Goal: Information Seeking & Learning: Find specific fact

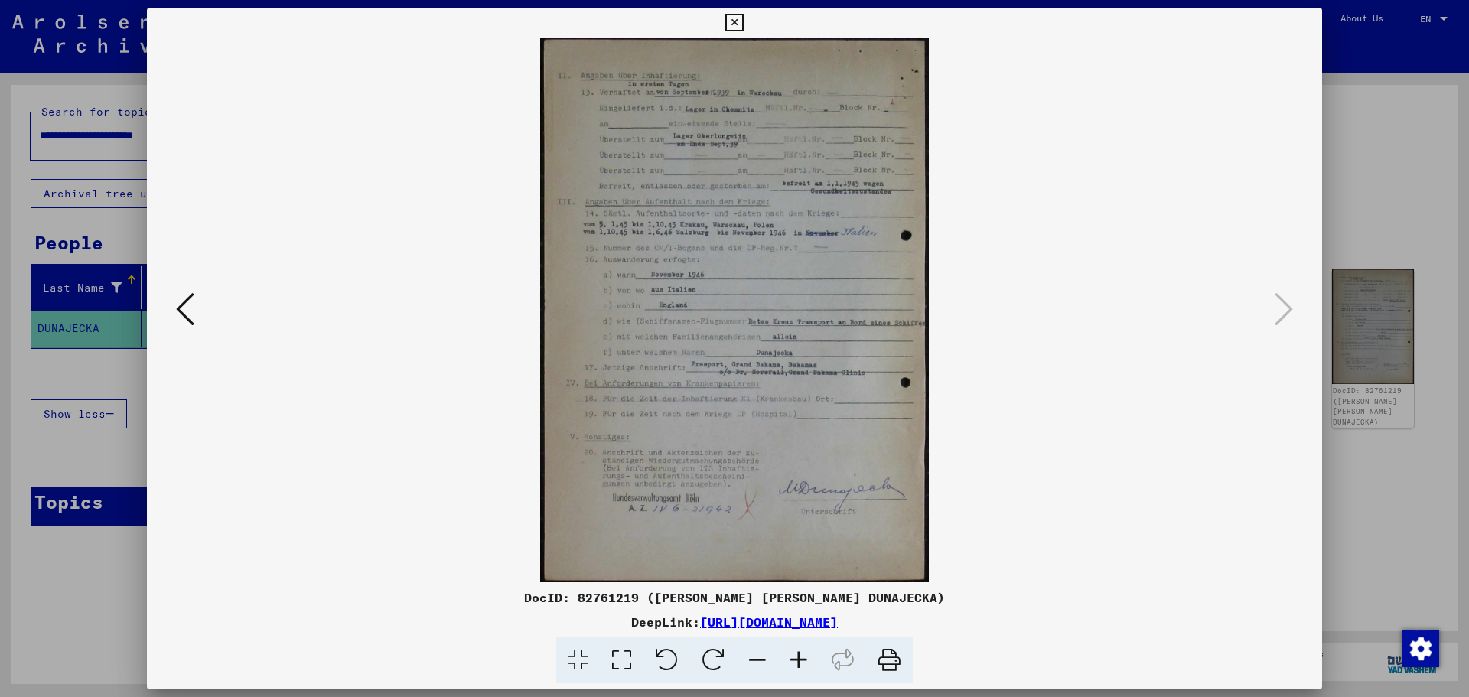
click at [732, 20] on icon at bounding box center [734, 23] width 18 height 18
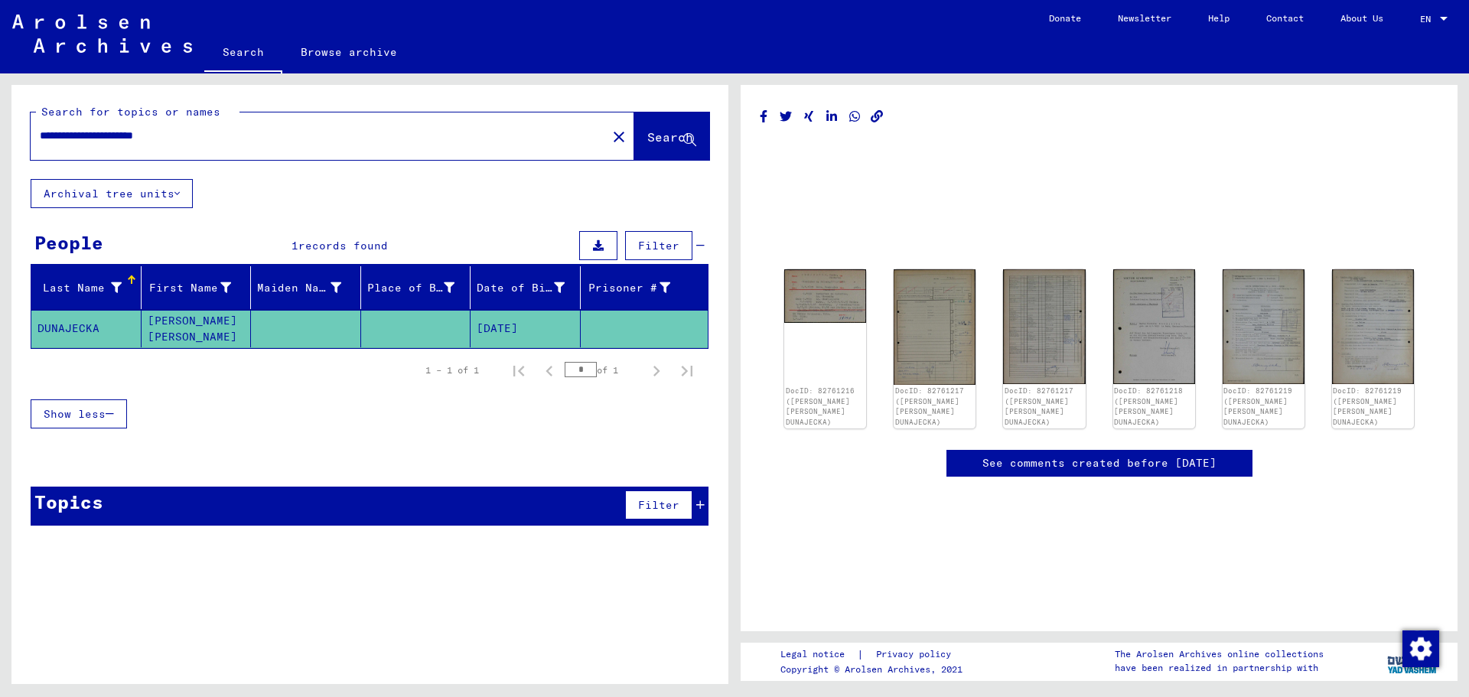
drag, startPoint x: 135, startPoint y: 137, endPoint x: 0, endPoint y: 151, distance: 136.1
click at [3, 141] on div "**********" at bounding box center [367, 378] width 735 height 611
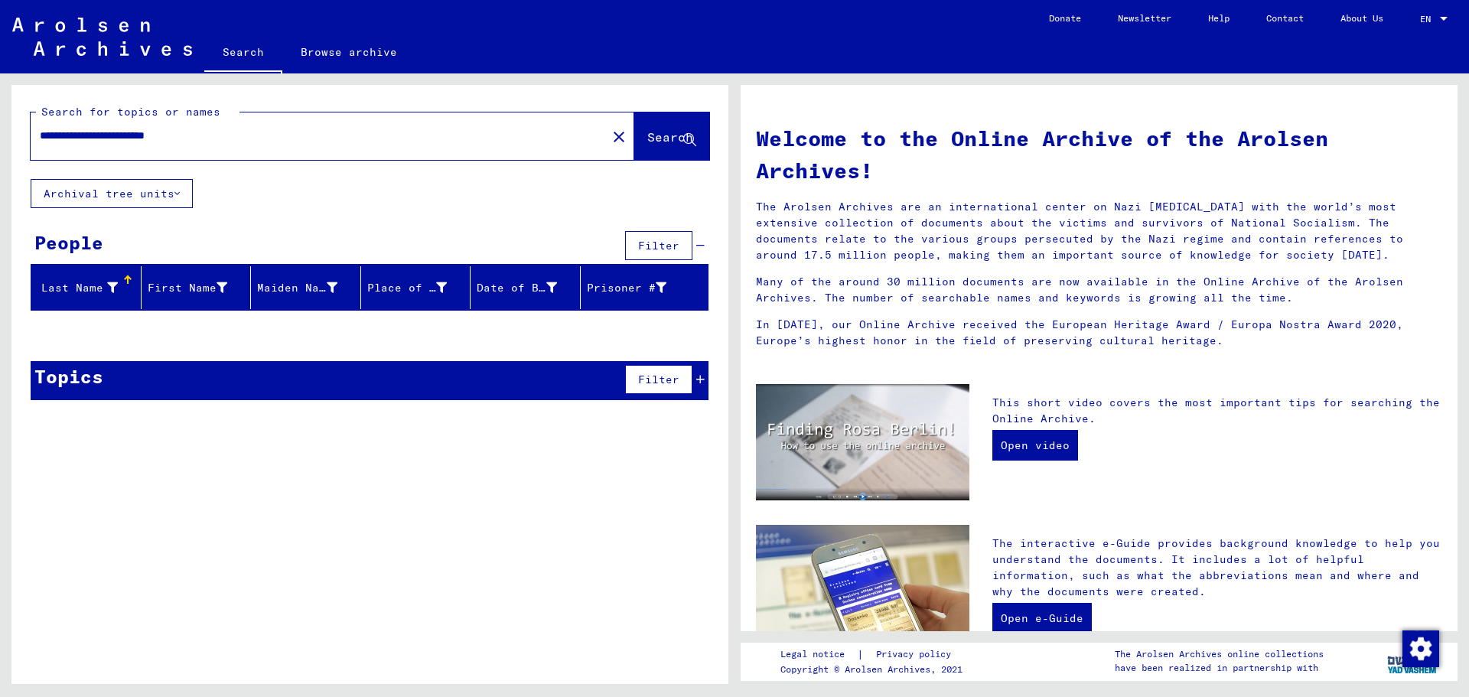
click at [650, 130] on span "Search" at bounding box center [670, 136] width 46 height 15
drag, startPoint x: 230, startPoint y: 131, endPoint x: 0, endPoint y: 147, distance: 230.9
click at [0, 145] on div "**********" at bounding box center [367, 378] width 735 height 611
drag, startPoint x: 185, startPoint y: 123, endPoint x: 0, endPoint y: 142, distance: 186.1
click at [0, 142] on div "**********" at bounding box center [367, 378] width 735 height 611
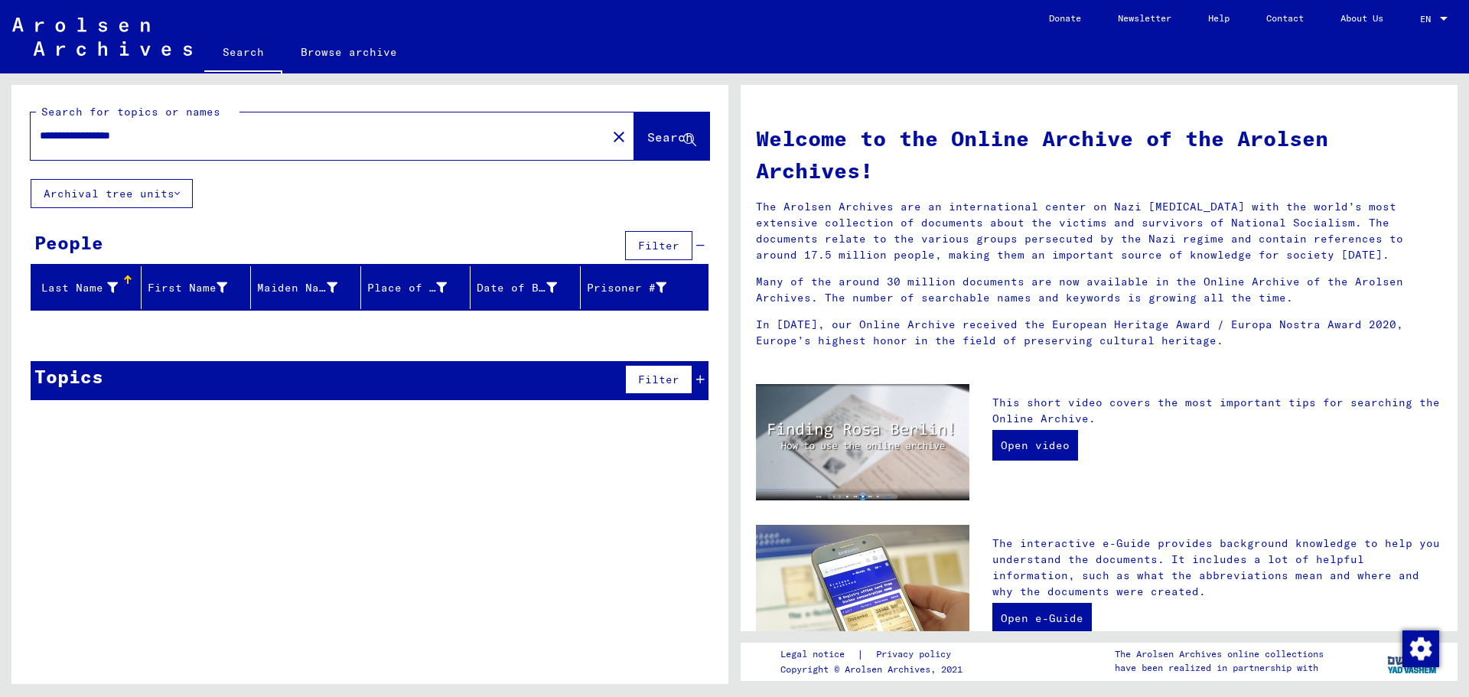
drag, startPoint x: 171, startPoint y: 137, endPoint x: 2, endPoint y: 145, distance: 169.3
click at [5, 145] on div "**********" at bounding box center [367, 378] width 735 height 611
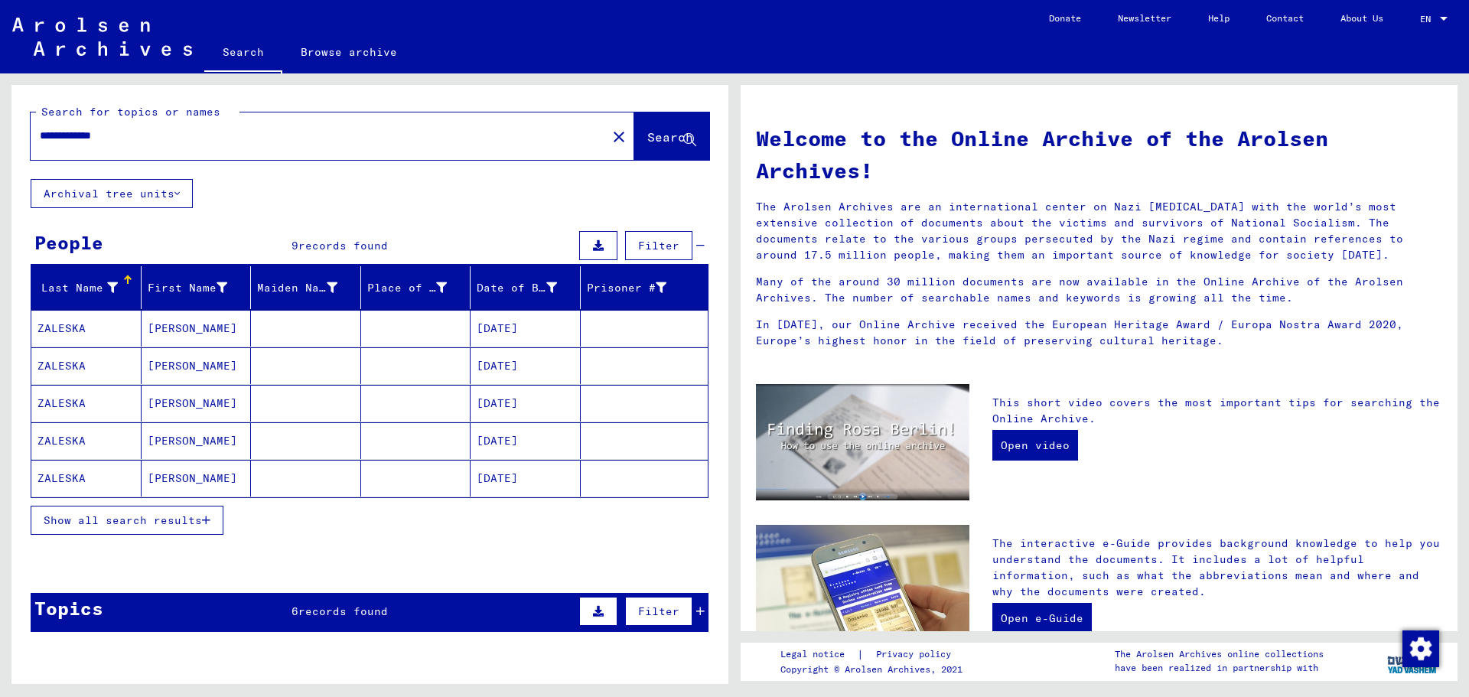
drag, startPoint x: 157, startPoint y: 136, endPoint x: 115, endPoint y: 135, distance: 42.1
click at [115, 135] on input "**********" at bounding box center [314, 136] width 549 height 16
click at [190, 155] on div "**********" at bounding box center [333, 135] width 604 height 47
drag, startPoint x: 80, startPoint y: 135, endPoint x: 173, endPoint y: 132, distance: 93.4
click at [173, 132] on input "**********" at bounding box center [314, 136] width 549 height 16
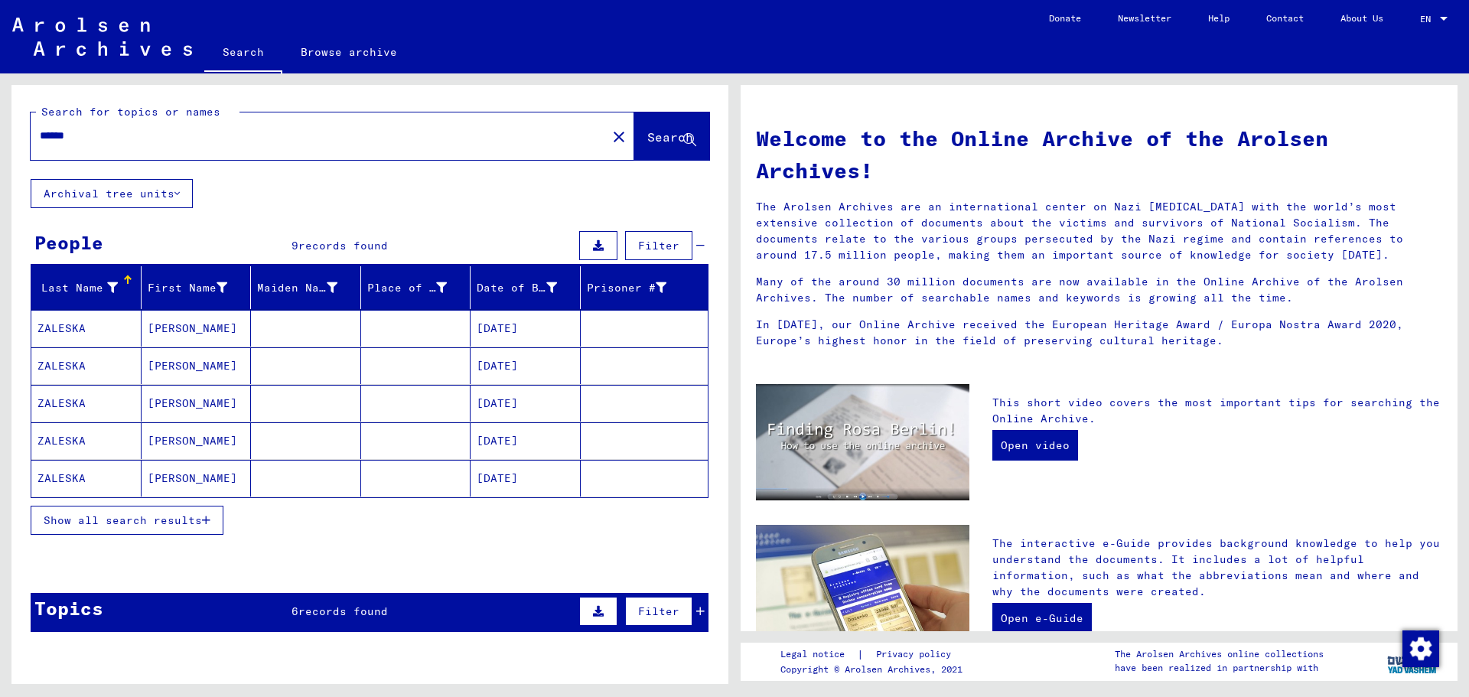
click at [173, 517] on span "Show all search results" at bounding box center [123, 520] width 158 height 14
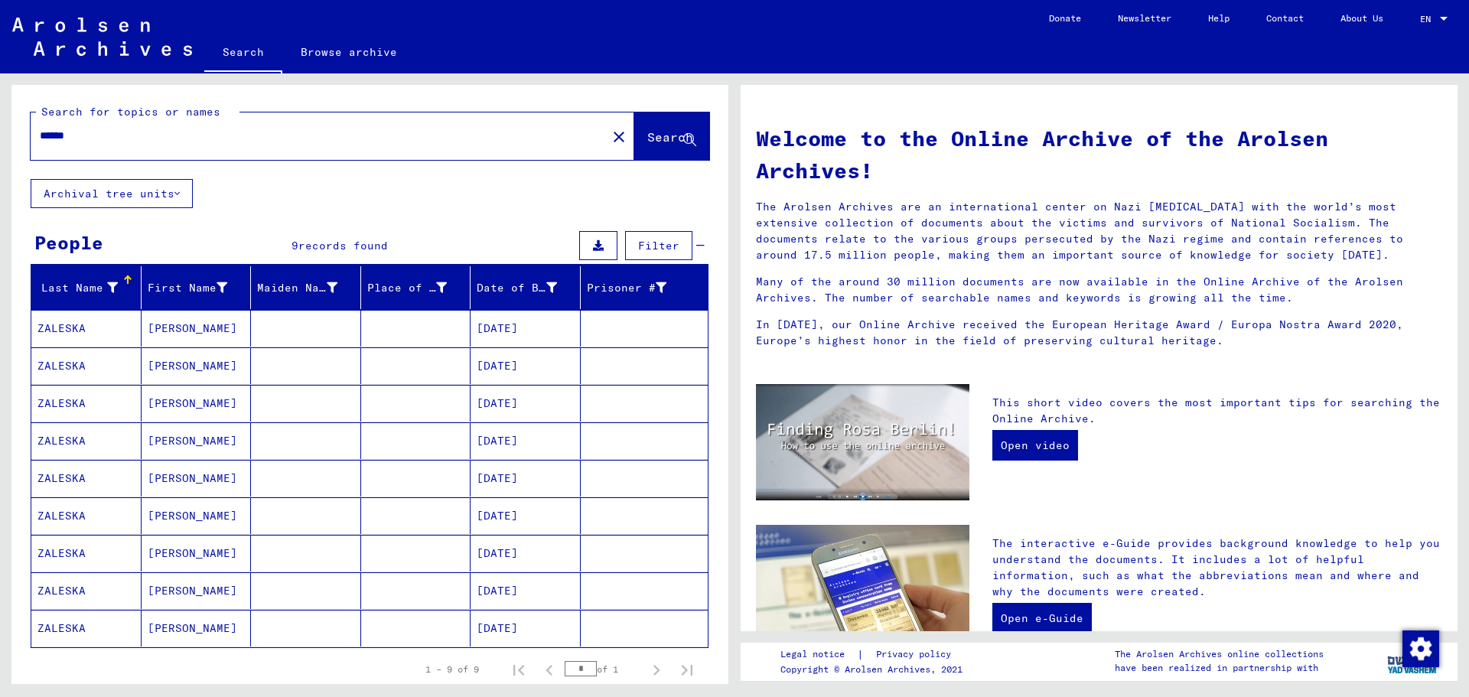
drag, startPoint x: 64, startPoint y: 132, endPoint x: 37, endPoint y: 135, distance: 27.6
click at [37, 135] on div "*****" at bounding box center [310, 136] width 558 height 34
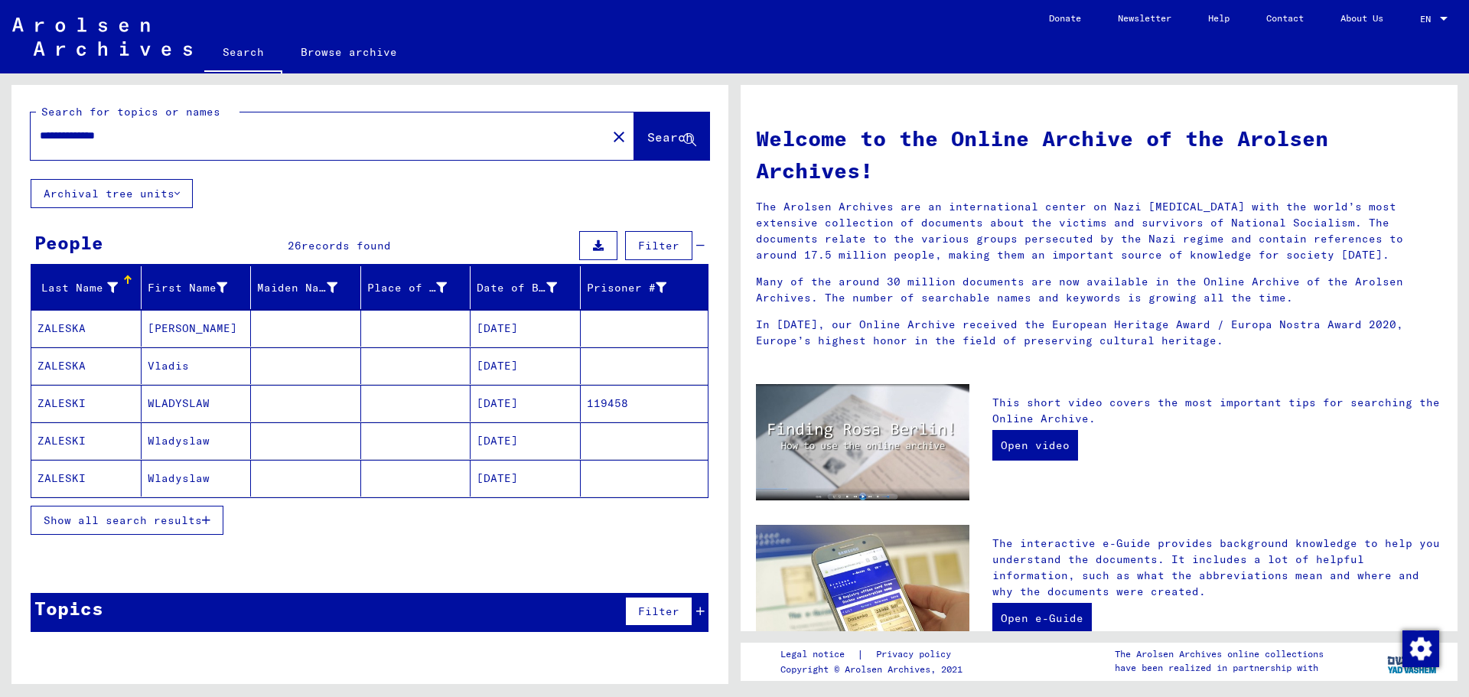
click at [76, 402] on mat-cell "ZALESKI" at bounding box center [86, 403] width 110 height 37
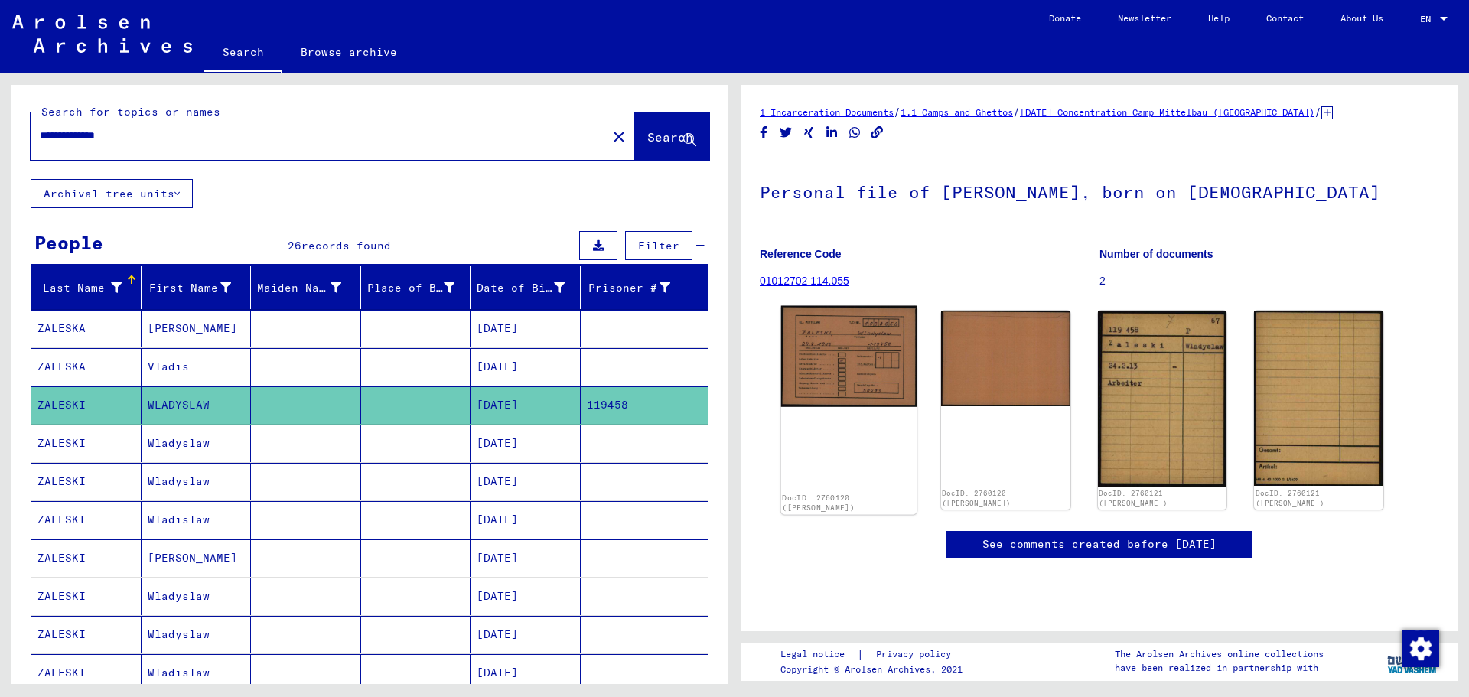
click at [827, 365] on img at bounding box center [848, 356] width 135 height 101
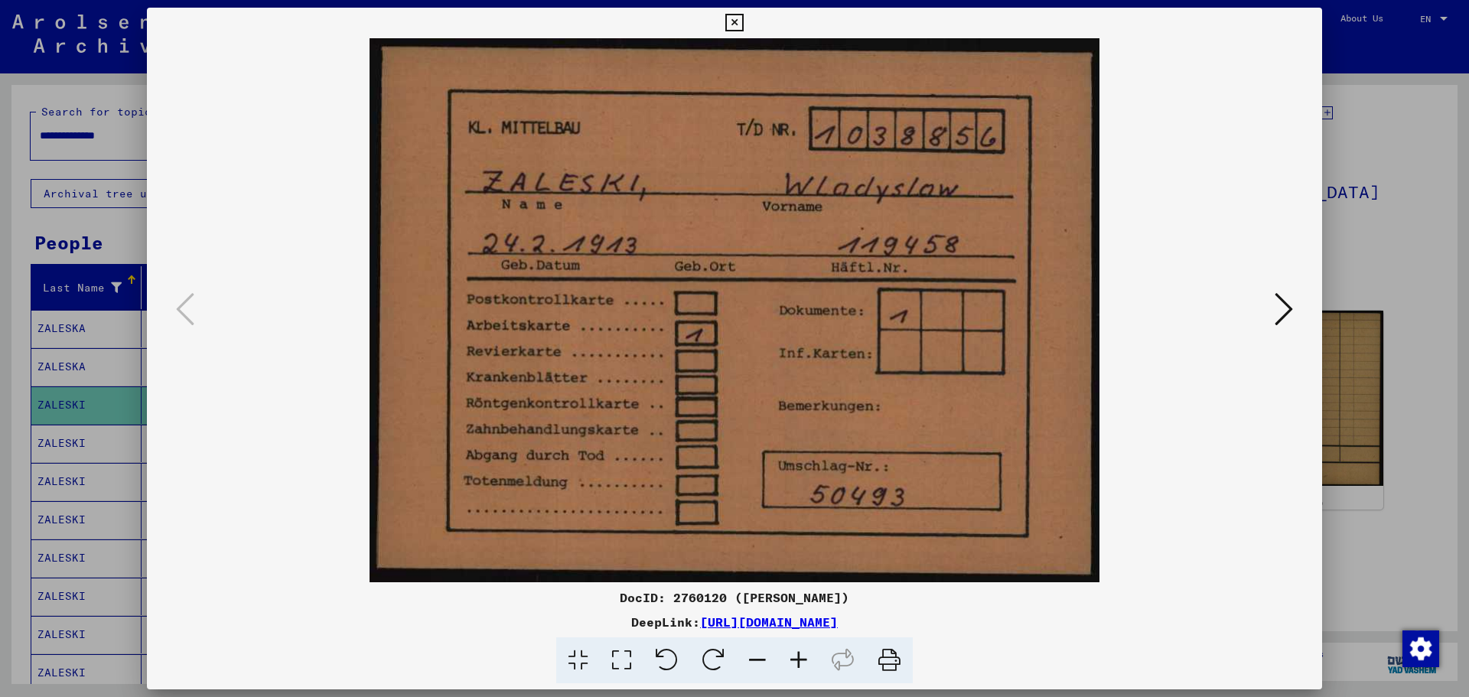
click at [1271, 305] on button at bounding box center [1284, 310] width 28 height 44
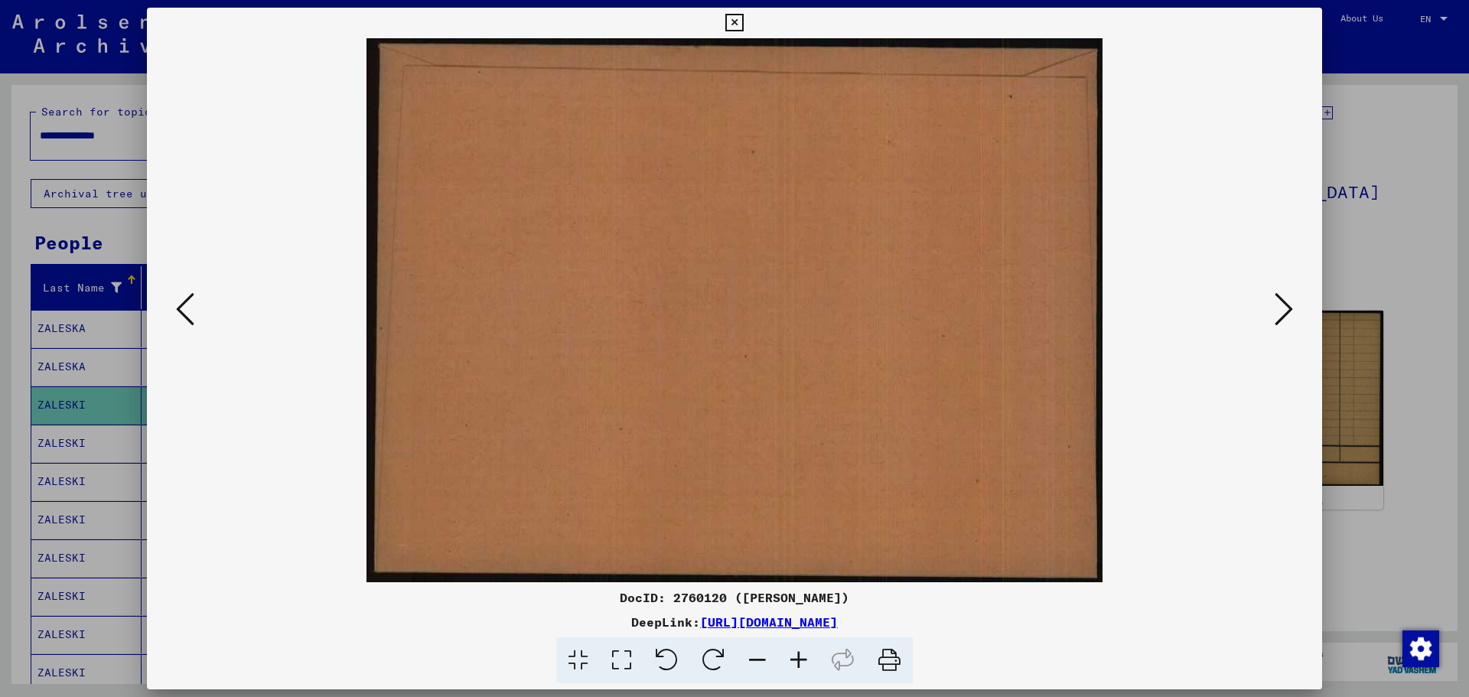
click at [1284, 307] on icon at bounding box center [1284, 309] width 18 height 37
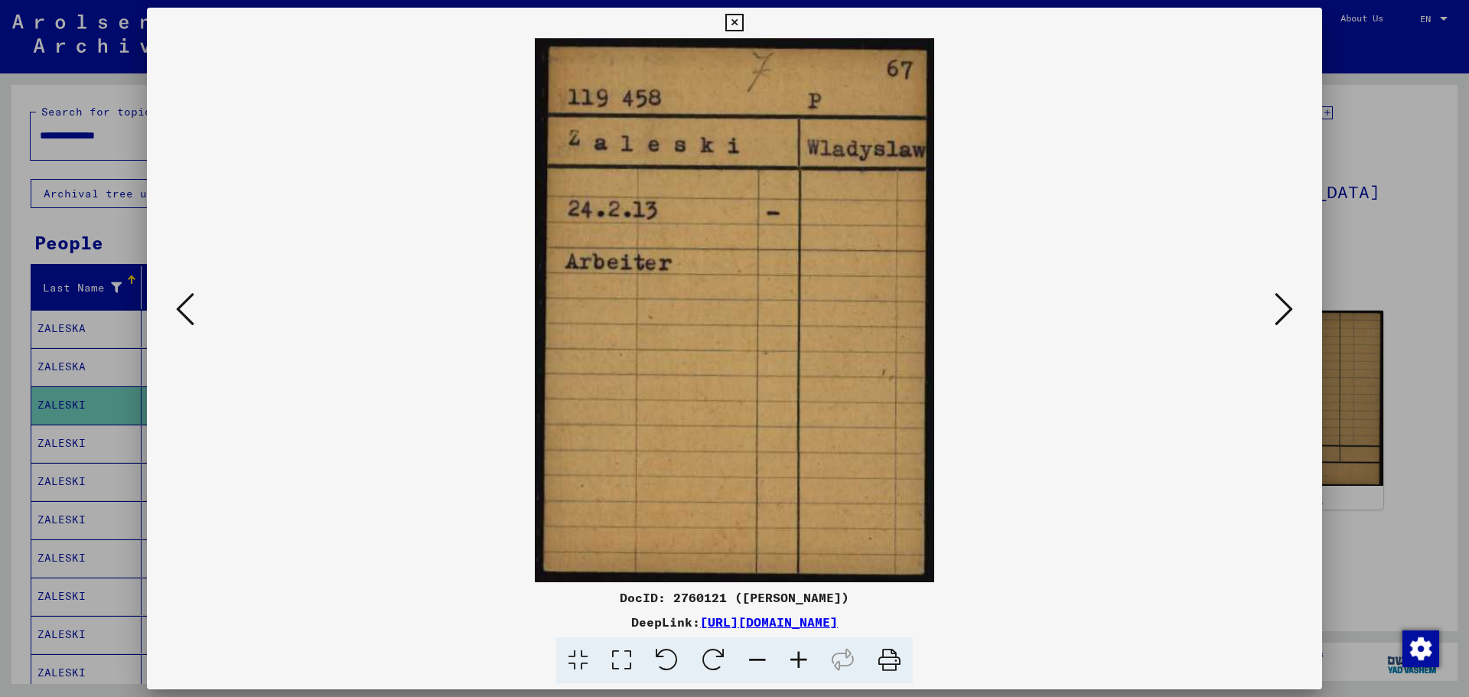
click at [1280, 310] on icon at bounding box center [1284, 309] width 18 height 37
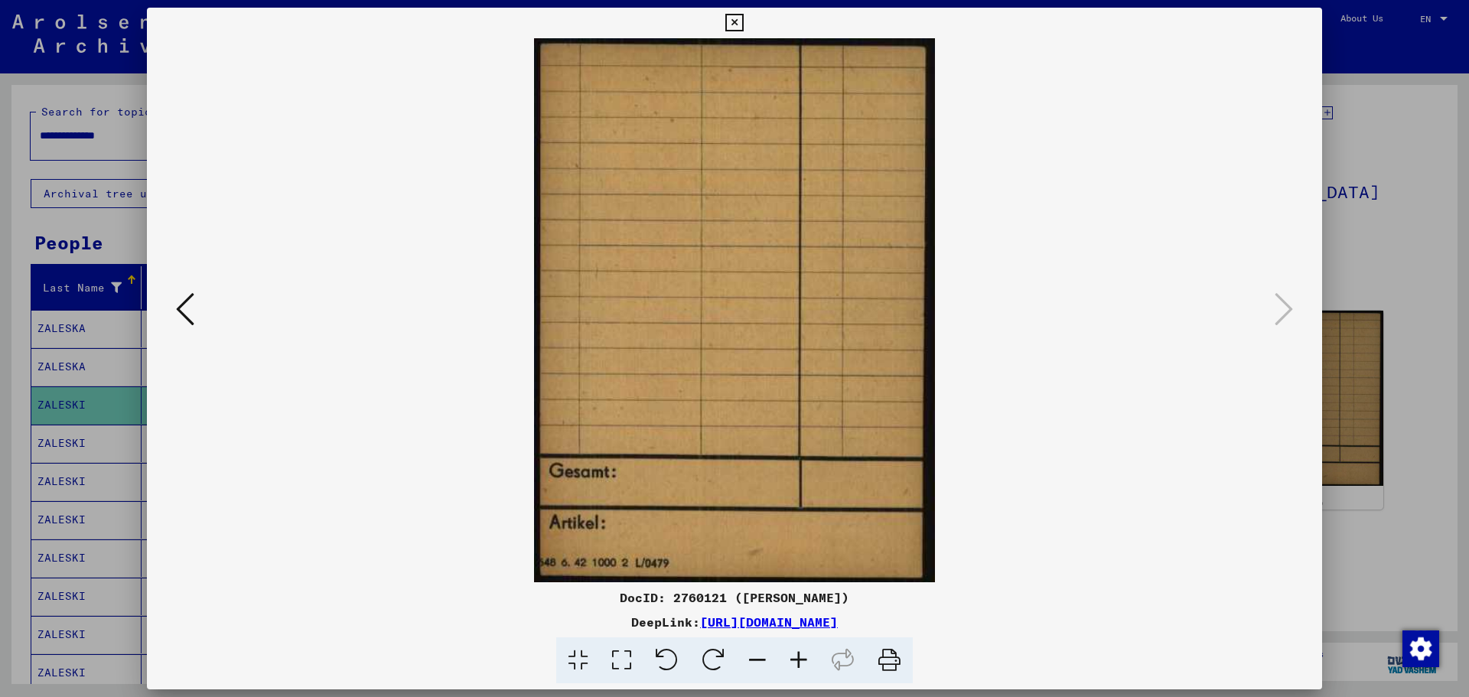
click at [736, 18] on icon at bounding box center [734, 23] width 18 height 18
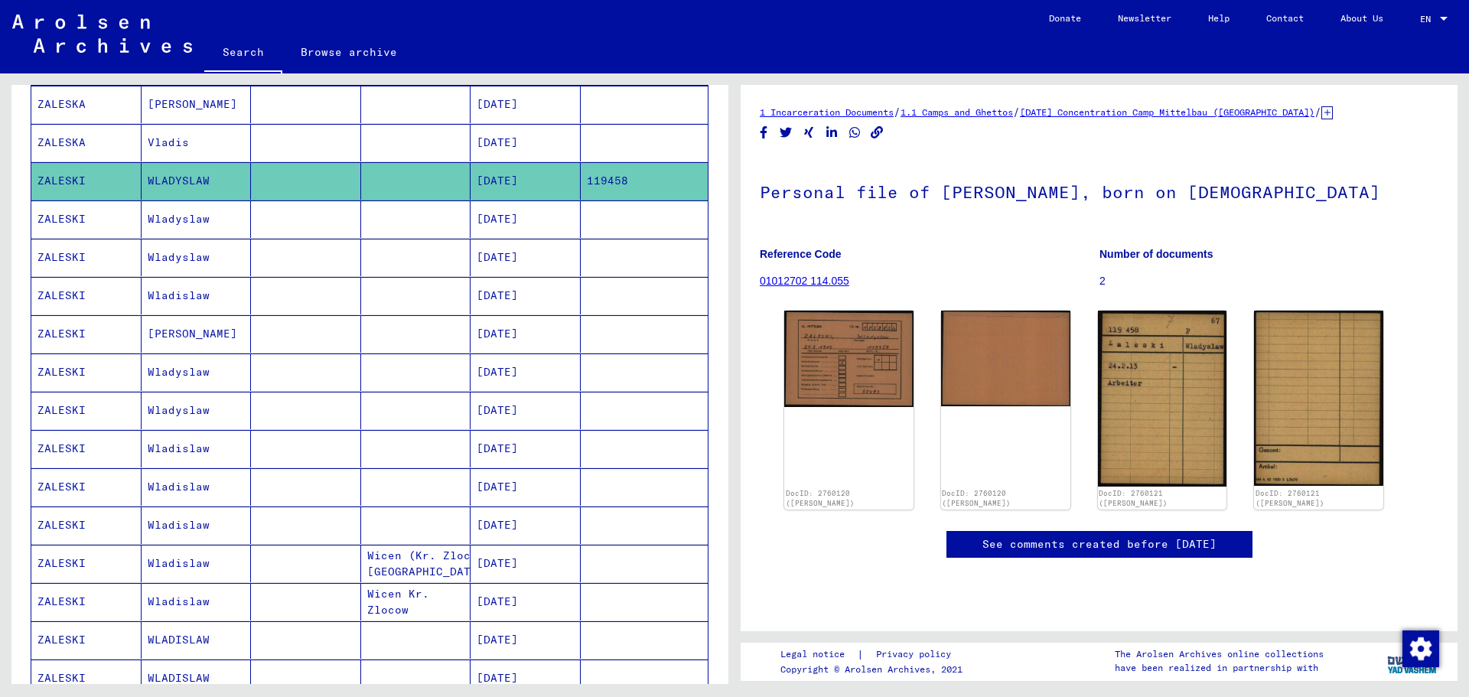
scroll to position [88, 0]
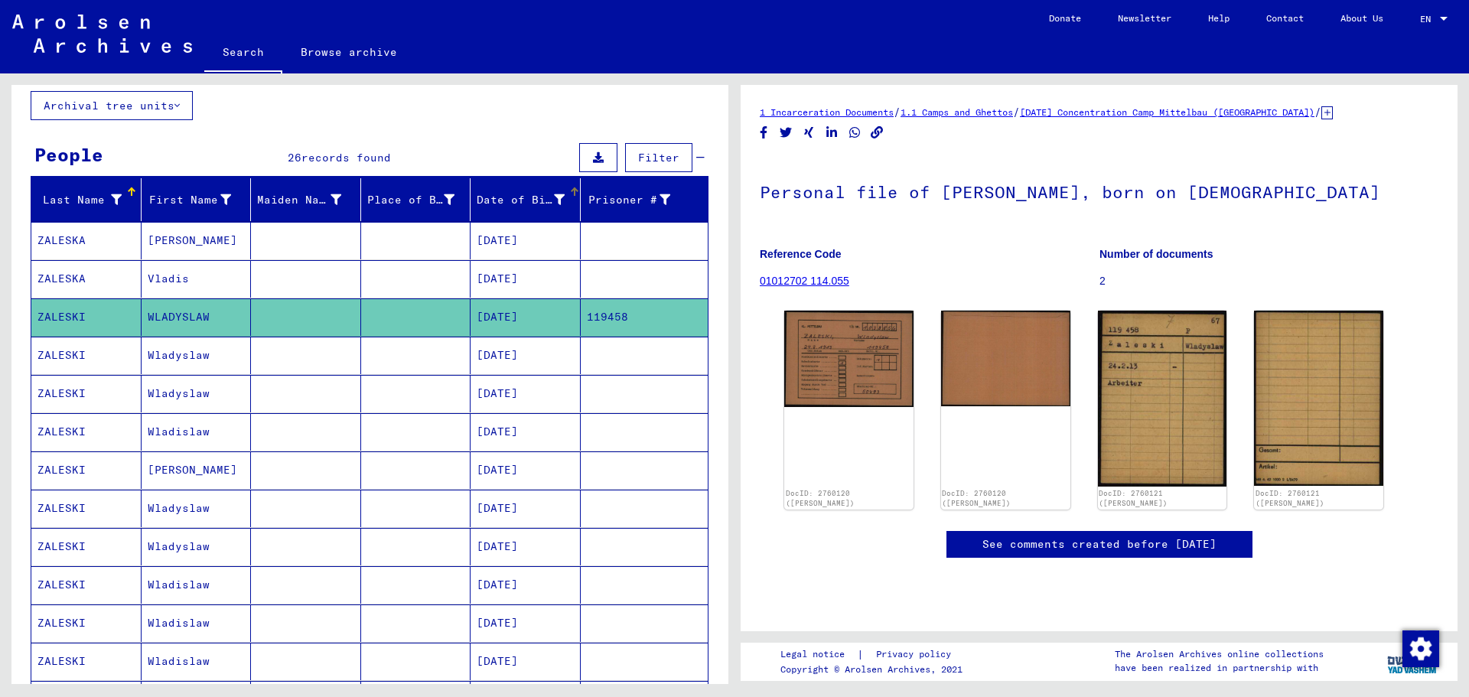
click at [554, 196] on icon at bounding box center [559, 199] width 11 height 11
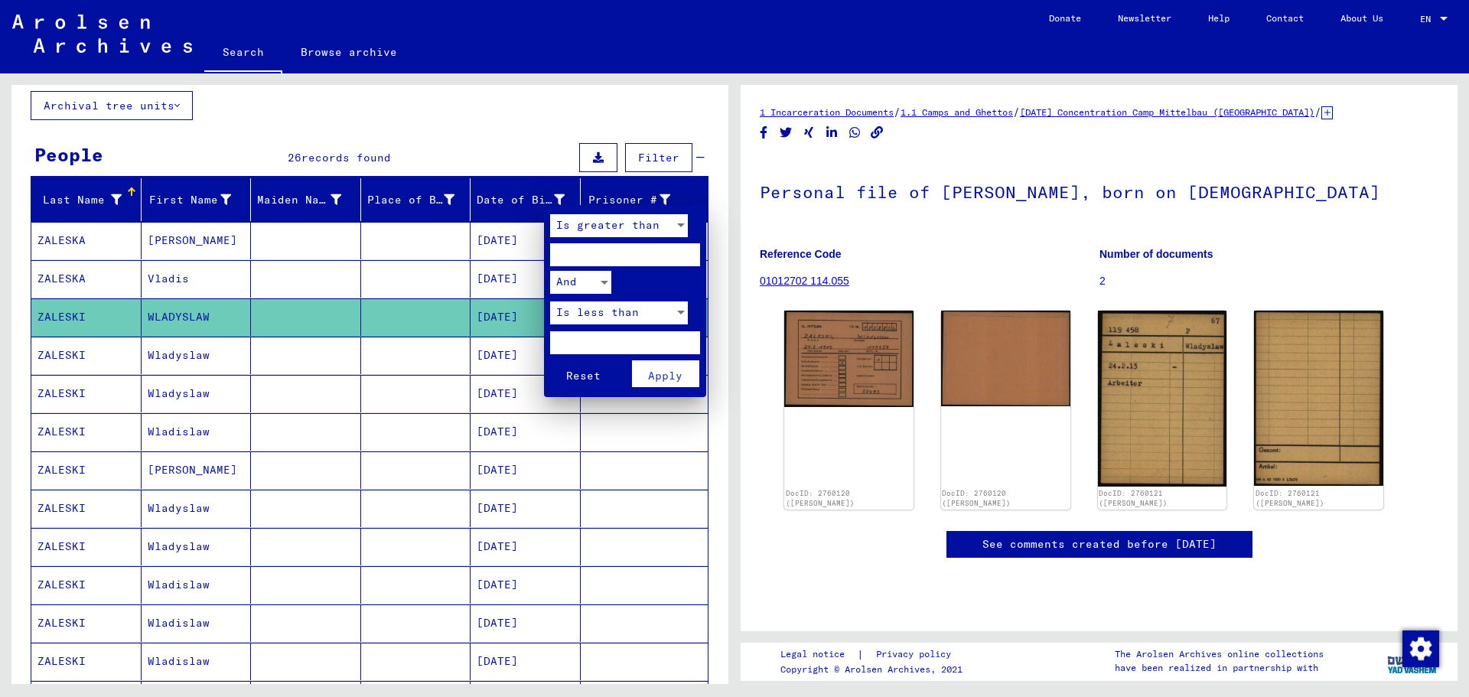
click at [565, 187] on div at bounding box center [734, 348] width 1469 height 697
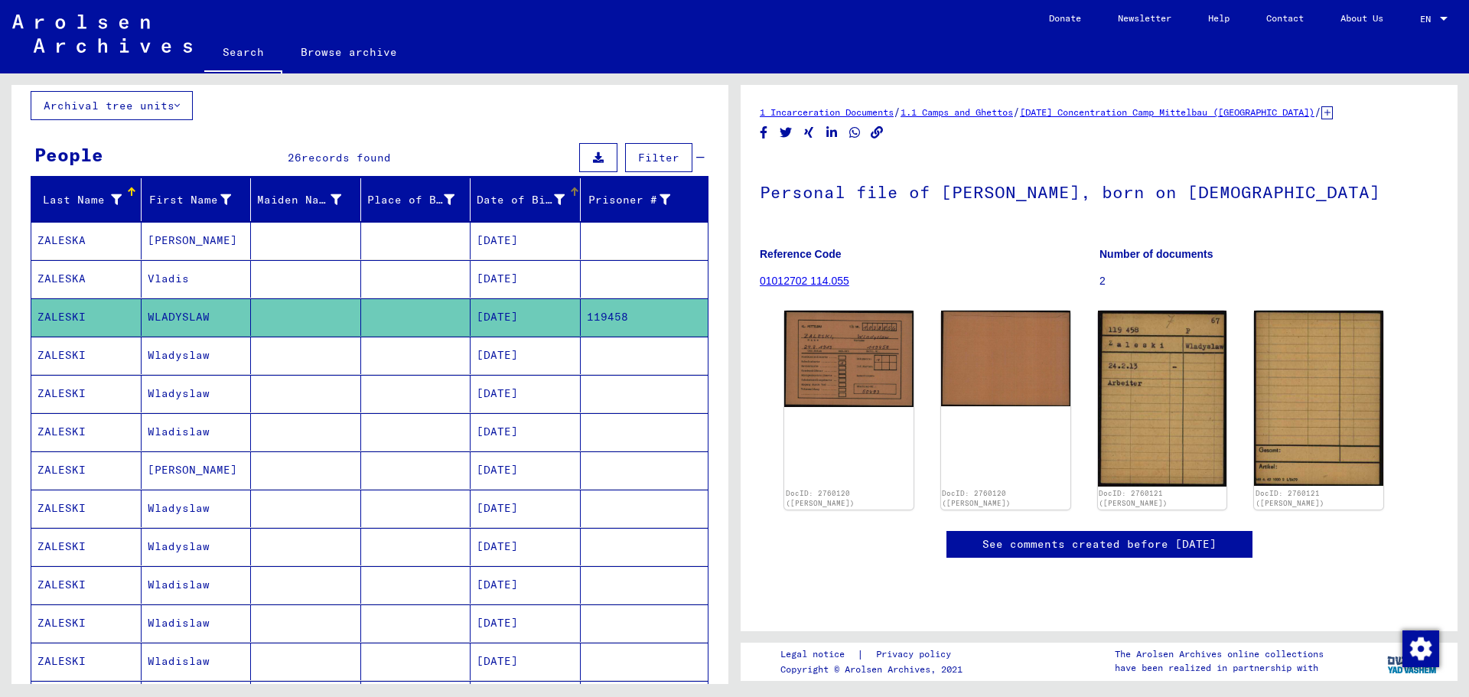
click at [571, 190] on div at bounding box center [573, 189] width 5 height 5
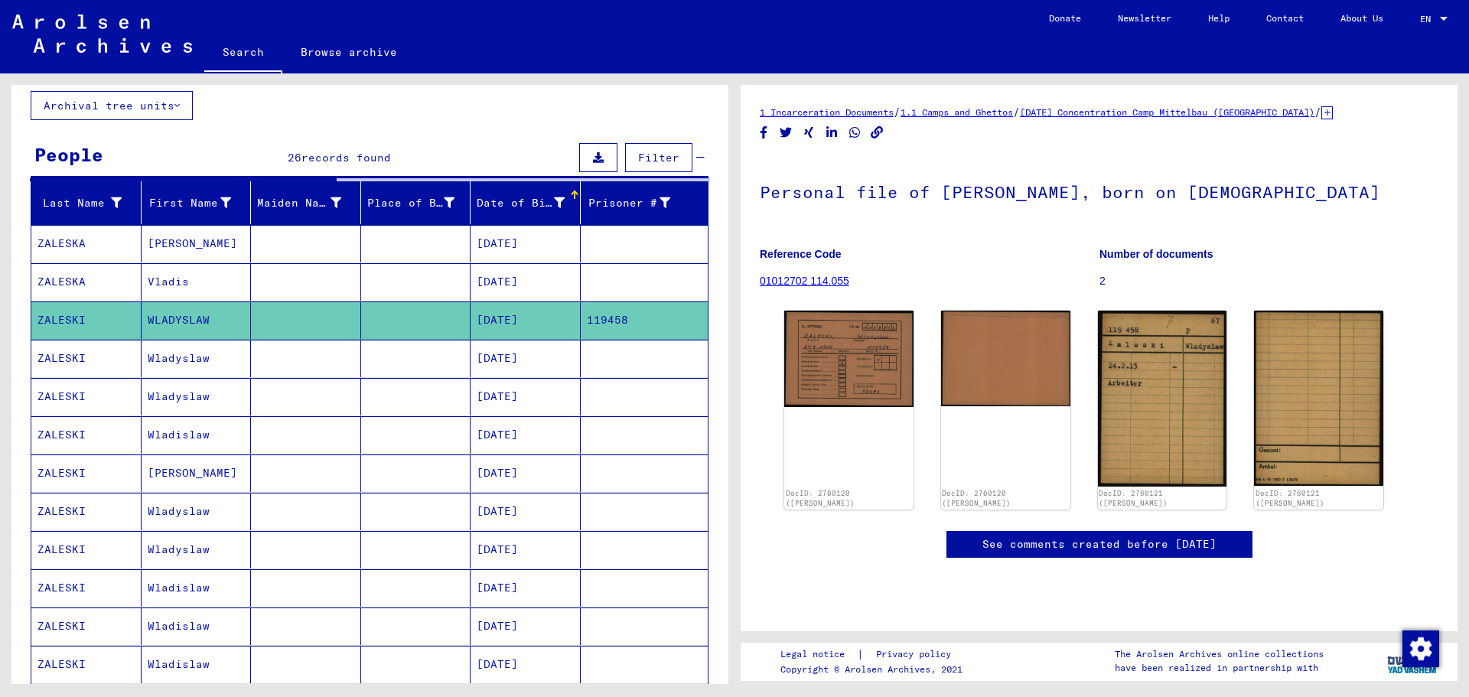
scroll to position [11, 0]
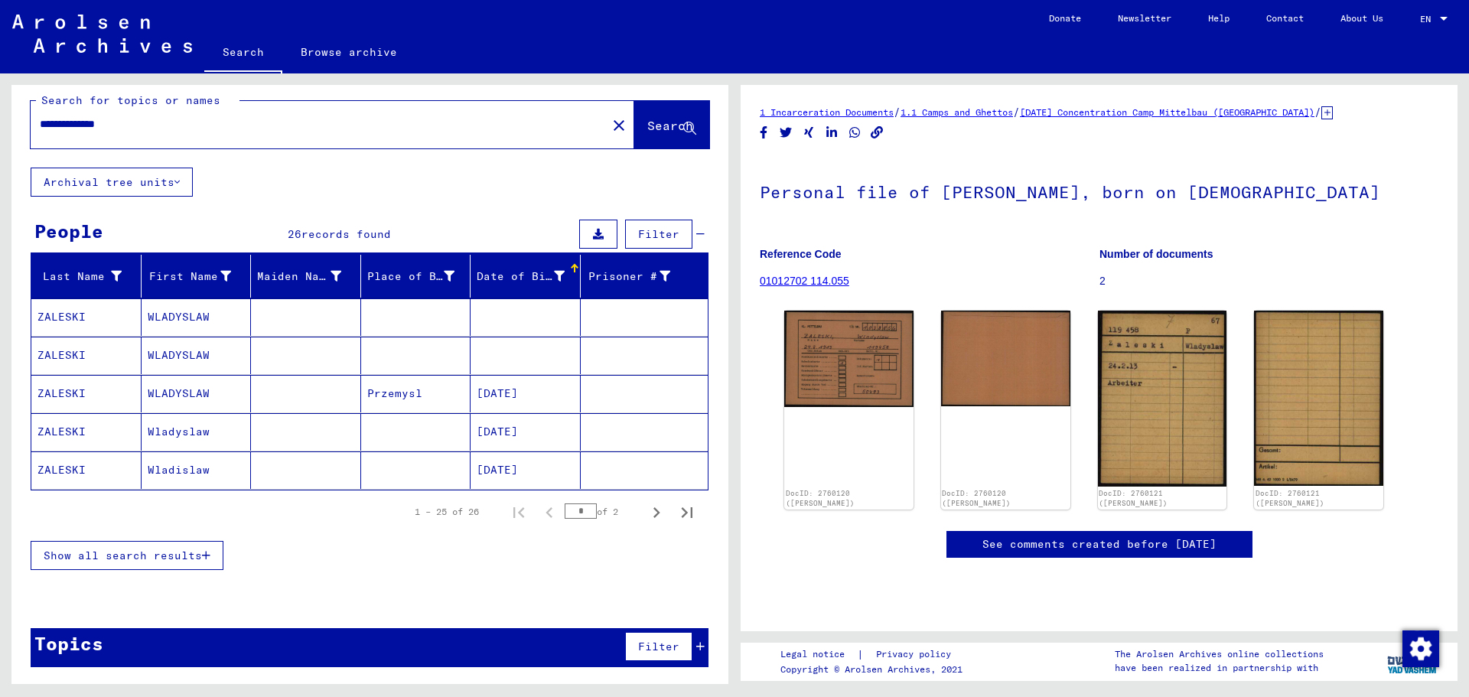
click at [571, 266] on div at bounding box center [573, 266] width 5 height 5
click at [136, 553] on span "Show all search results" at bounding box center [123, 556] width 158 height 14
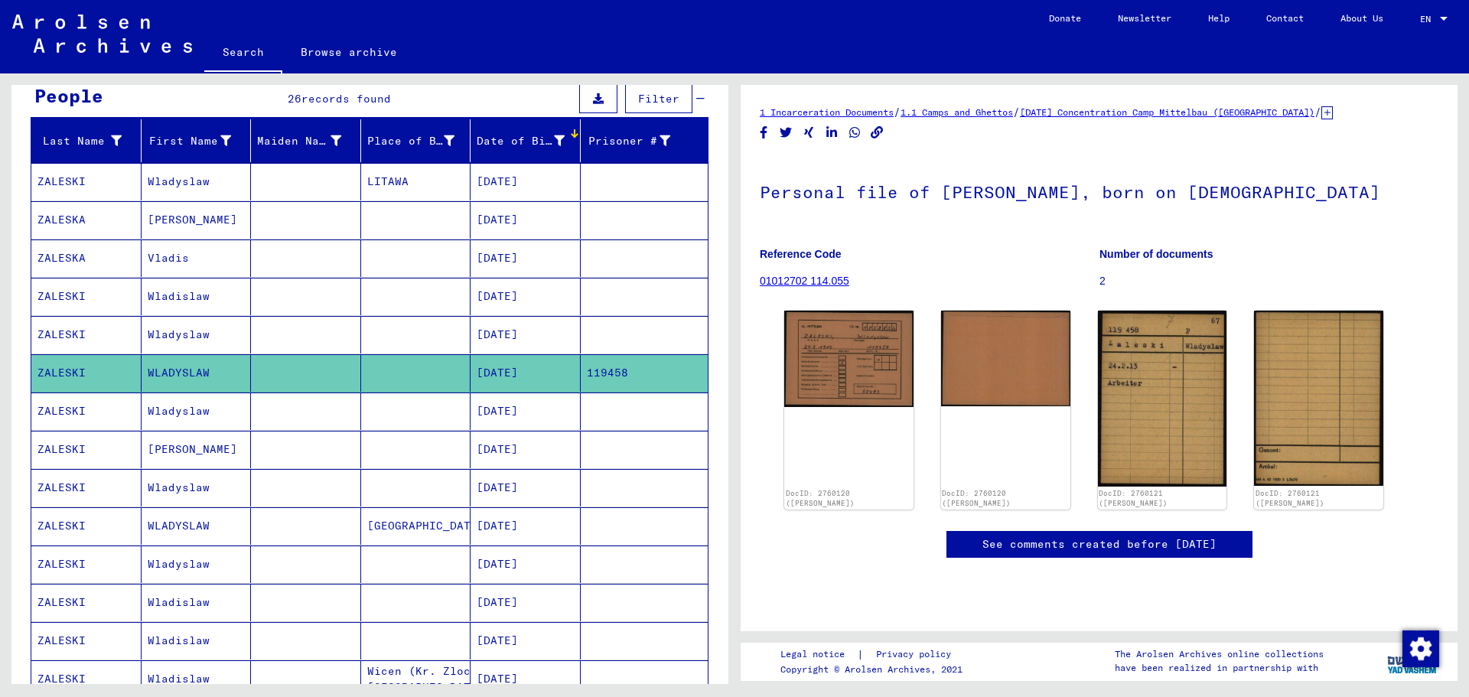
scroll to position [0, 0]
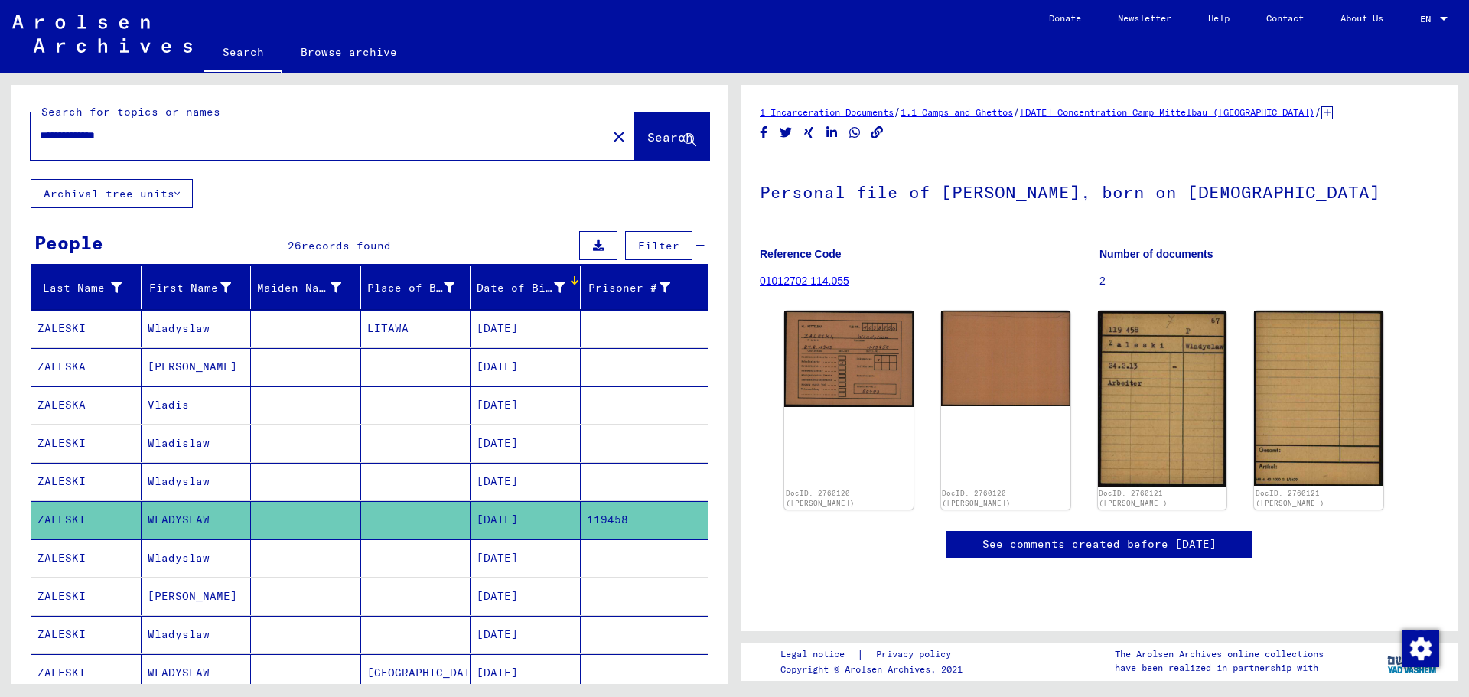
click at [51, 481] on mat-cell "ZALESKI" at bounding box center [86, 481] width 110 height 37
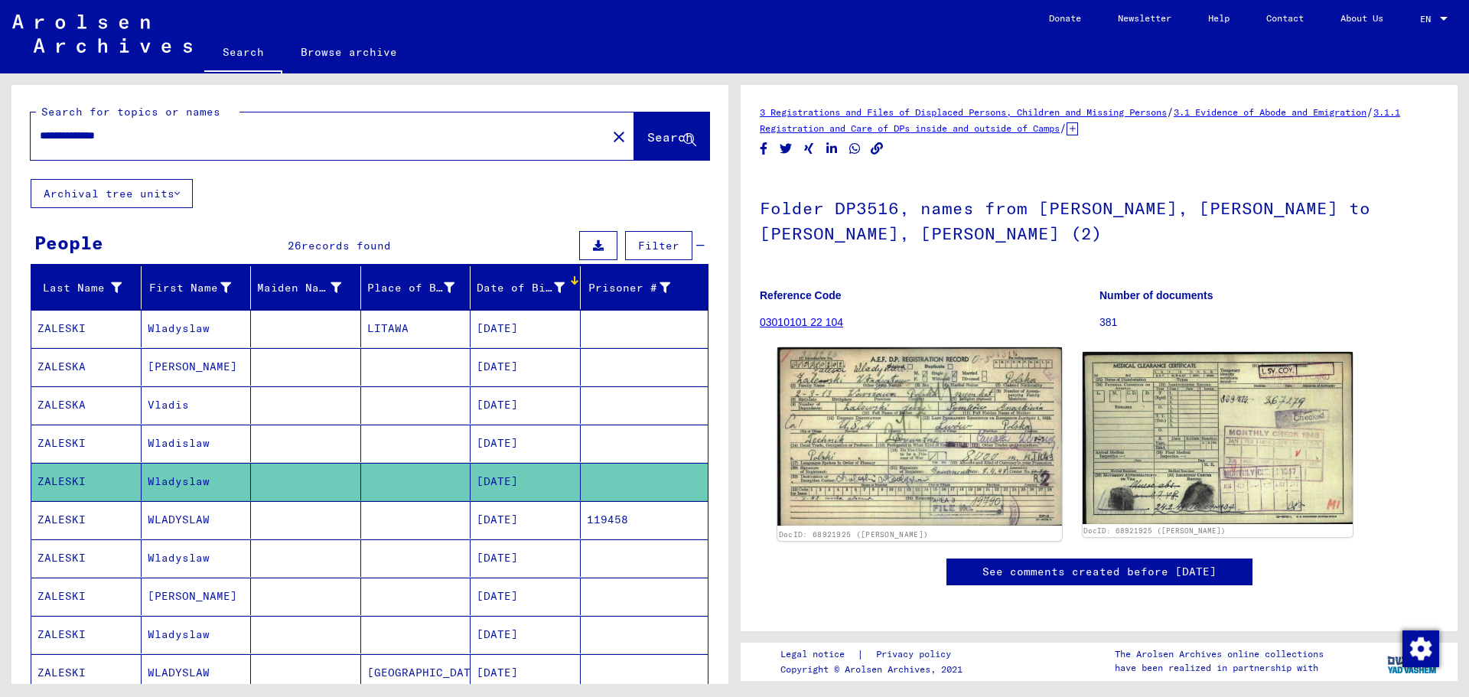
click at [902, 413] on img at bounding box center [919, 436] width 284 height 179
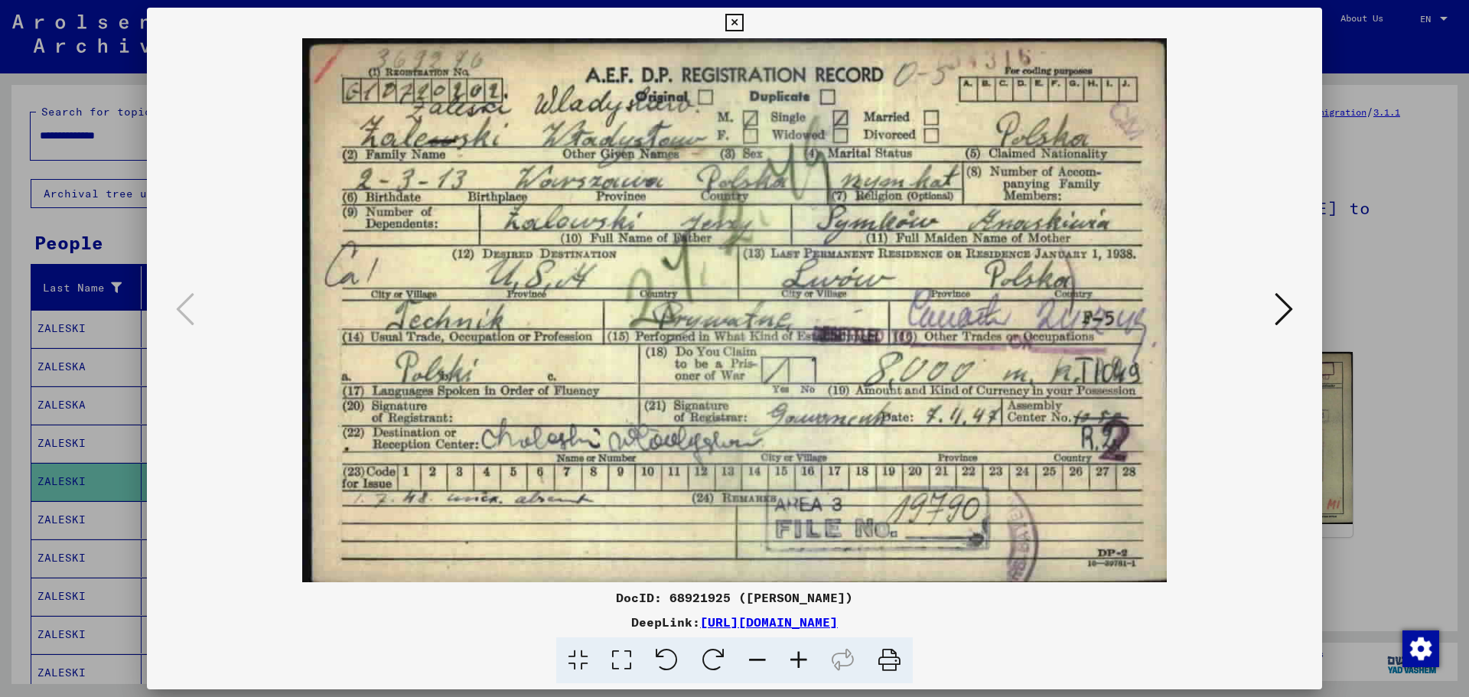
click at [735, 20] on icon at bounding box center [734, 23] width 18 height 18
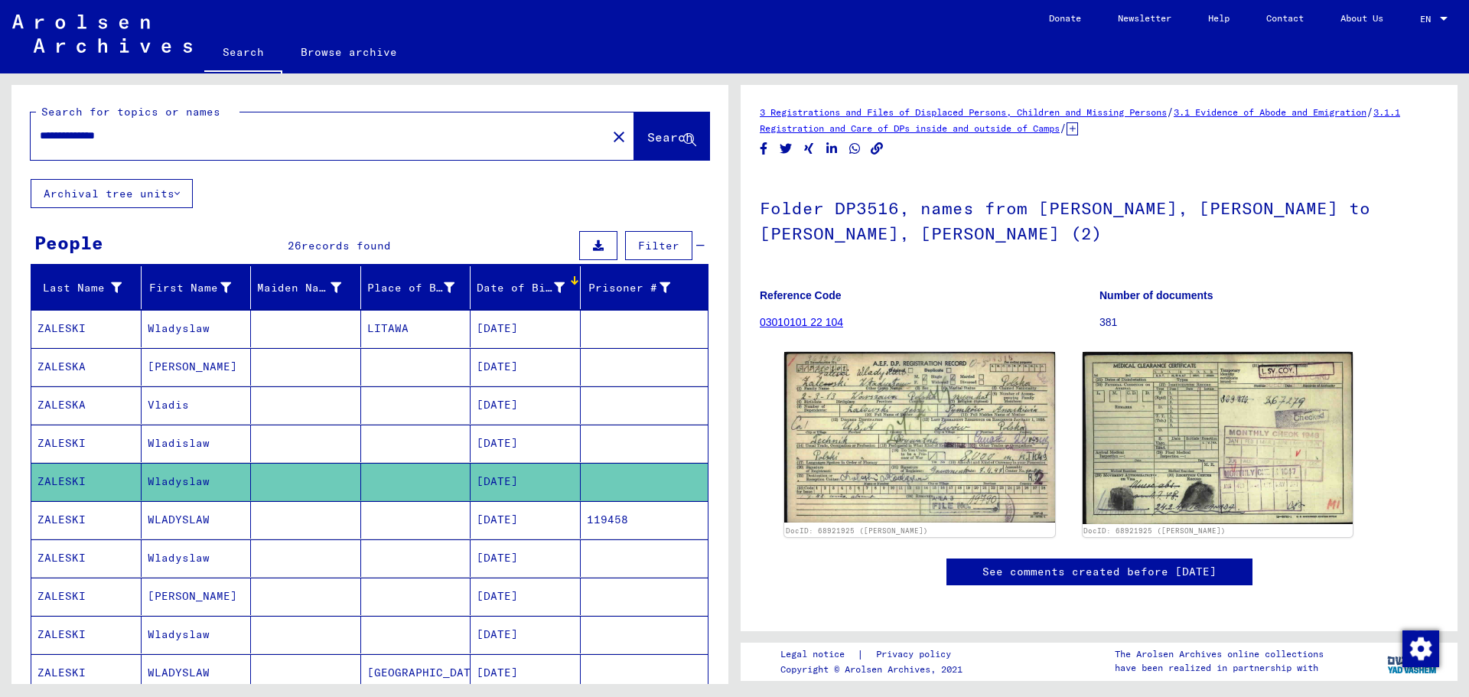
click at [56, 519] on mat-cell "ZALESKI" at bounding box center [86, 519] width 110 height 37
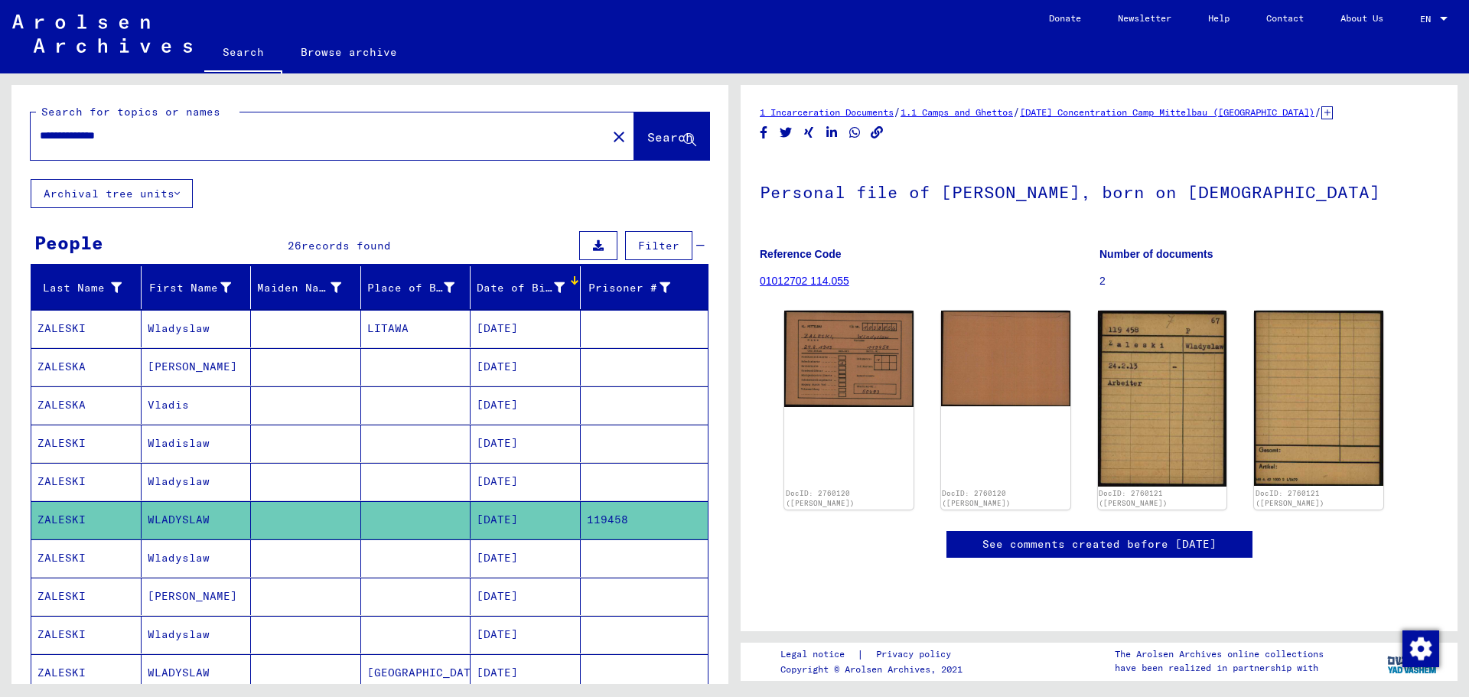
click at [72, 444] on mat-cell "ZALESKI" at bounding box center [86, 443] width 110 height 37
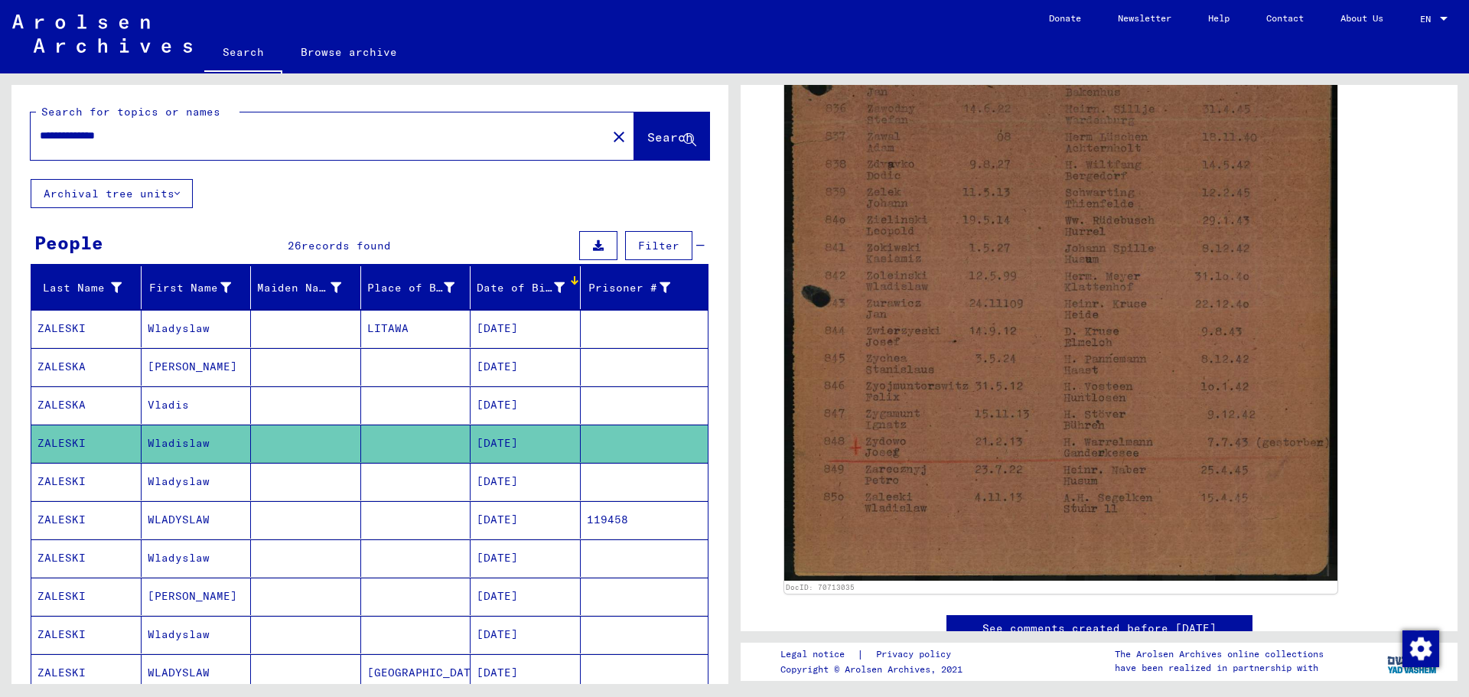
scroll to position [383, 0]
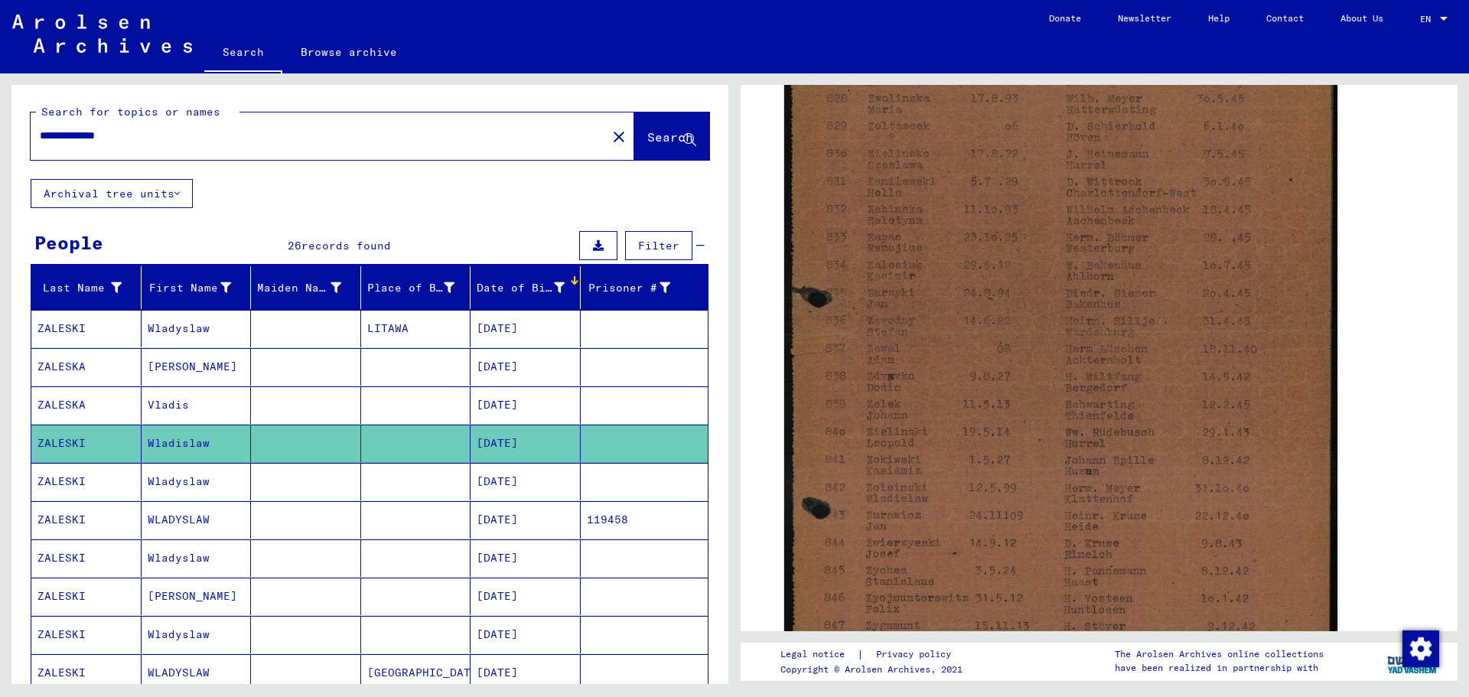
click at [75, 559] on mat-cell "ZALESKI" at bounding box center [86, 557] width 110 height 37
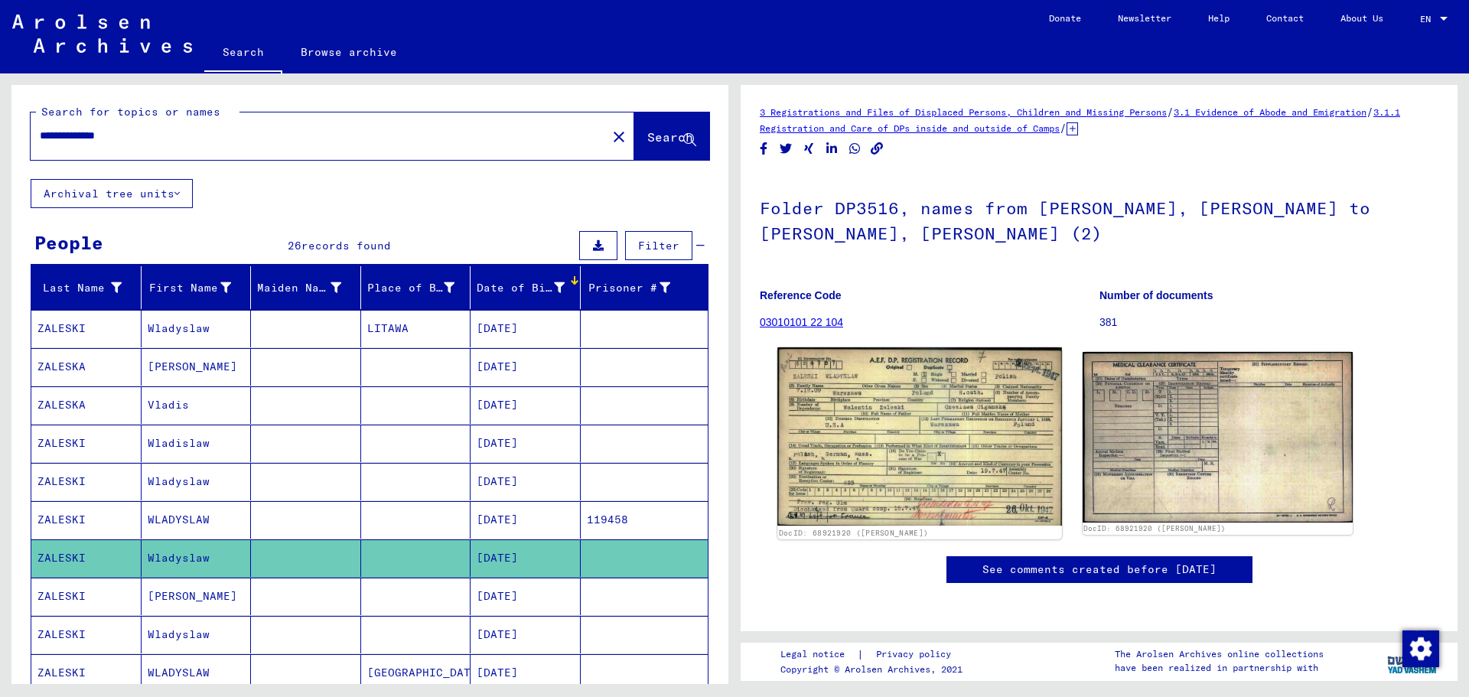
click at [904, 424] on img at bounding box center [919, 436] width 284 height 179
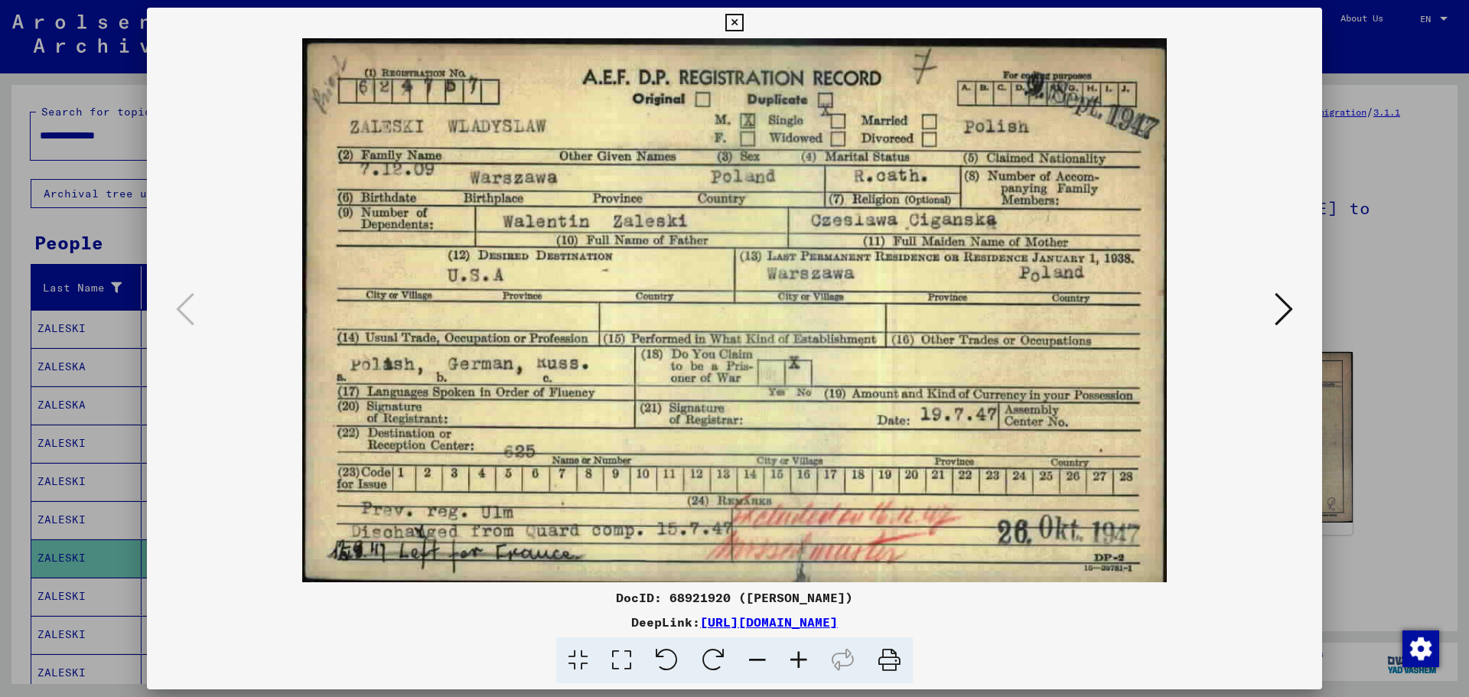
click at [732, 18] on icon at bounding box center [734, 23] width 18 height 18
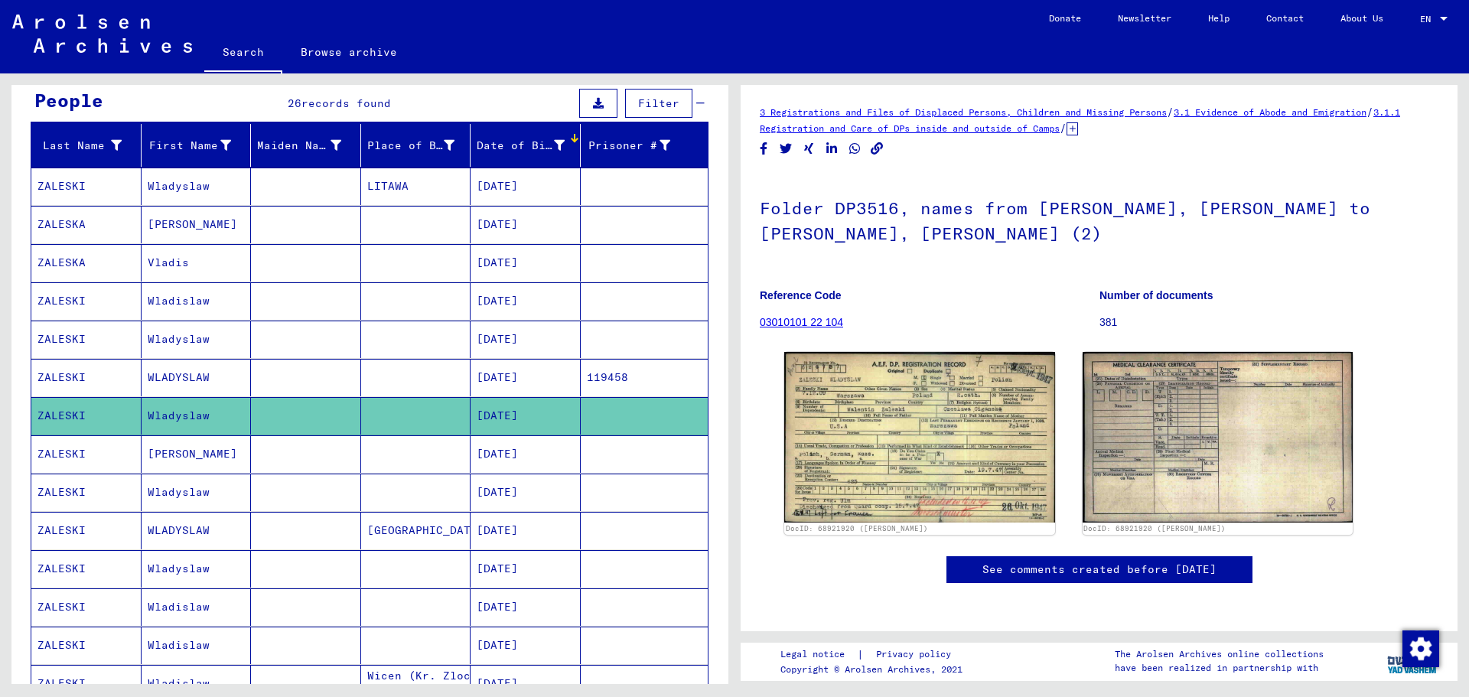
scroll to position [153, 0]
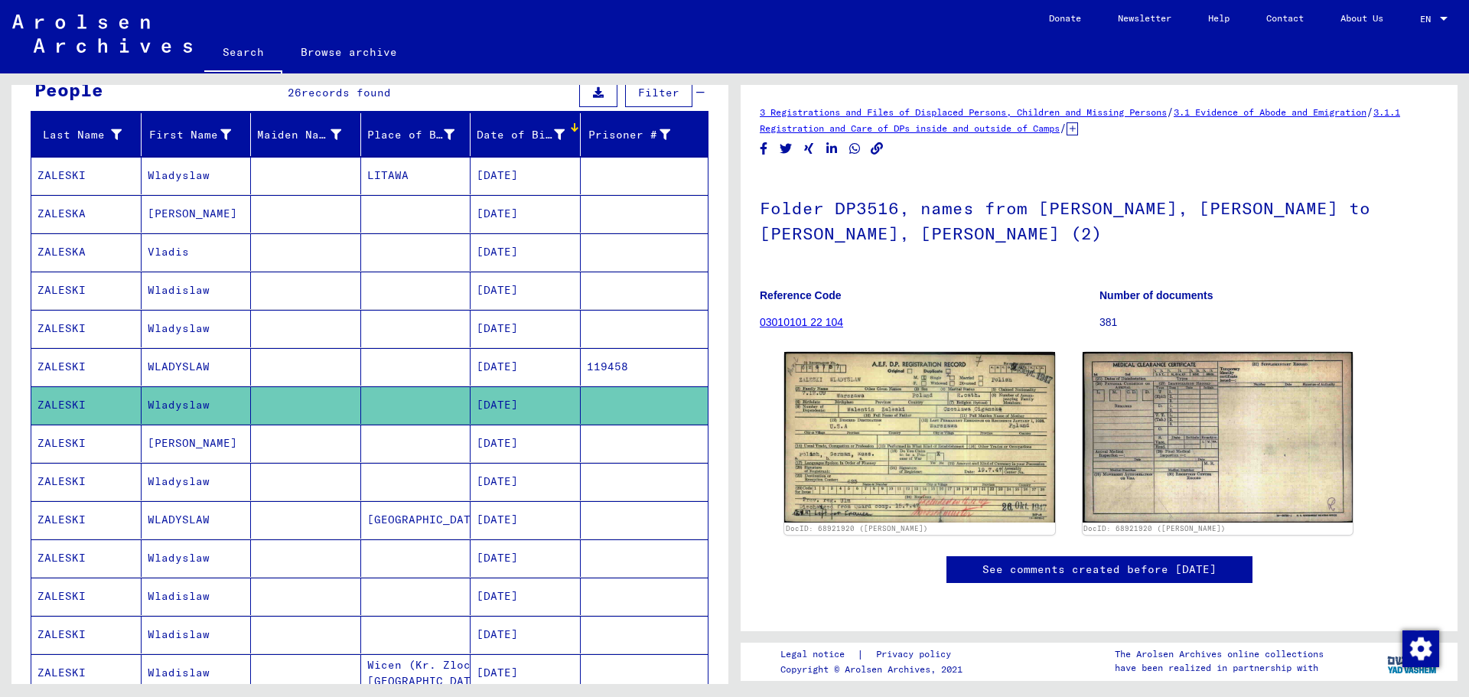
click at [68, 443] on mat-cell "ZALESKI" at bounding box center [86, 443] width 110 height 37
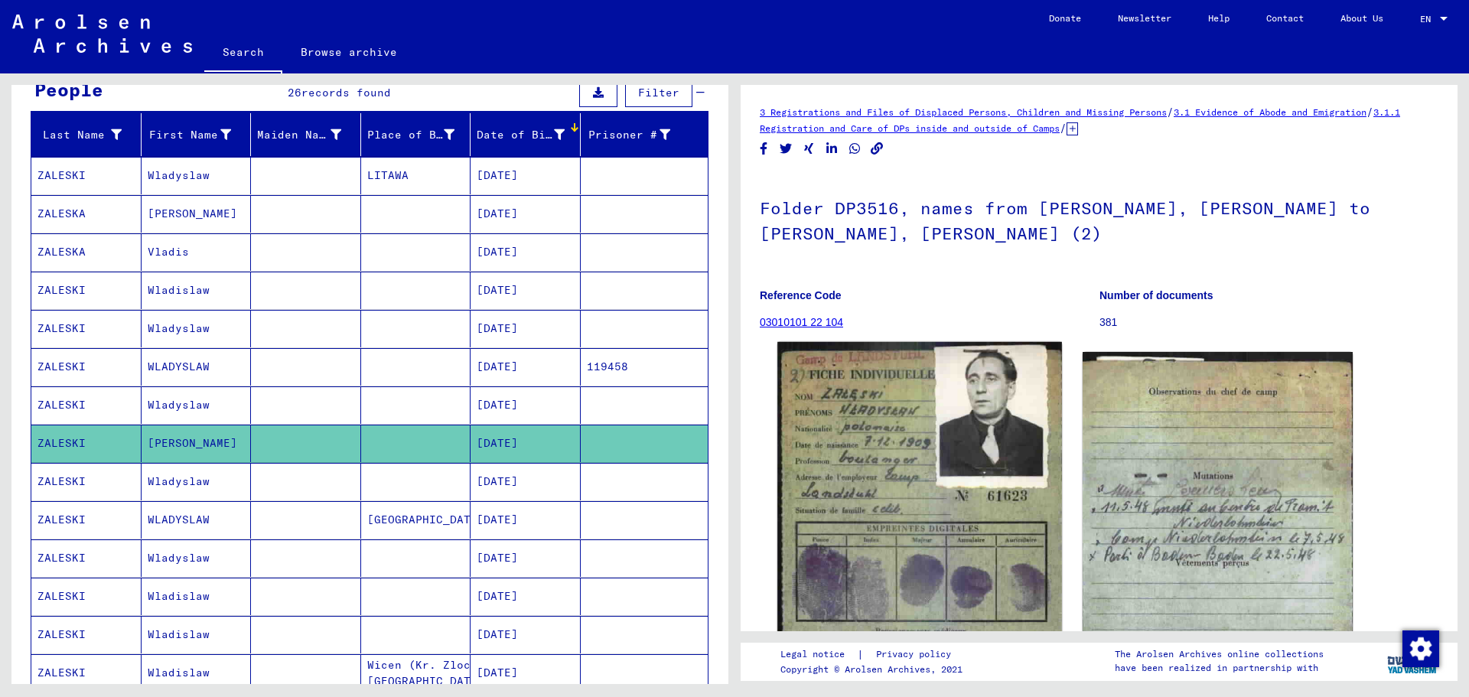
click at [876, 440] on img at bounding box center [919, 547] width 284 height 410
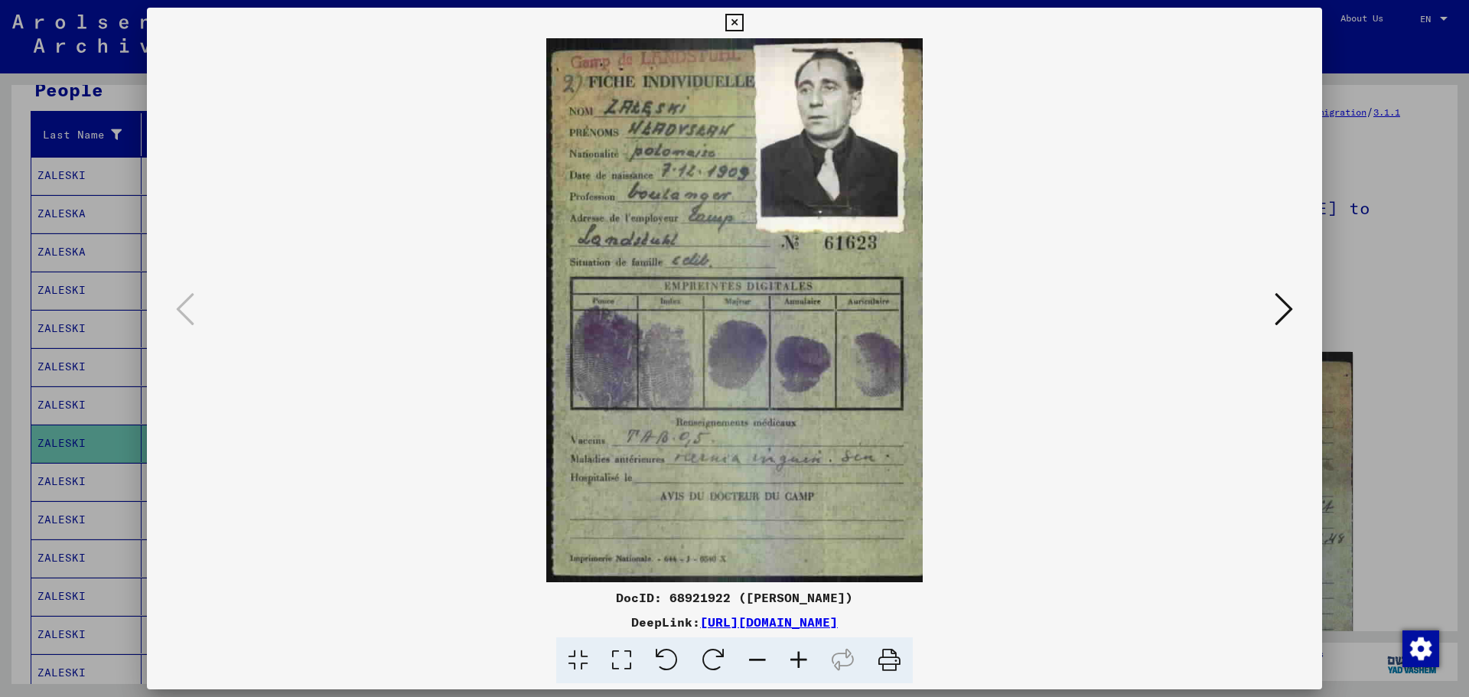
click at [1289, 305] on icon at bounding box center [1284, 309] width 18 height 37
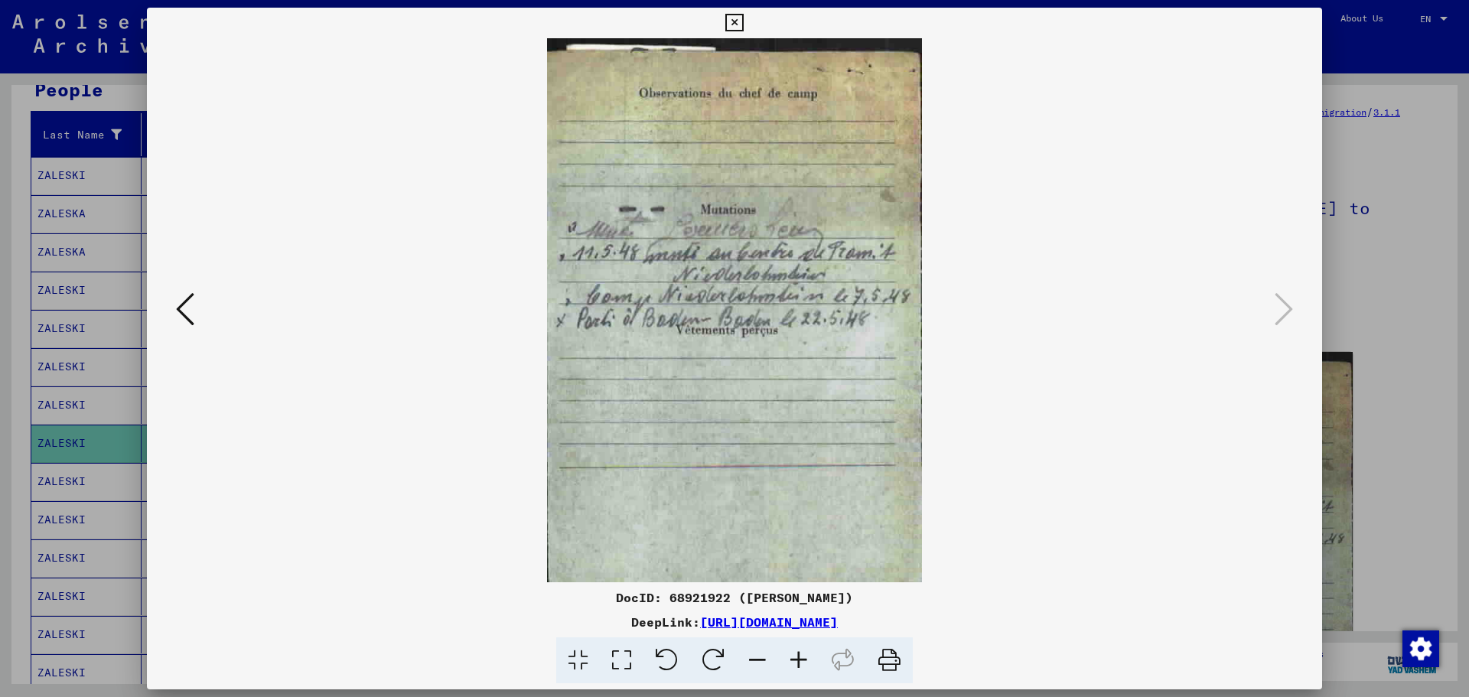
click at [734, 21] on icon at bounding box center [734, 23] width 18 height 18
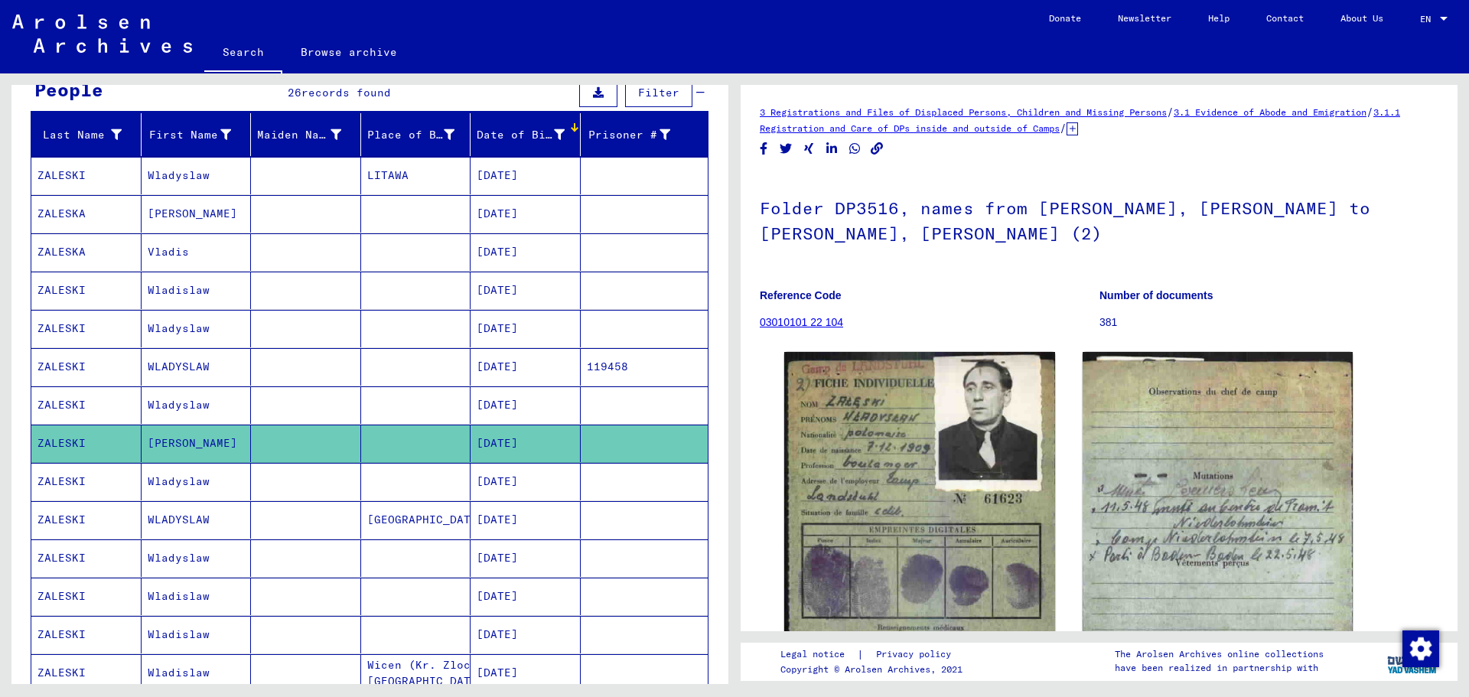
click at [52, 487] on mat-cell "ZALESKI" at bounding box center [86, 481] width 110 height 37
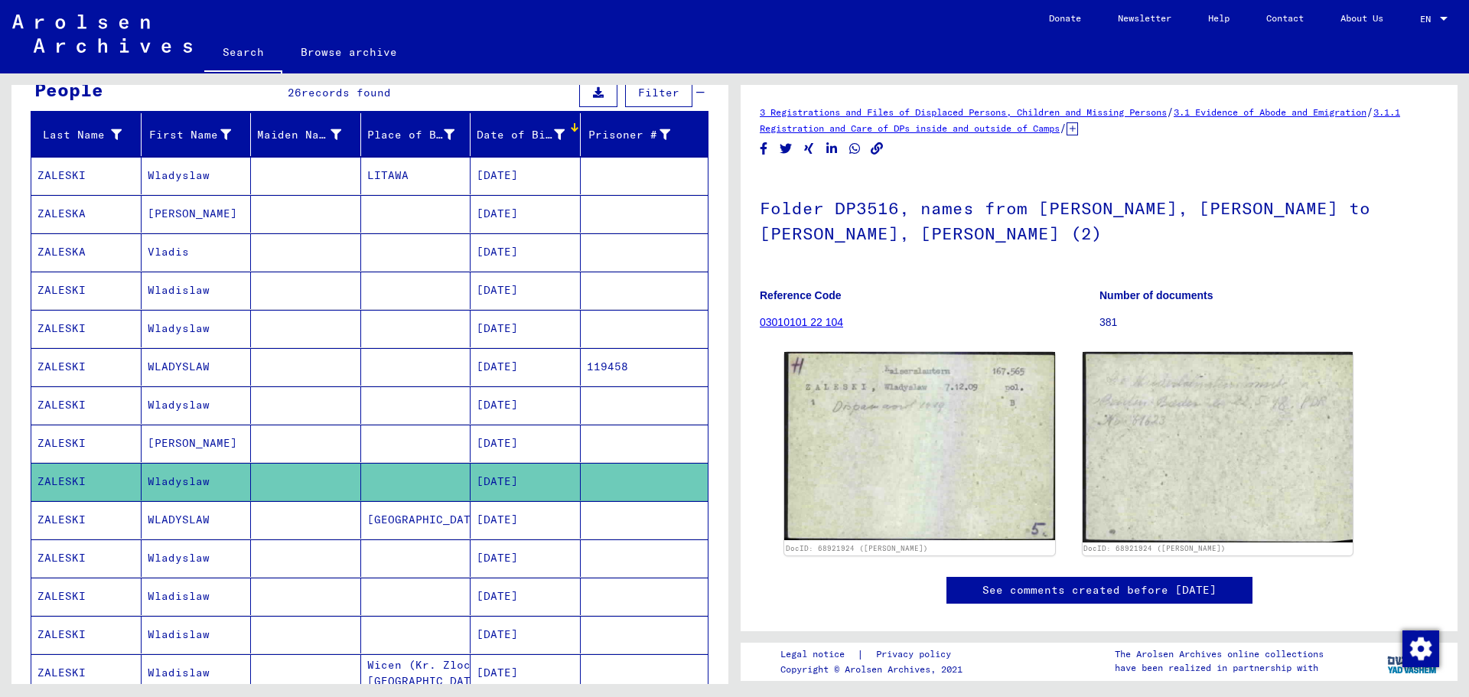
click at [64, 523] on mat-cell "ZALESKI" at bounding box center [86, 519] width 110 height 37
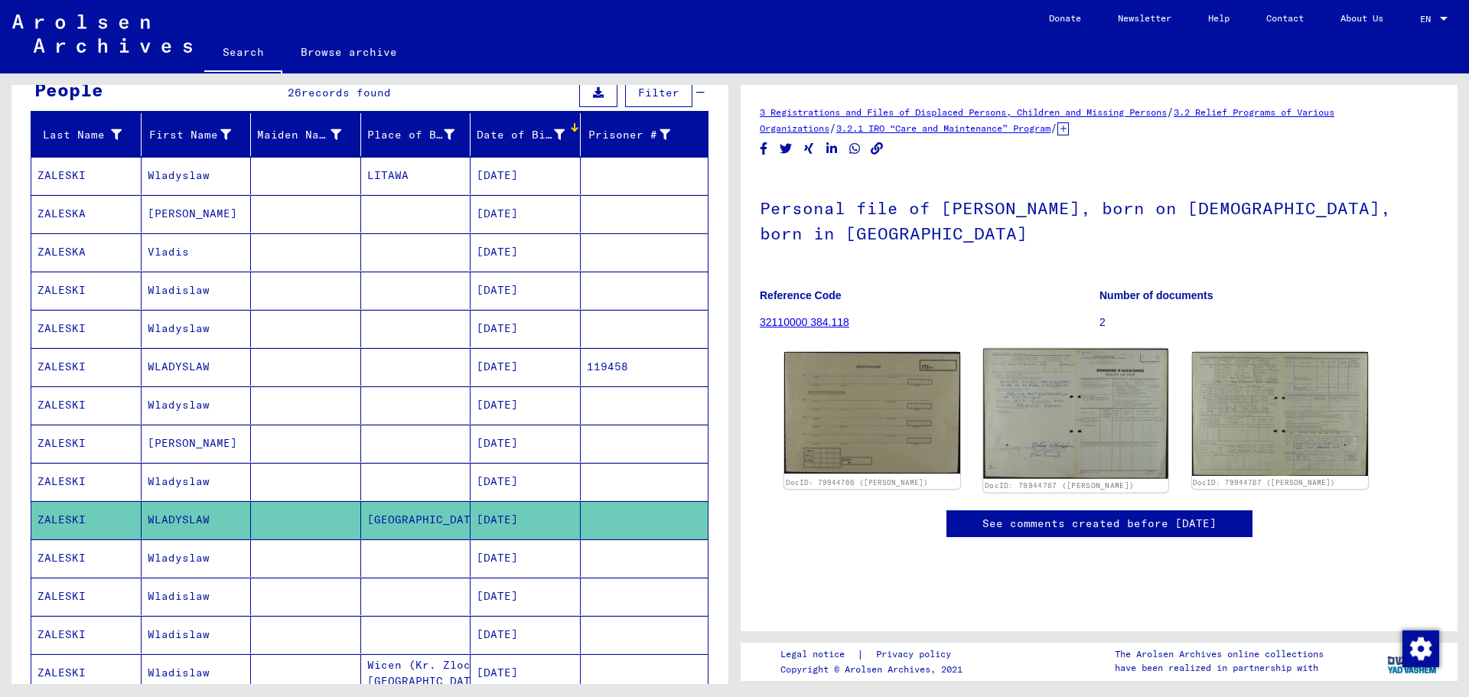
click at [1041, 409] on img at bounding box center [1076, 414] width 185 height 131
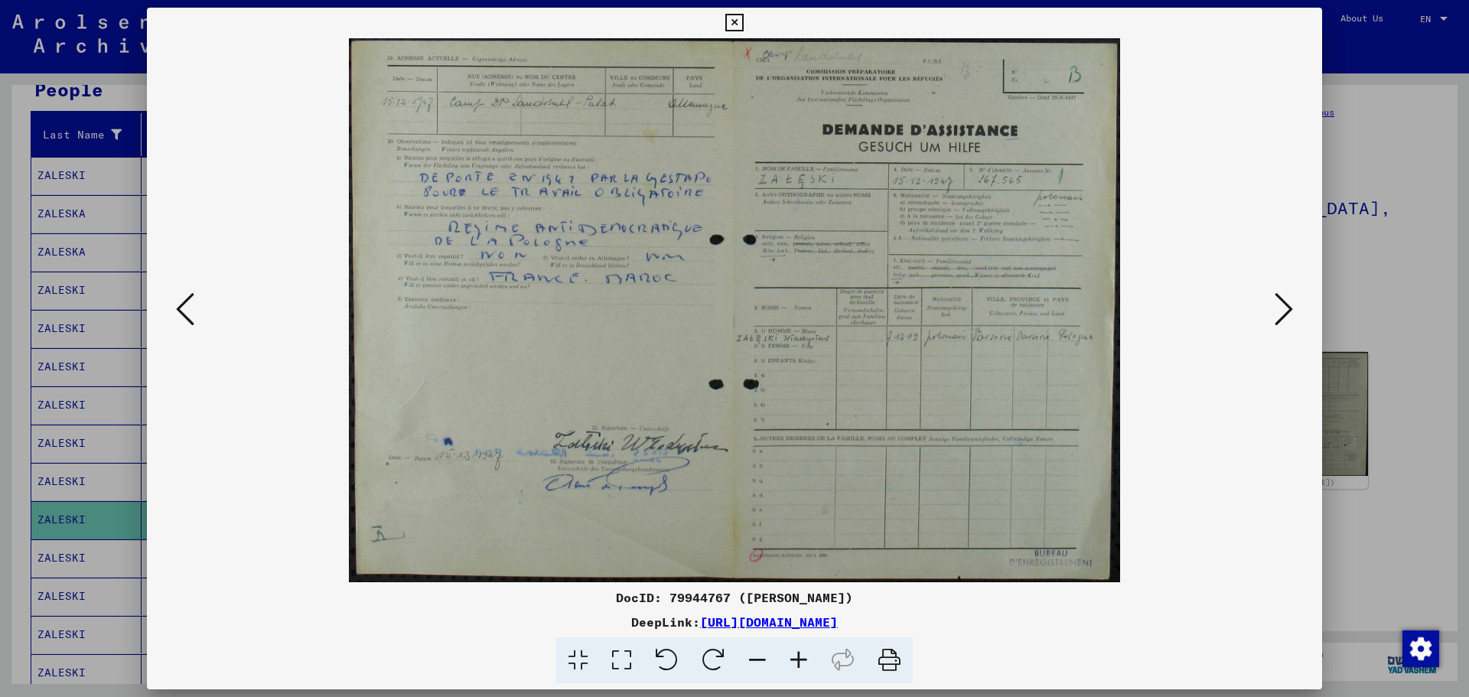
click at [1282, 308] on icon at bounding box center [1284, 309] width 18 height 37
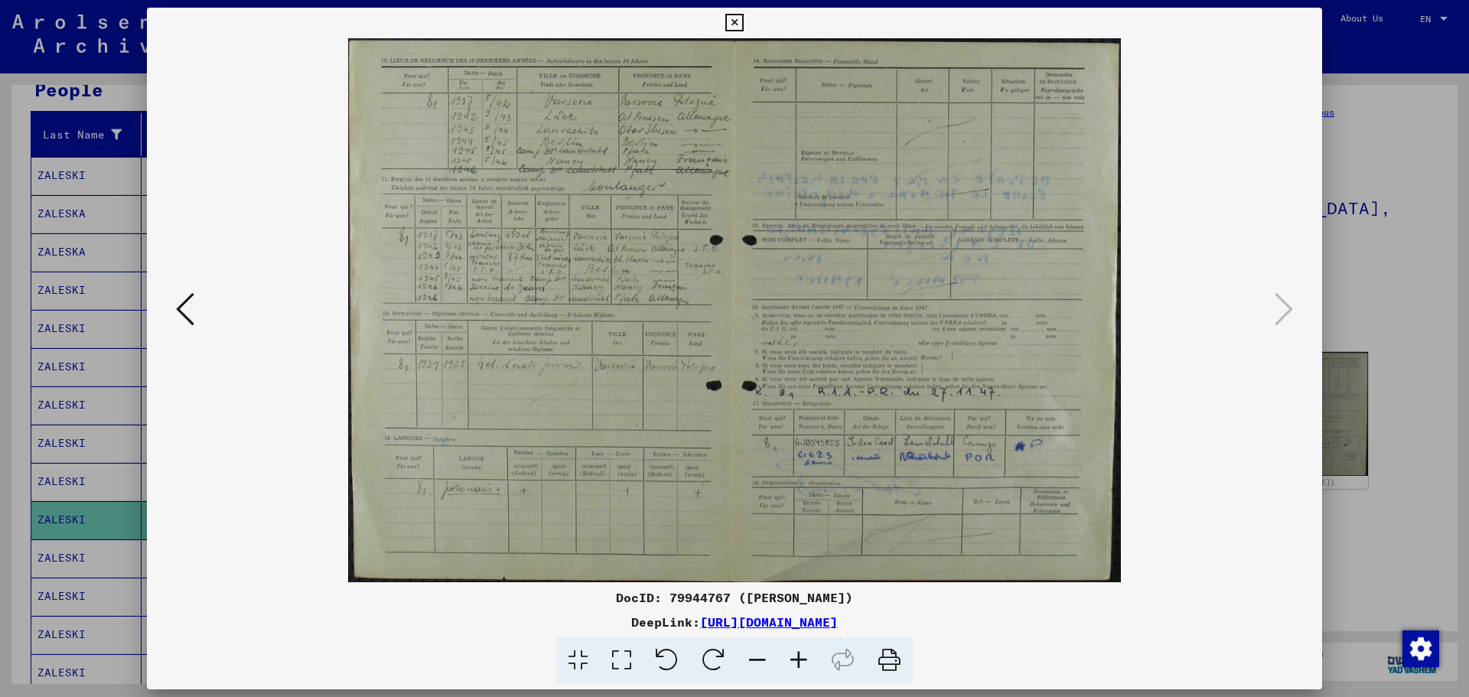
click at [177, 303] on icon at bounding box center [185, 309] width 18 height 37
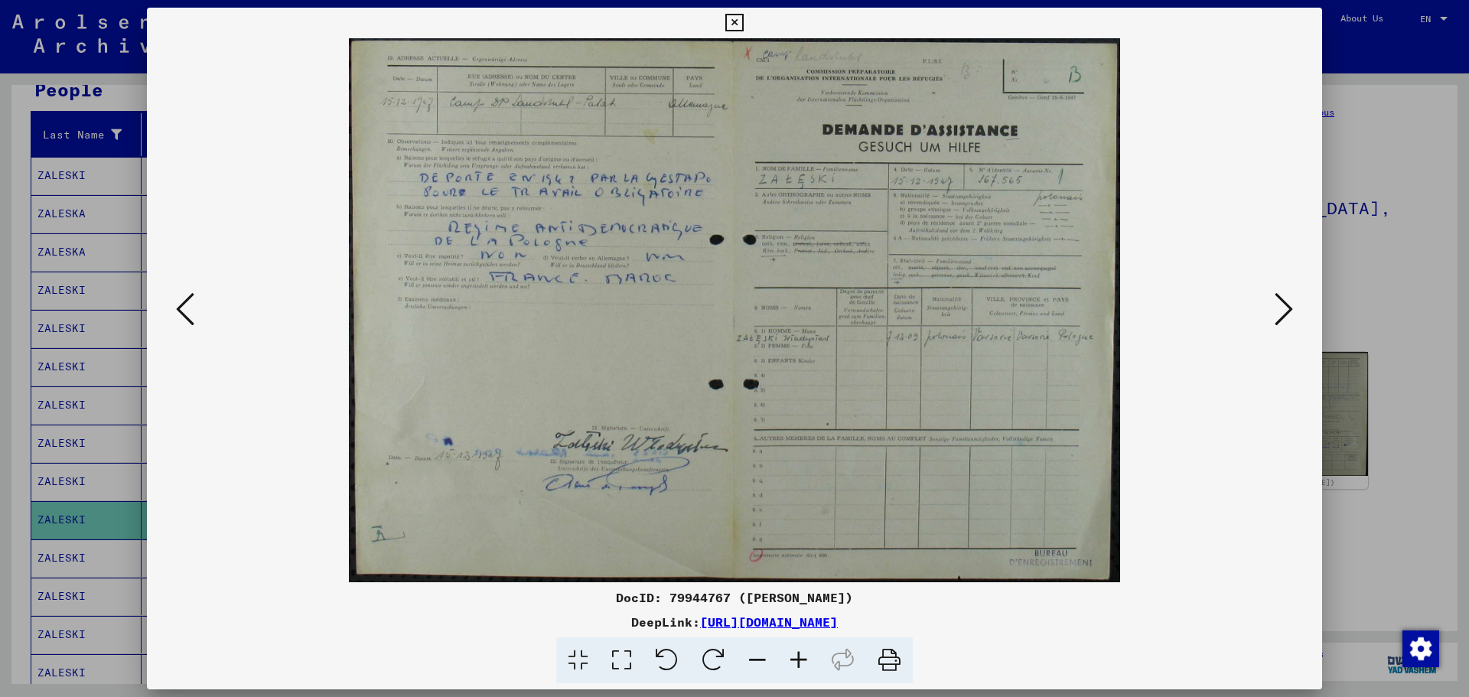
click at [732, 21] on icon at bounding box center [734, 23] width 18 height 18
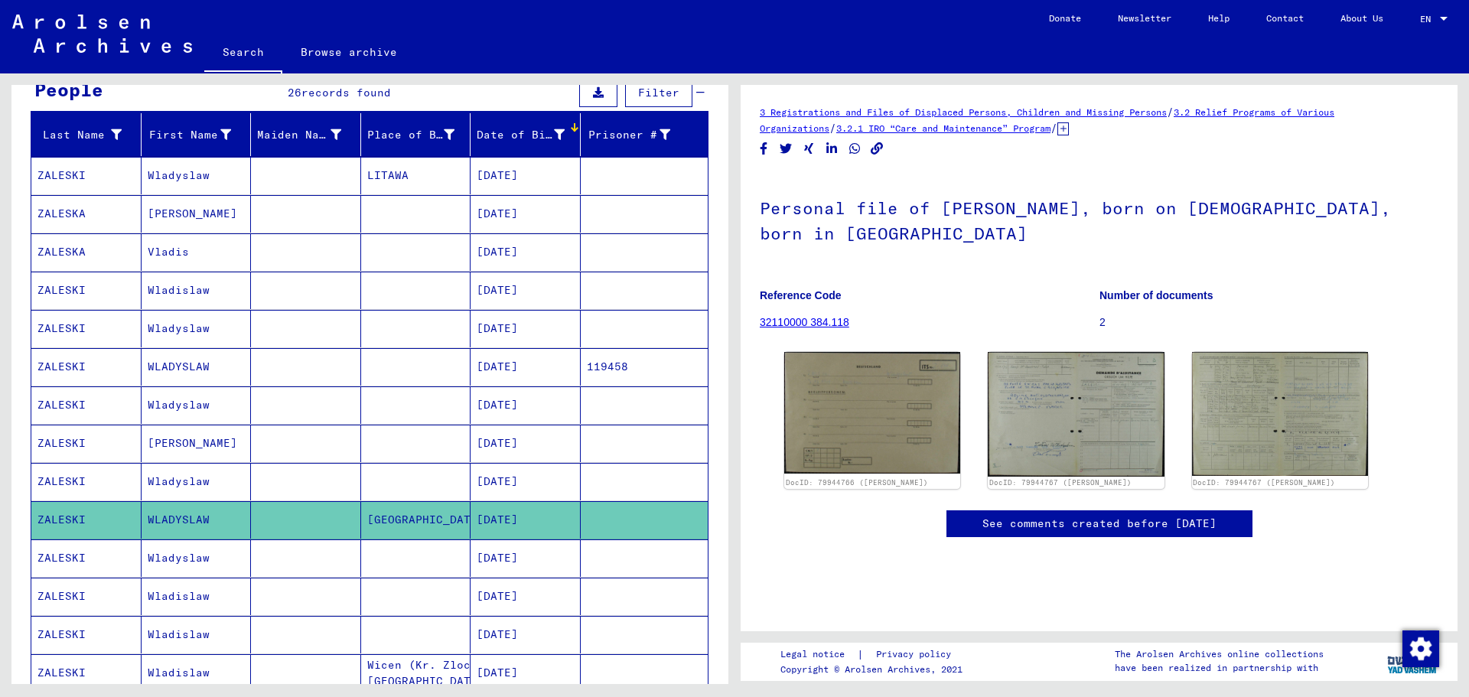
click at [73, 562] on mat-cell "ZALESKI" at bounding box center [86, 557] width 110 height 37
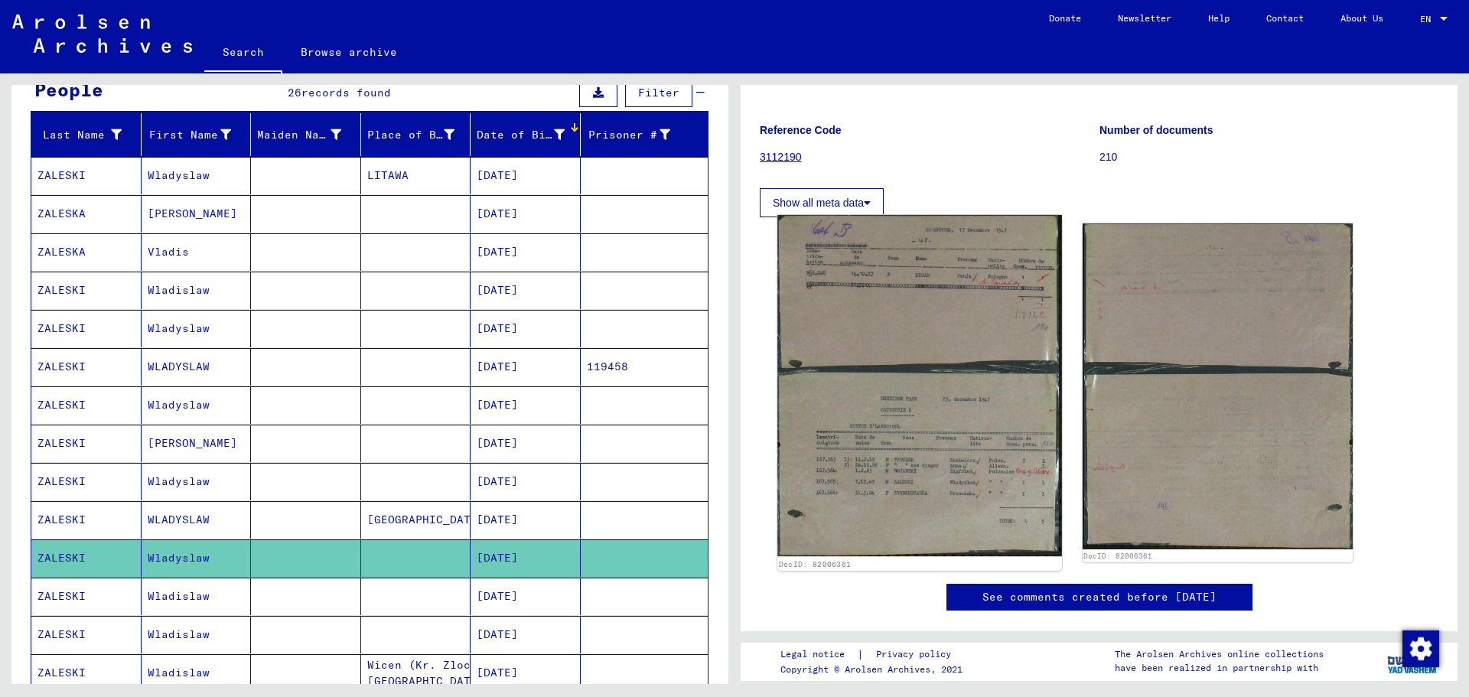
scroll to position [153, 0]
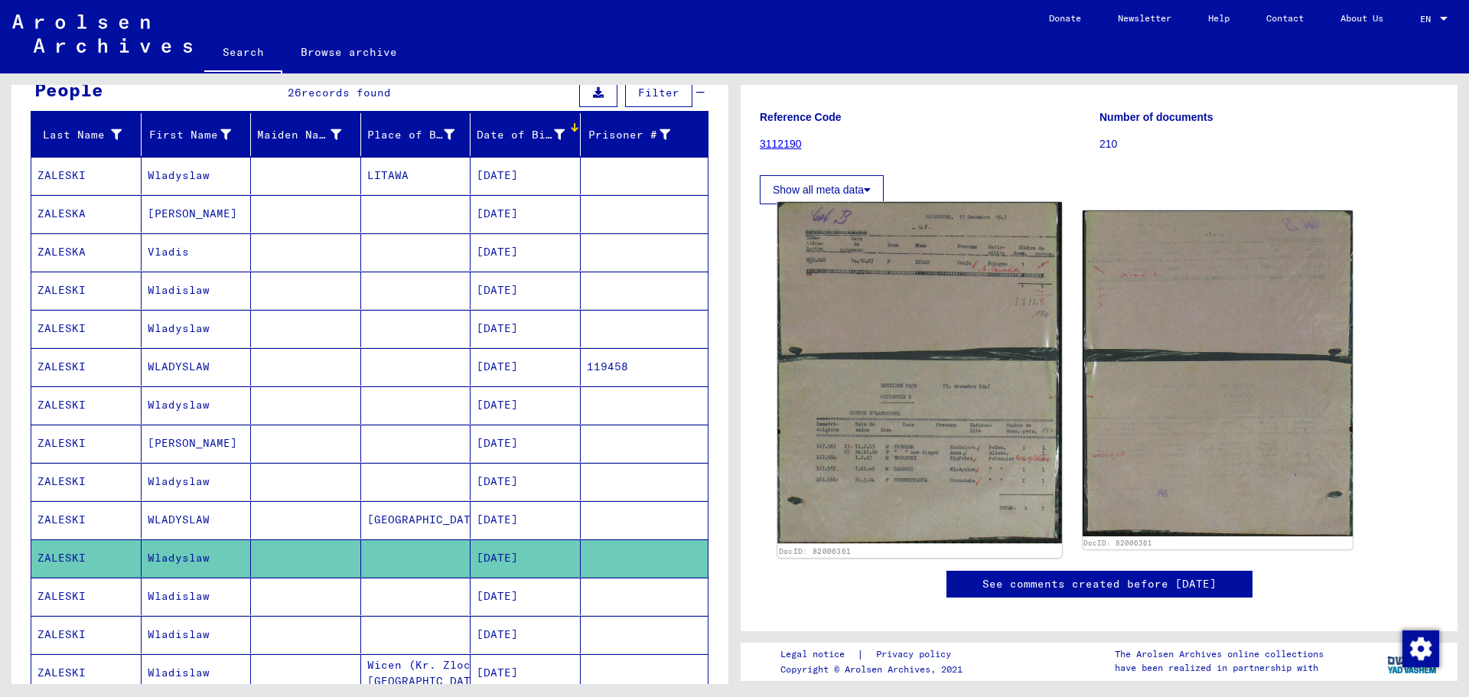
click at [847, 465] on img at bounding box center [919, 372] width 284 height 341
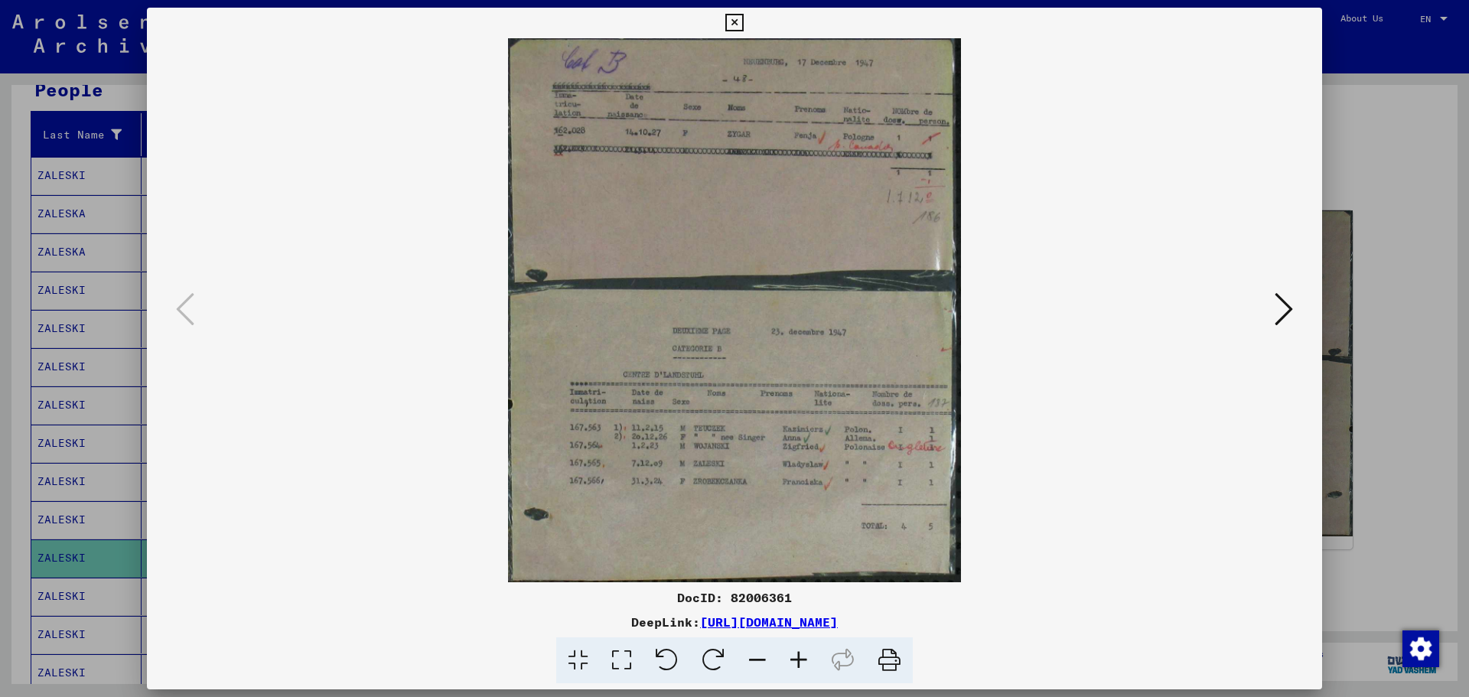
click at [738, 19] on icon at bounding box center [734, 23] width 18 height 18
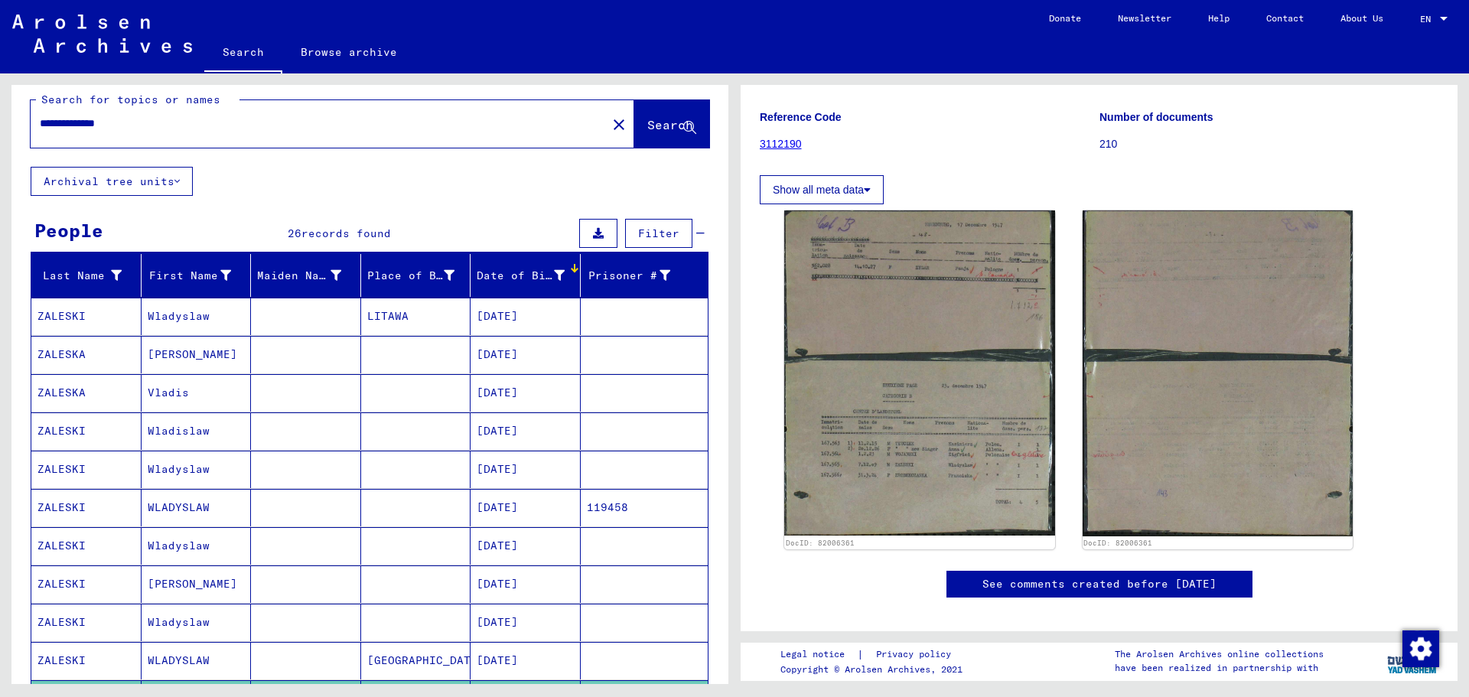
scroll to position [0, 0]
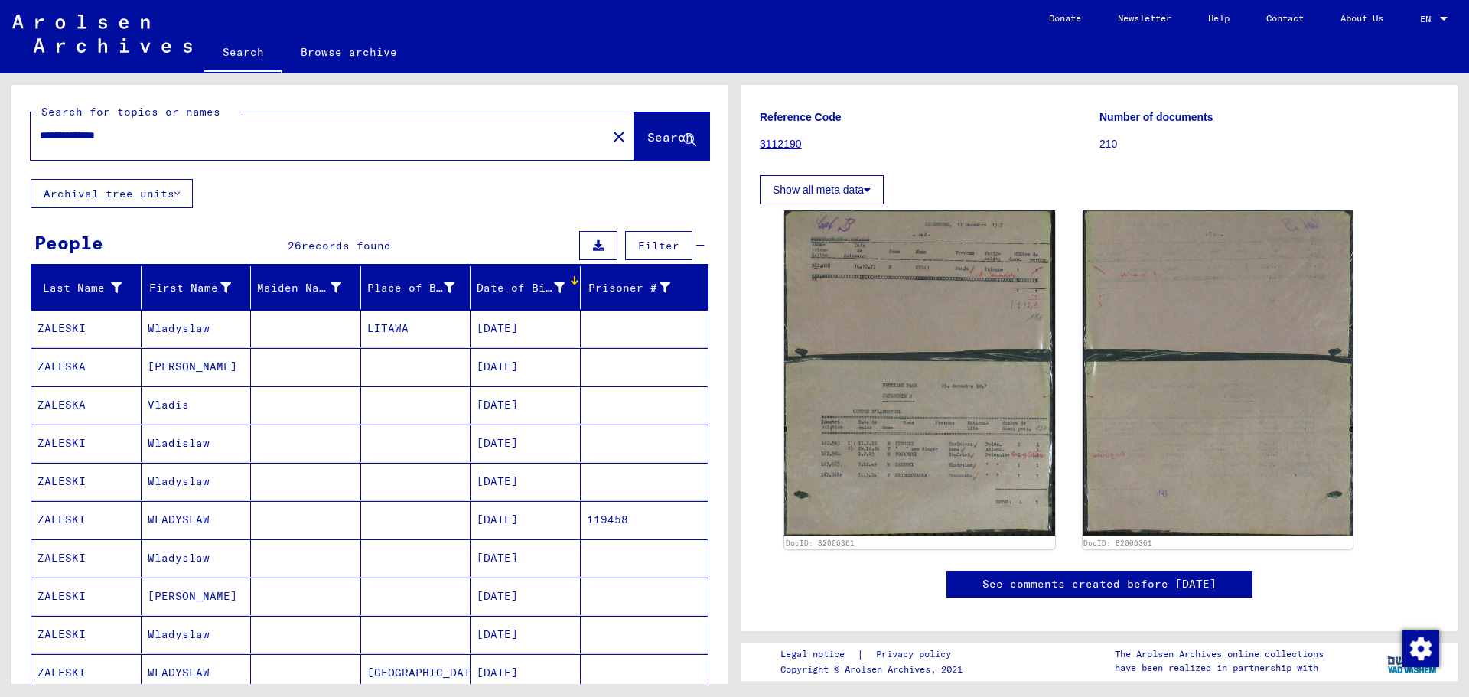
drag, startPoint x: 172, startPoint y: 135, endPoint x: 0, endPoint y: 142, distance: 172.3
click at [0, 142] on div "**********" at bounding box center [367, 378] width 735 height 611
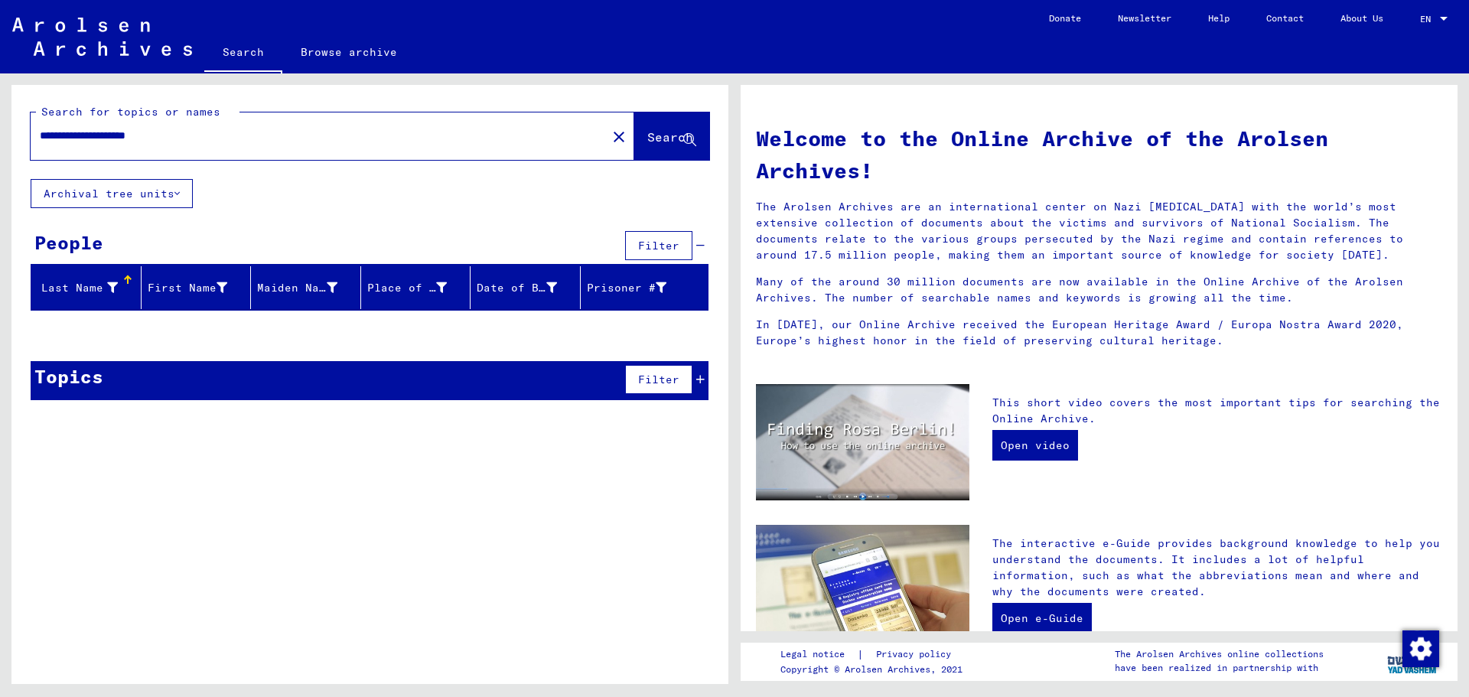
click at [125, 134] on input "**********" at bounding box center [314, 136] width 549 height 16
drag, startPoint x: 120, startPoint y: 133, endPoint x: 78, endPoint y: 140, distance: 42.6
click at [78, 140] on input "**********" at bounding box center [314, 136] width 549 height 16
type input "**********"
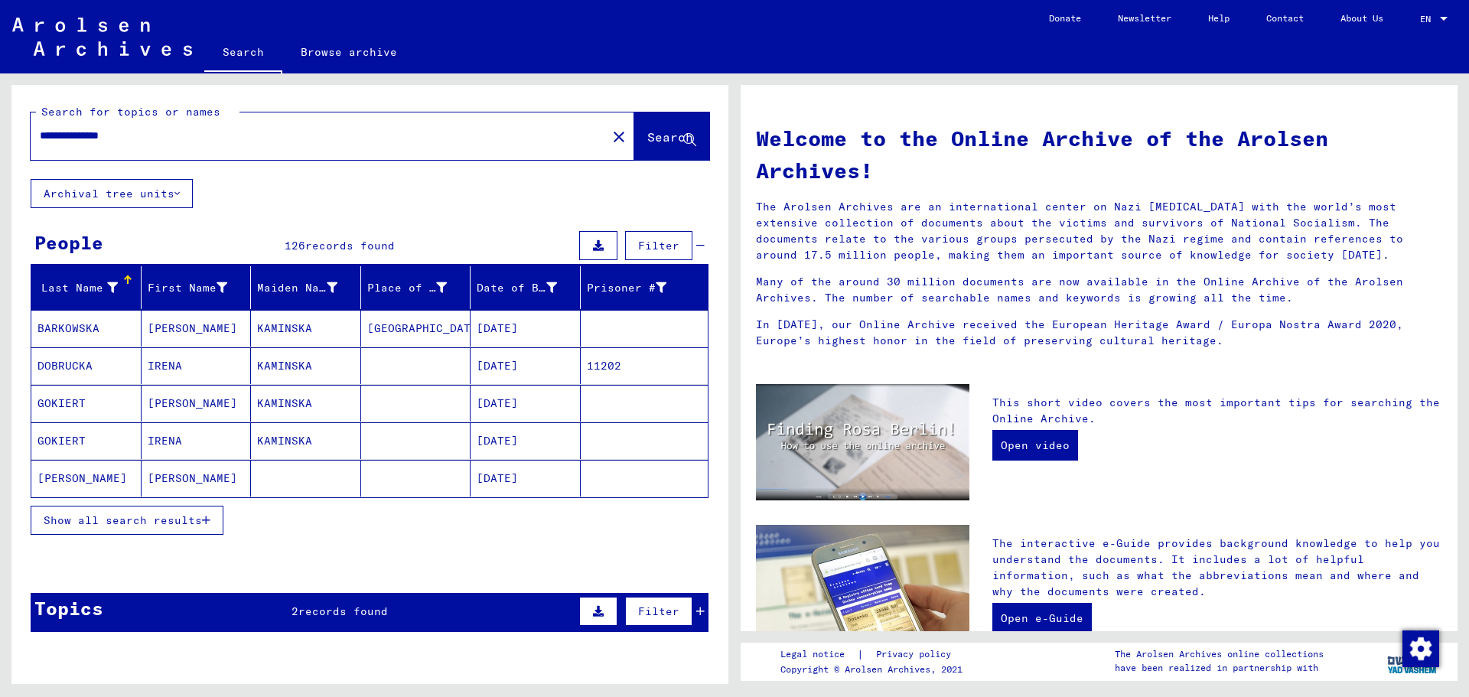
click at [88, 477] on mat-cell "[PERSON_NAME]" at bounding box center [86, 478] width 110 height 37
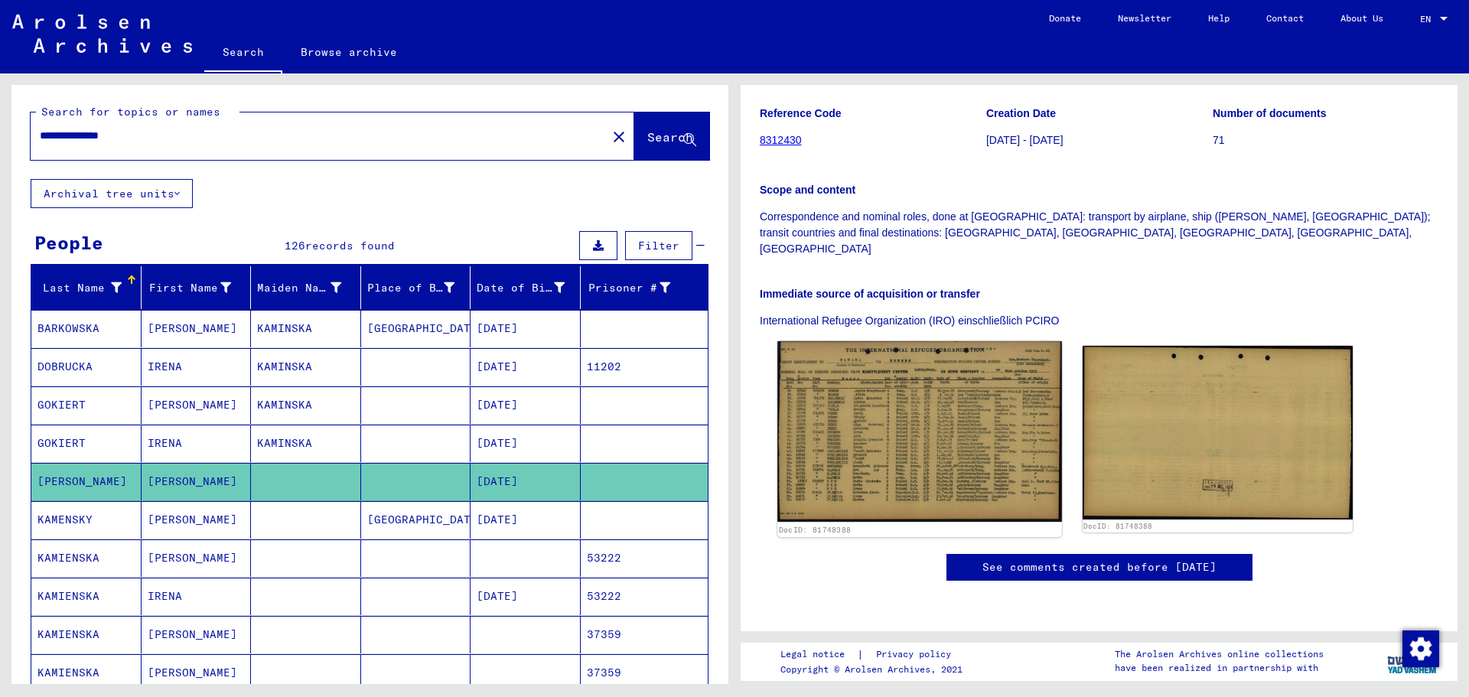
scroll to position [306, 0]
click at [915, 373] on img at bounding box center [919, 431] width 284 height 181
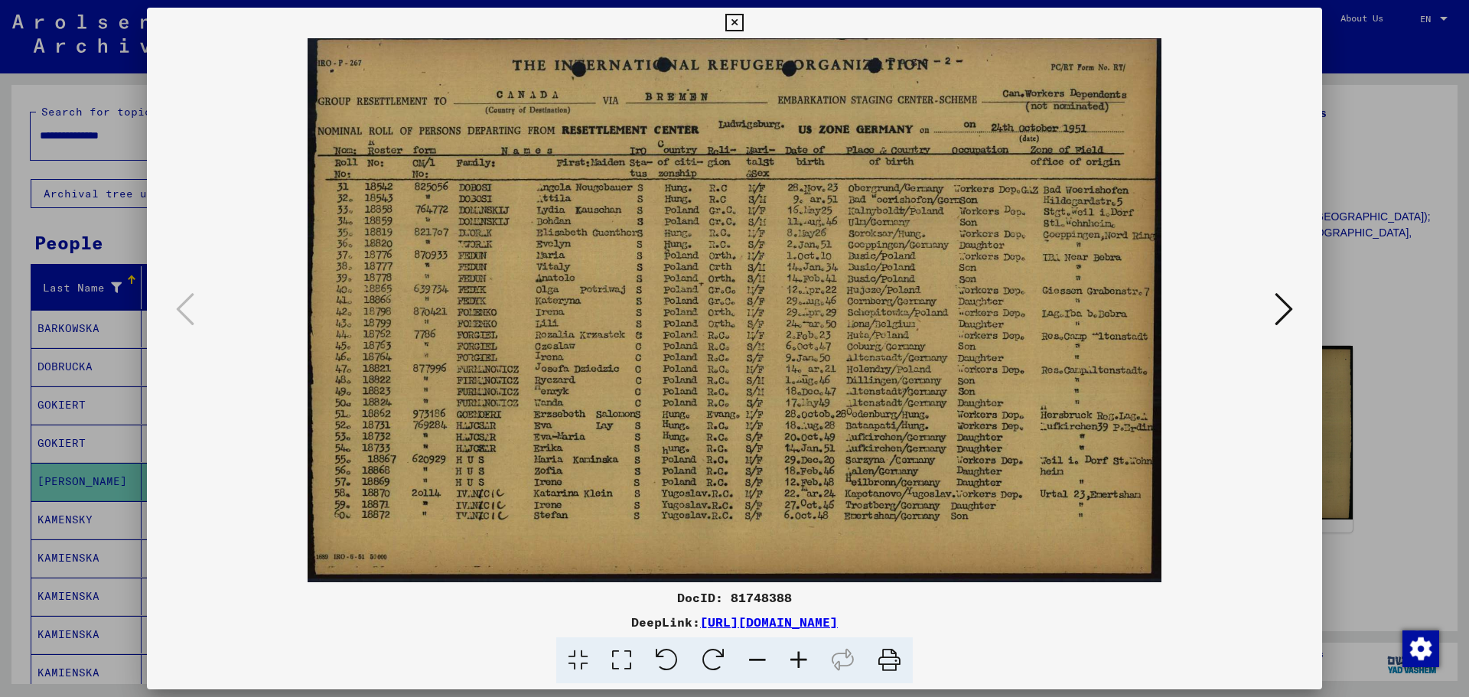
click at [1287, 304] on icon at bounding box center [1284, 309] width 18 height 37
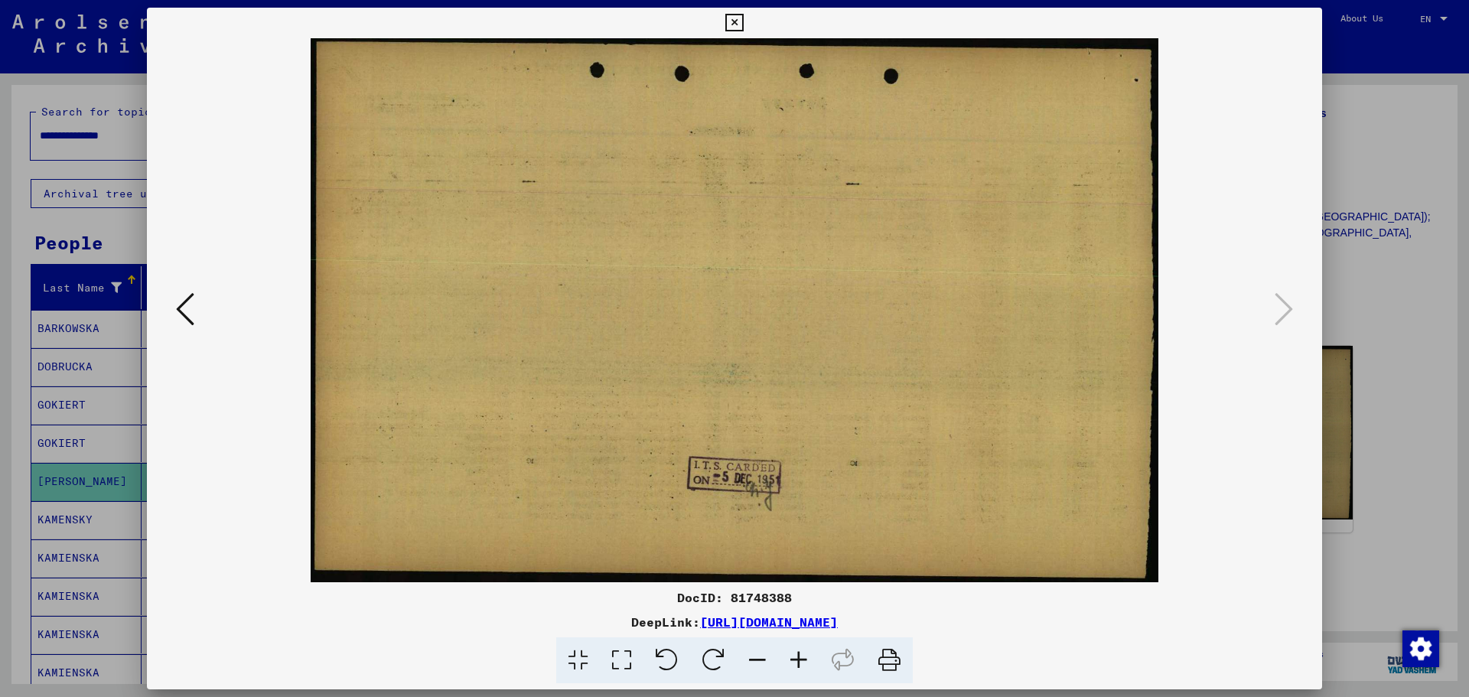
click at [182, 306] on icon at bounding box center [185, 309] width 18 height 37
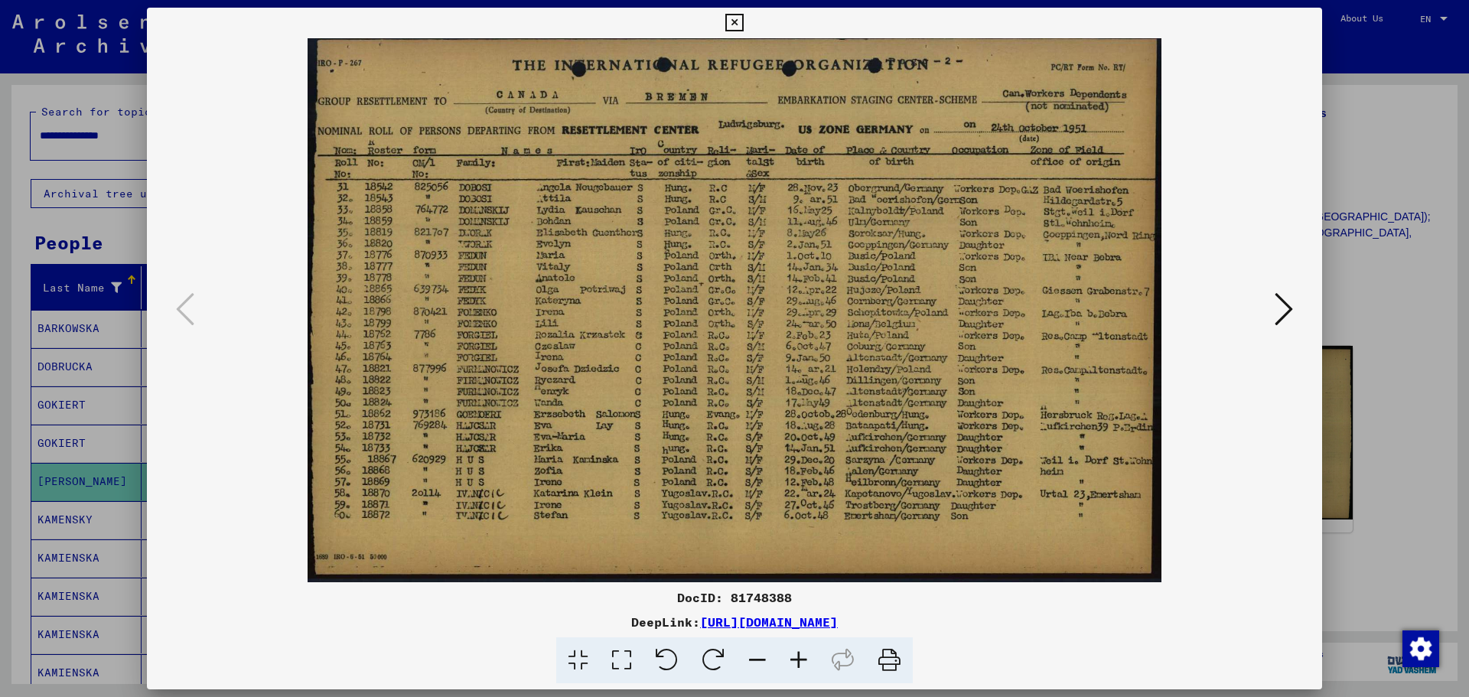
click at [739, 22] on icon at bounding box center [734, 23] width 18 height 18
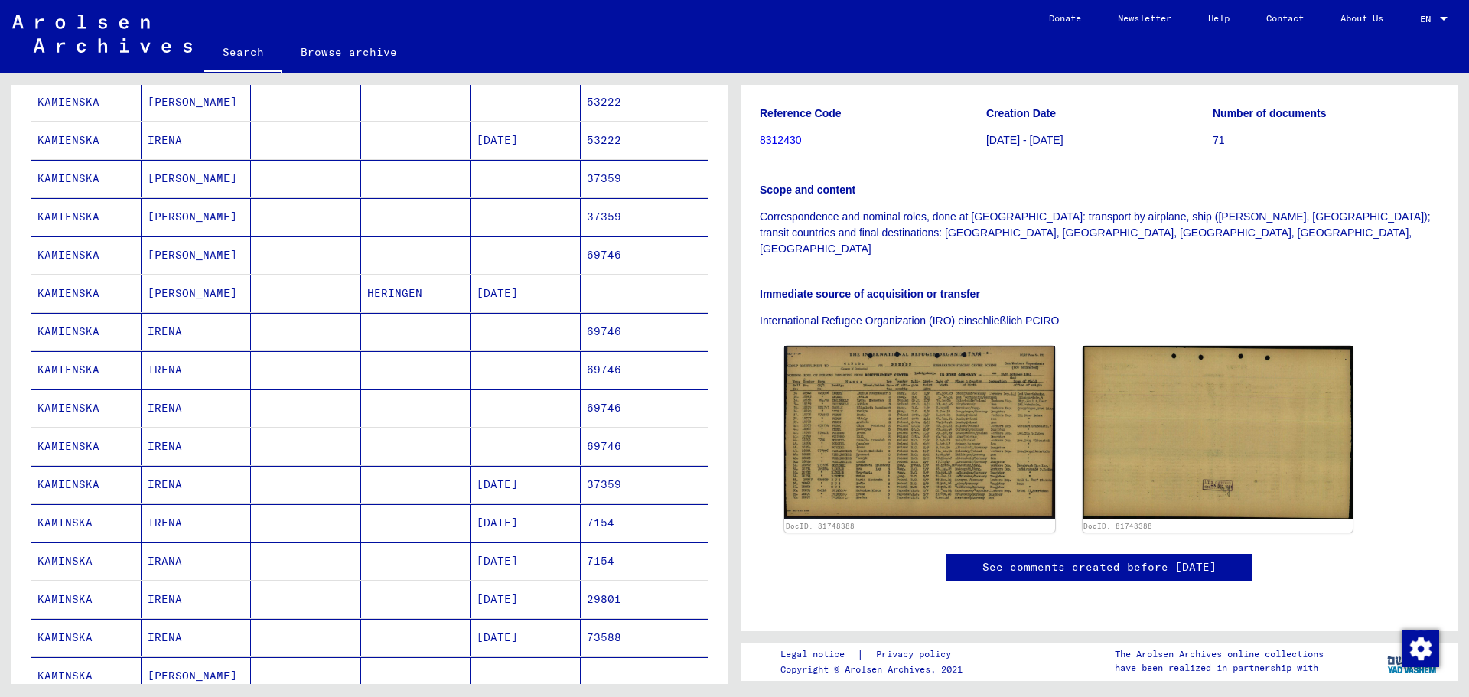
scroll to position [536, 0]
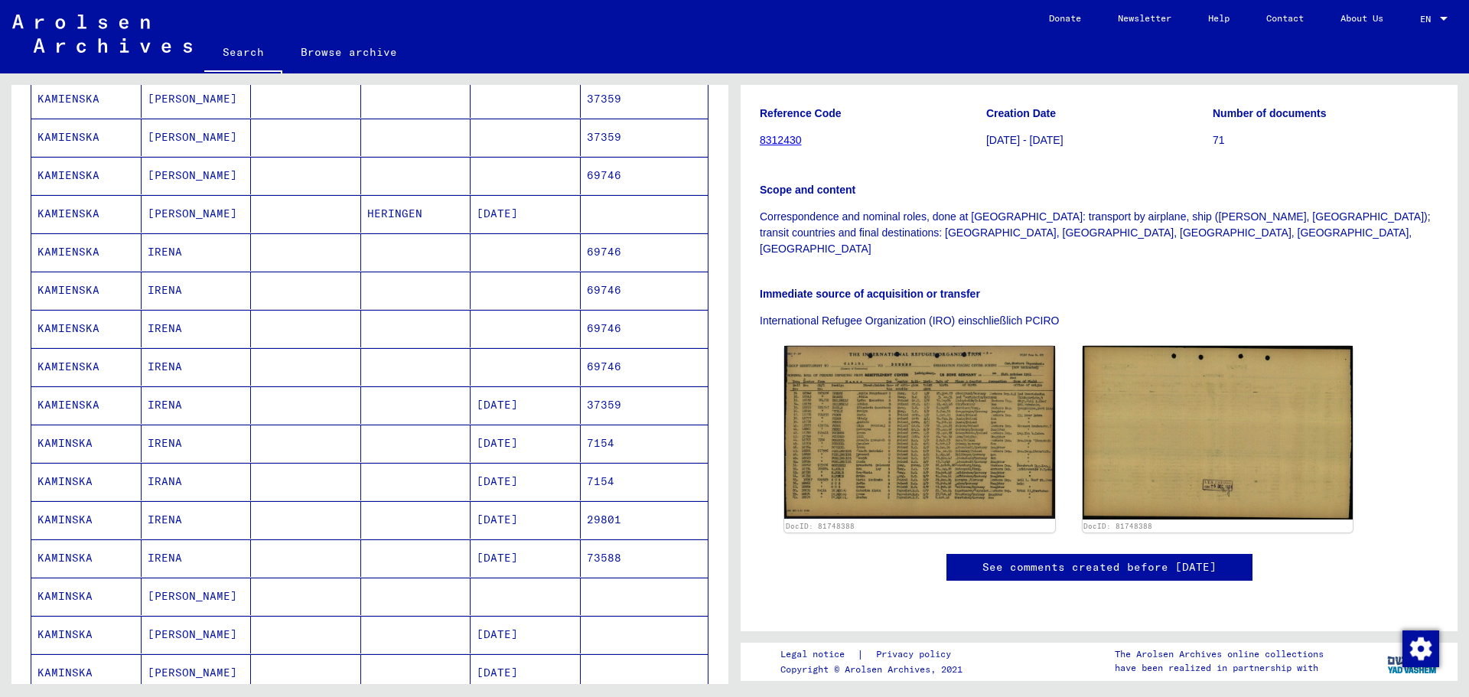
click at [67, 442] on mat-cell "KAMINSKA" at bounding box center [86, 443] width 110 height 37
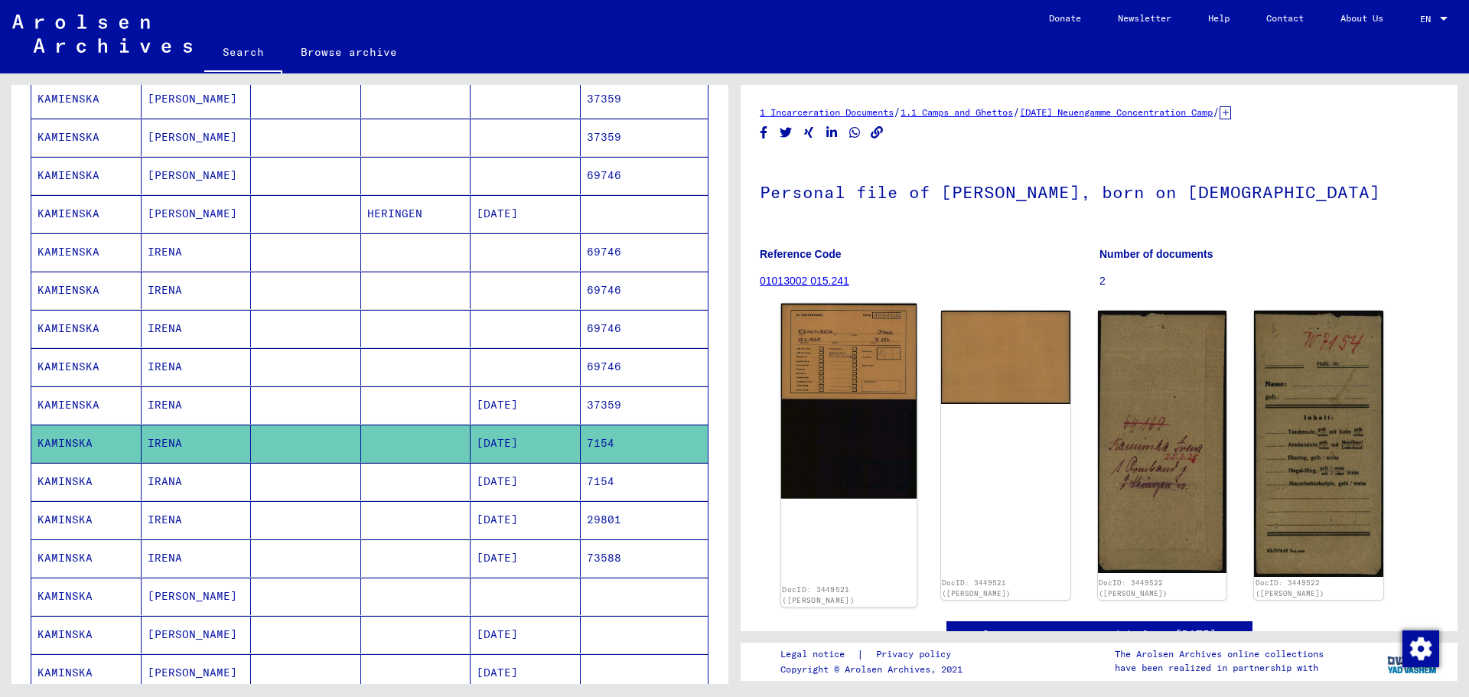
click at [825, 357] on img at bounding box center [848, 402] width 135 height 196
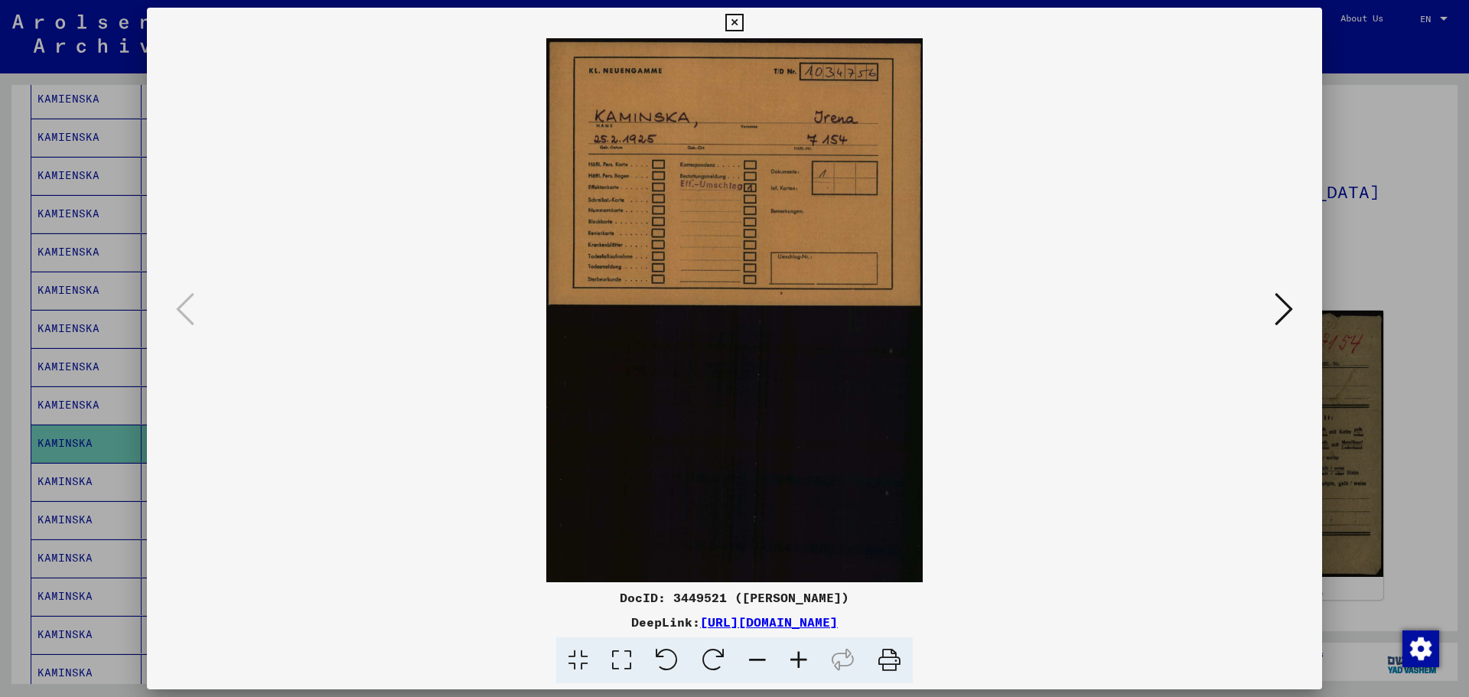
click at [1285, 306] on icon at bounding box center [1284, 309] width 18 height 37
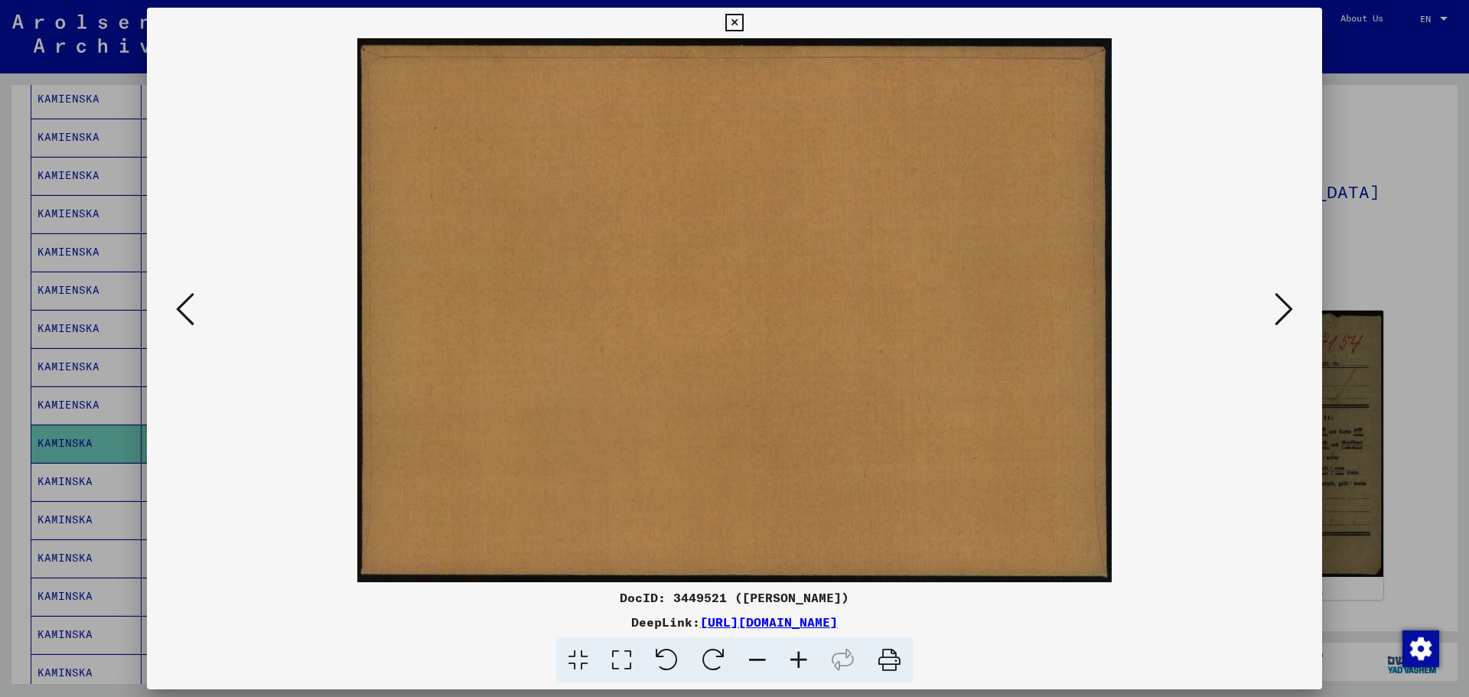
click at [1285, 306] on icon at bounding box center [1284, 309] width 18 height 37
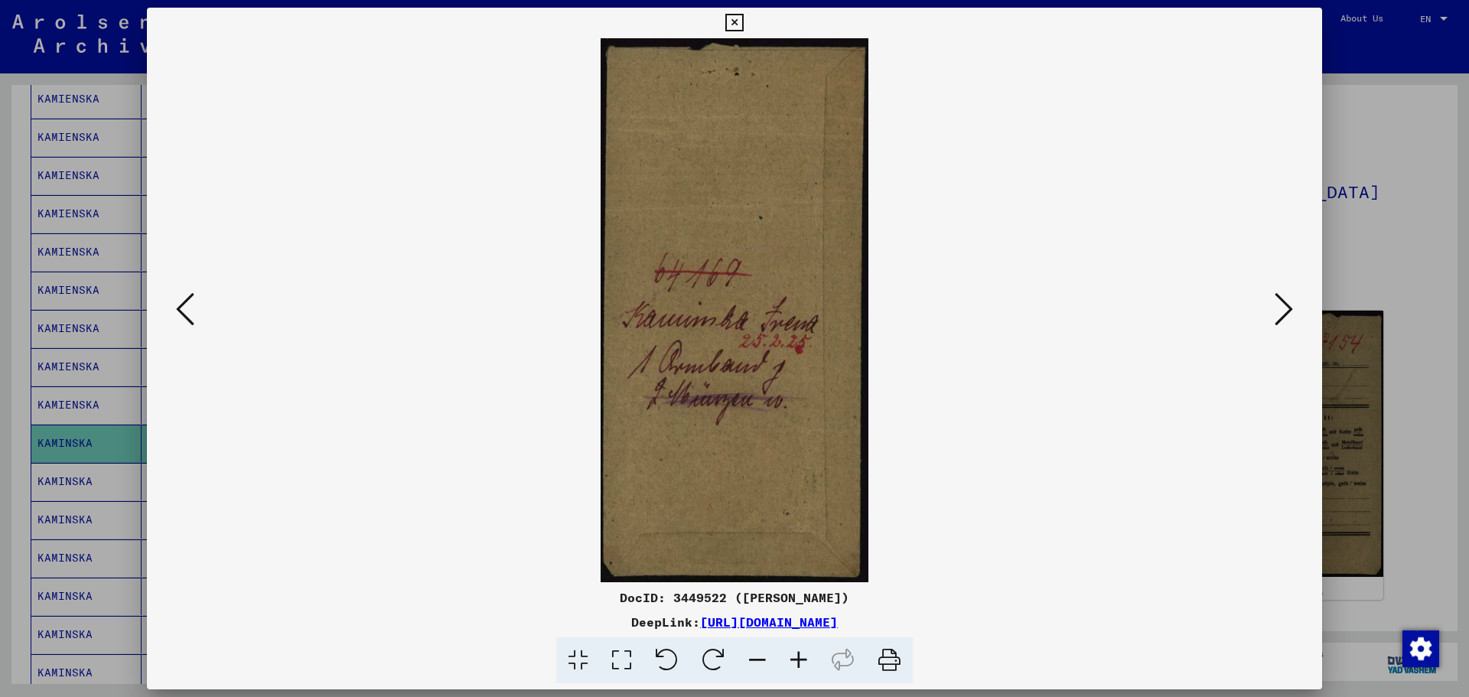
click at [1285, 306] on icon at bounding box center [1284, 309] width 18 height 37
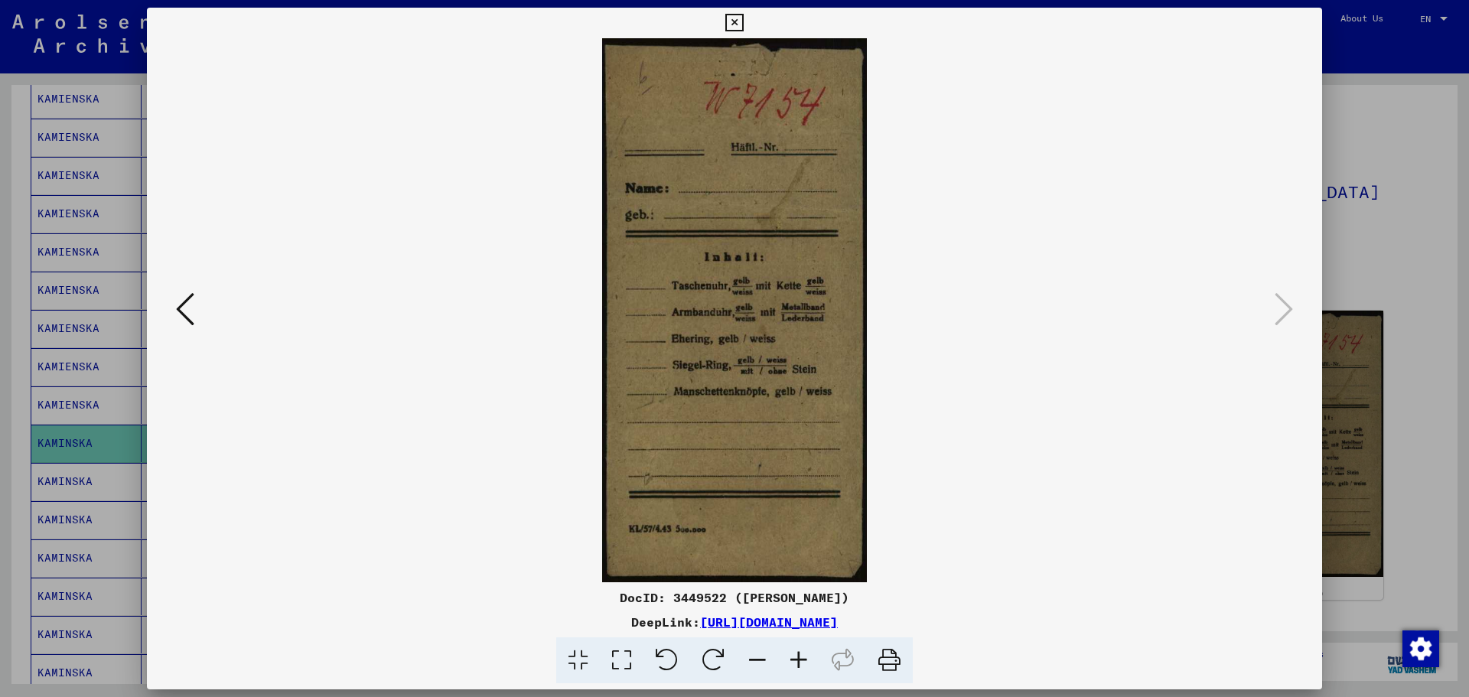
click at [738, 21] on icon at bounding box center [734, 23] width 18 height 18
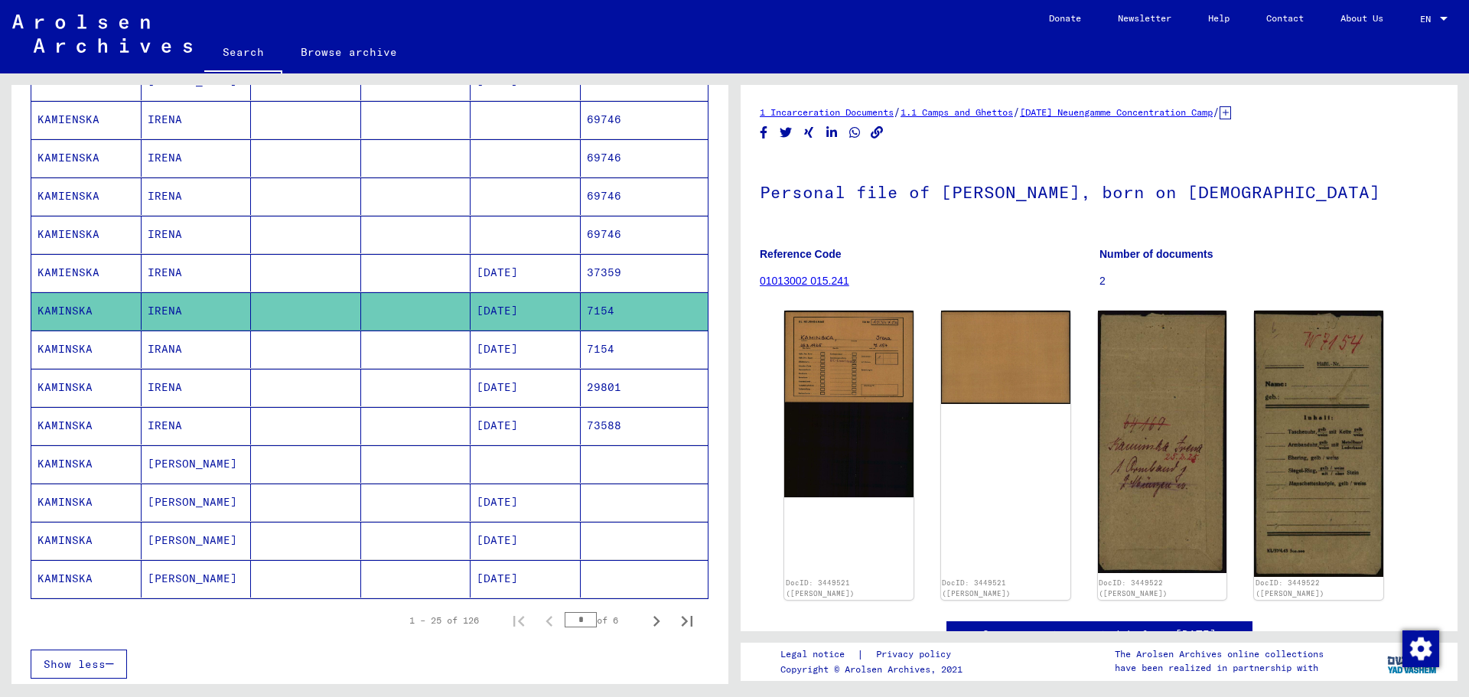
scroll to position [689, 0]
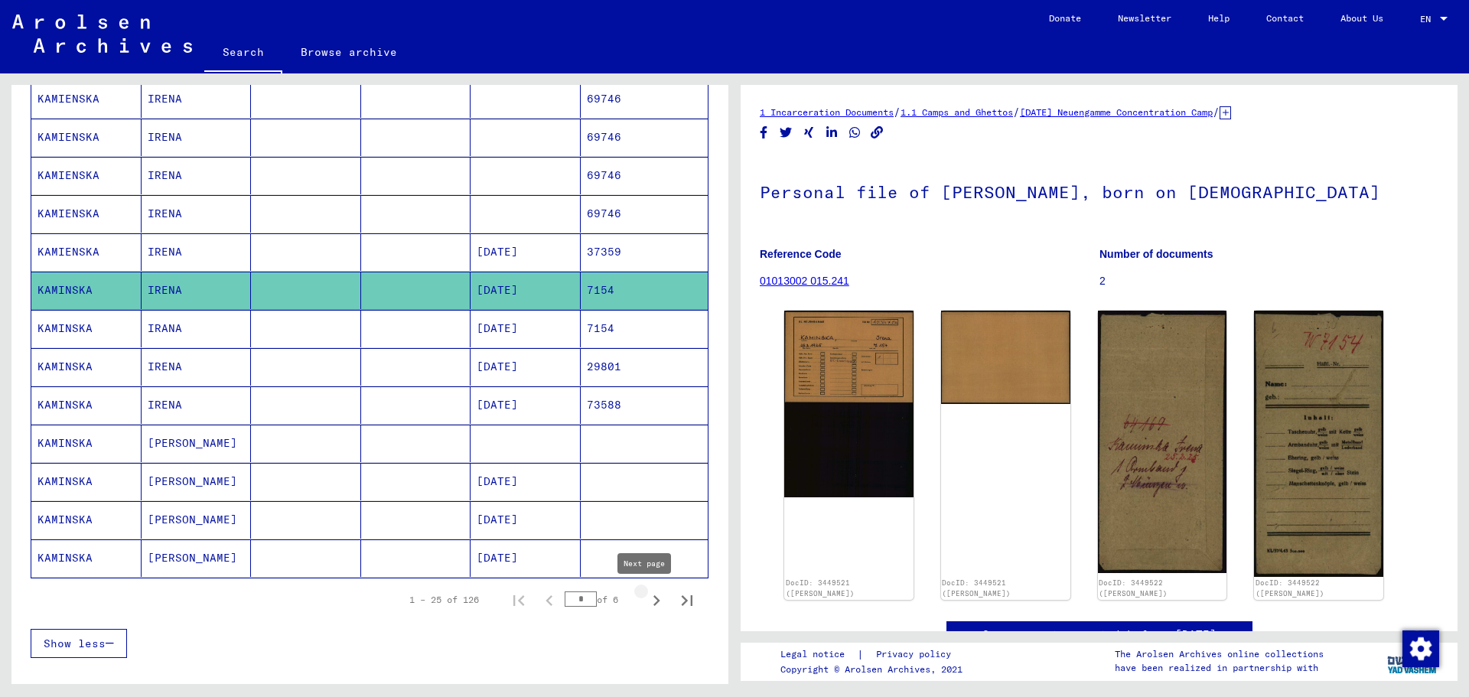
click at [646, 601] on icon "Next page" at bounding box center [656, 600] width 21 height 21
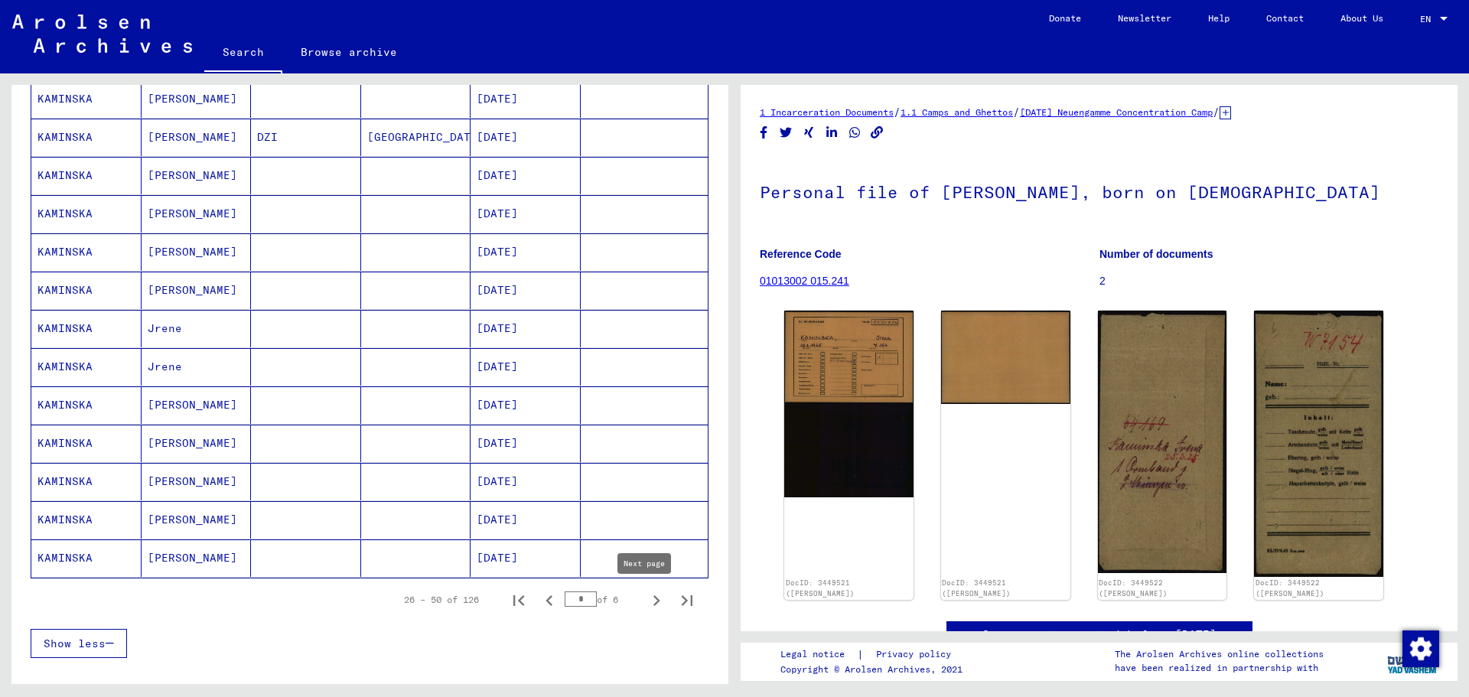
click at [646, 601] on icon "Next page" at bounding box center [656, 600] width 21 height 21
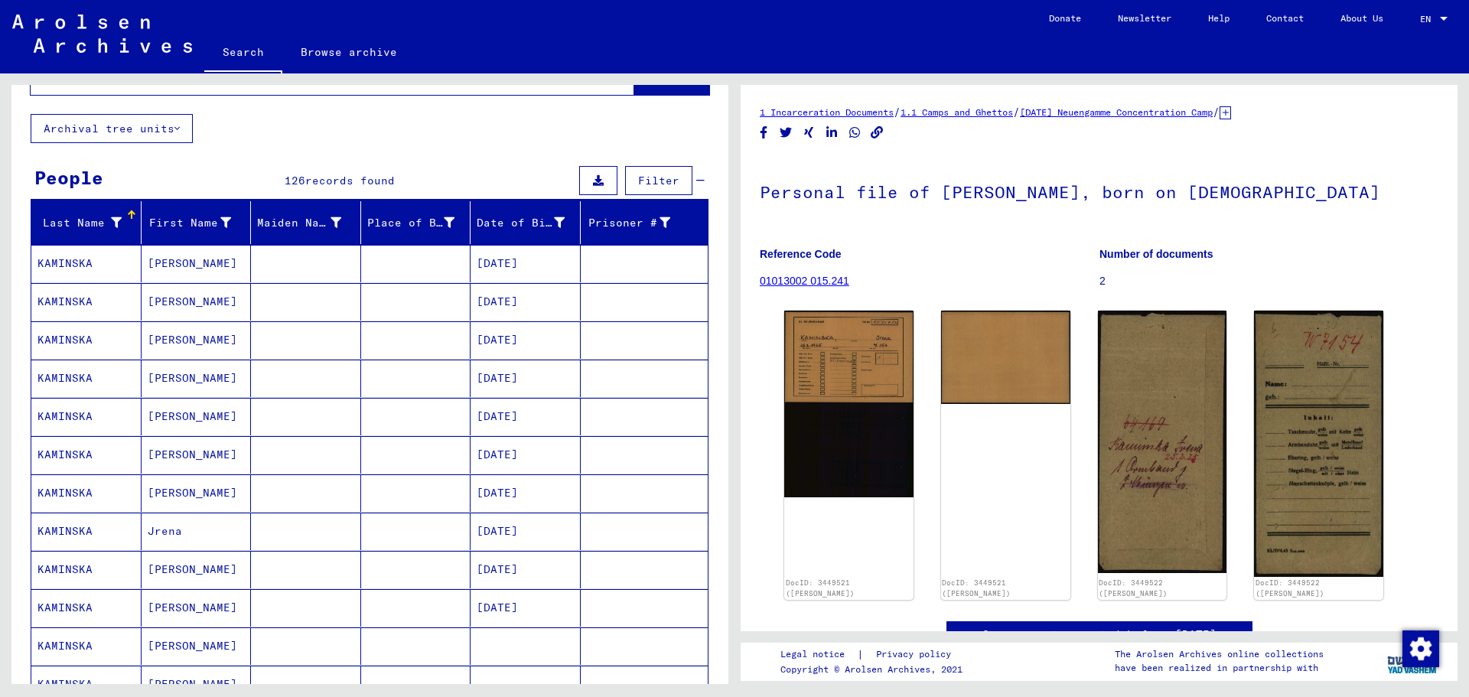
scroll to position [0, 0]
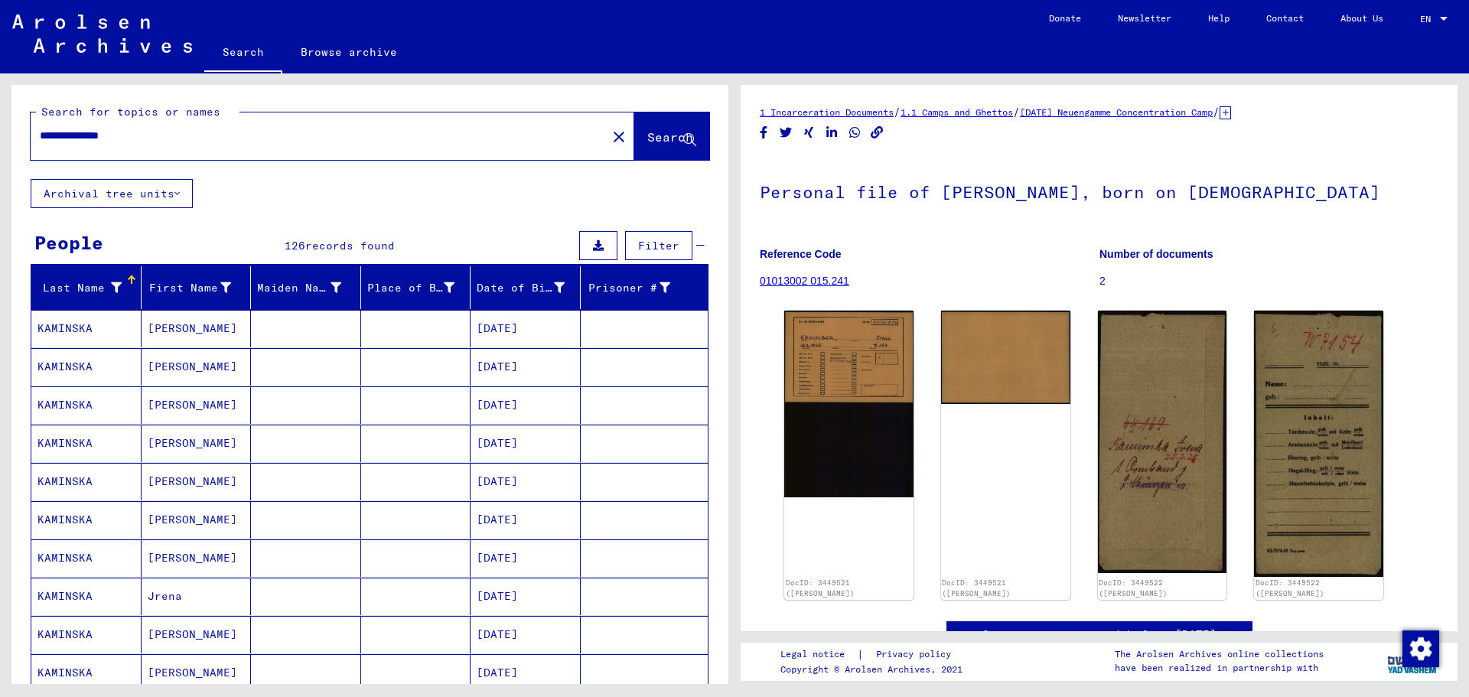
click at [641, 246] on span "Filter" at bounding box center [658, 246] width 41 height 14
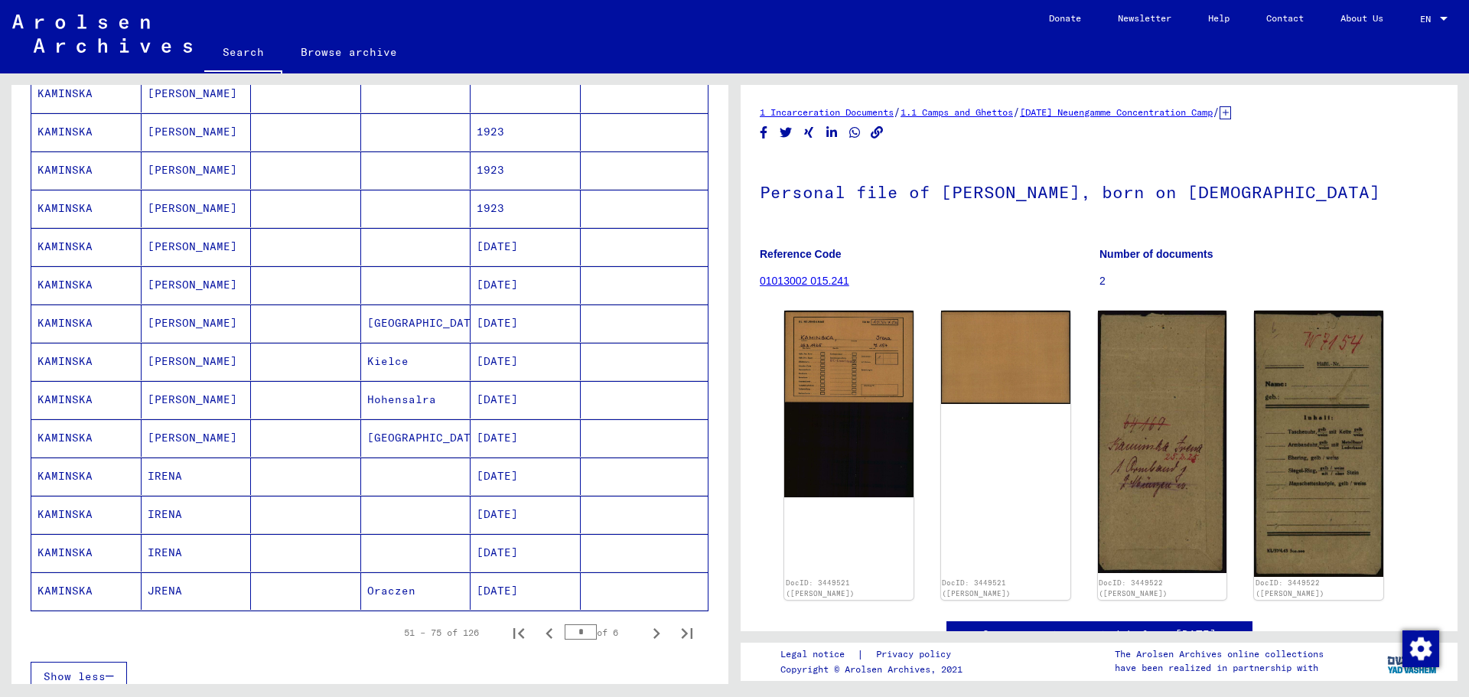
scroll to position [765, 0]
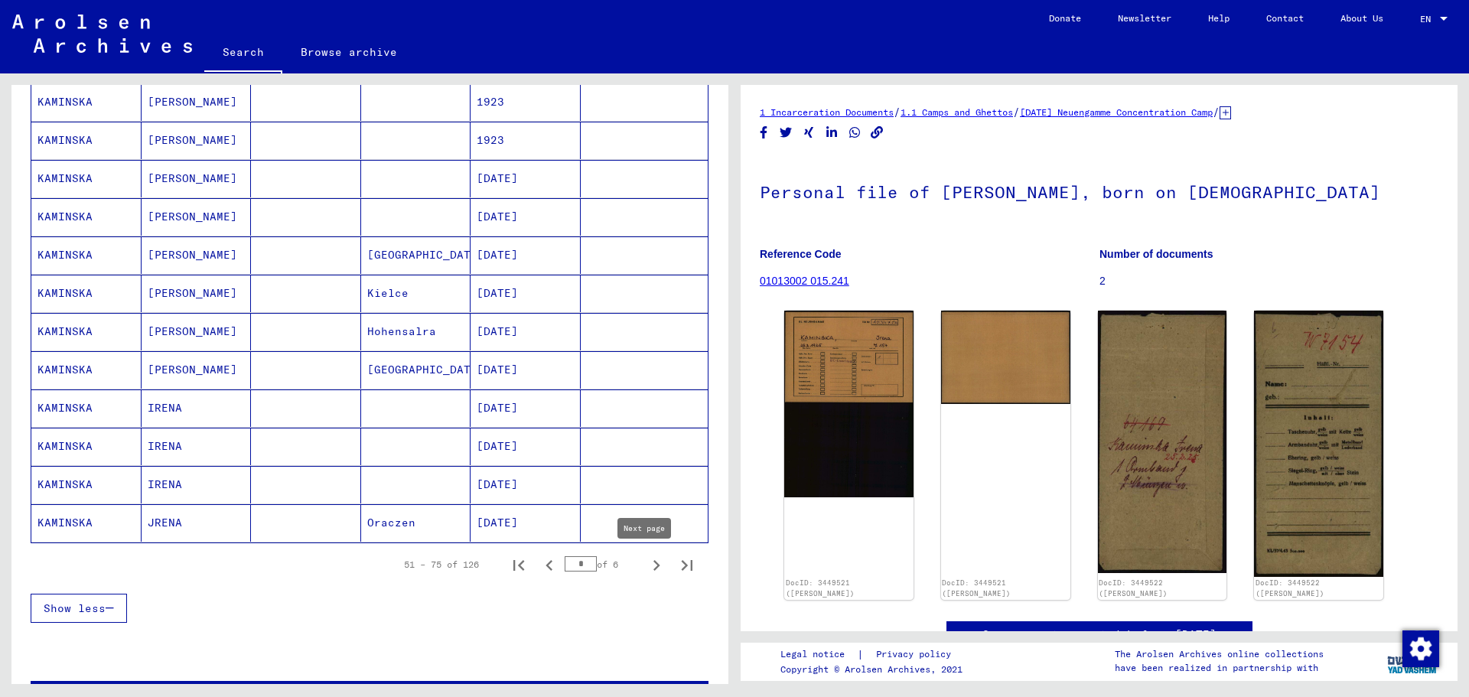
click at [647, 561] on icon "Next page" at bounding box center [656, 565] width 21 height 21
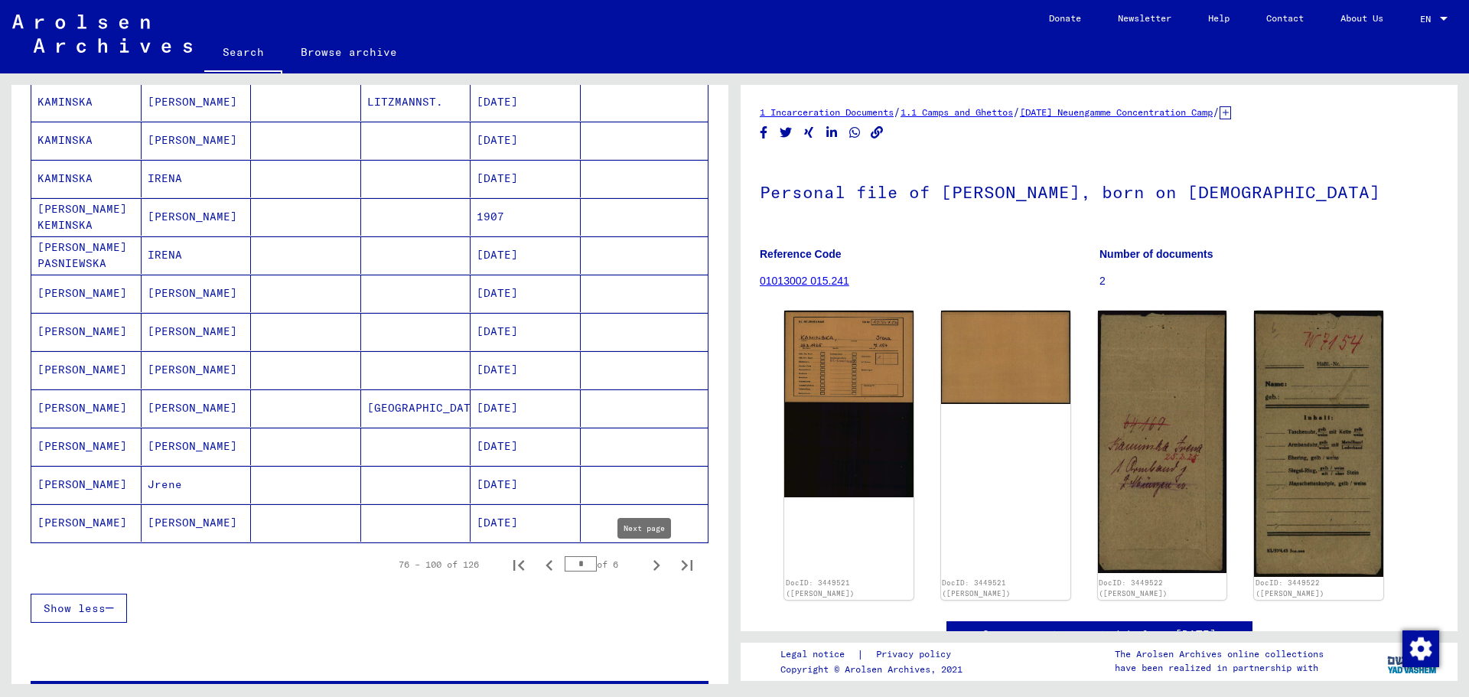
click at [649, 565] on icon "Next page" at bounding box center [656, 565] width 21 height 21
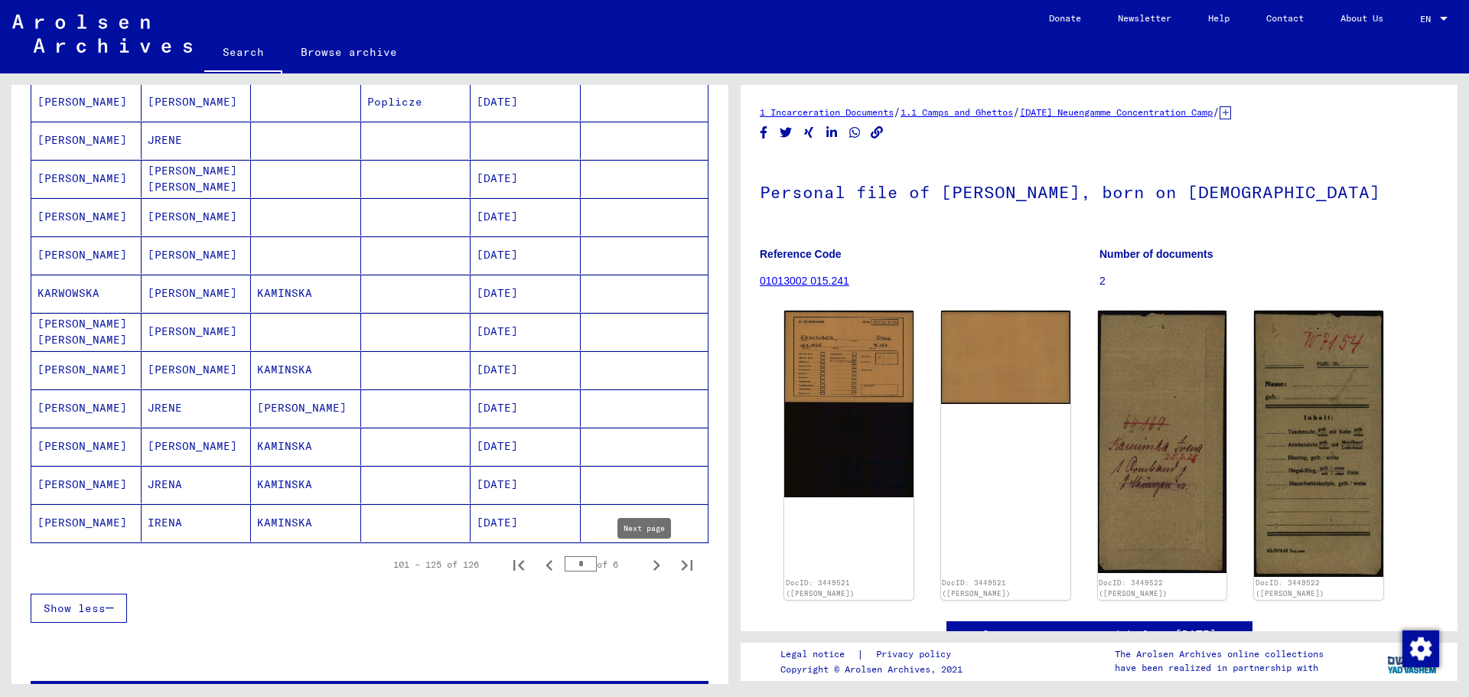
click at [646, 569] on icon "Next page" at bounding box center [656, 565] width 21 height 21
type input "*"
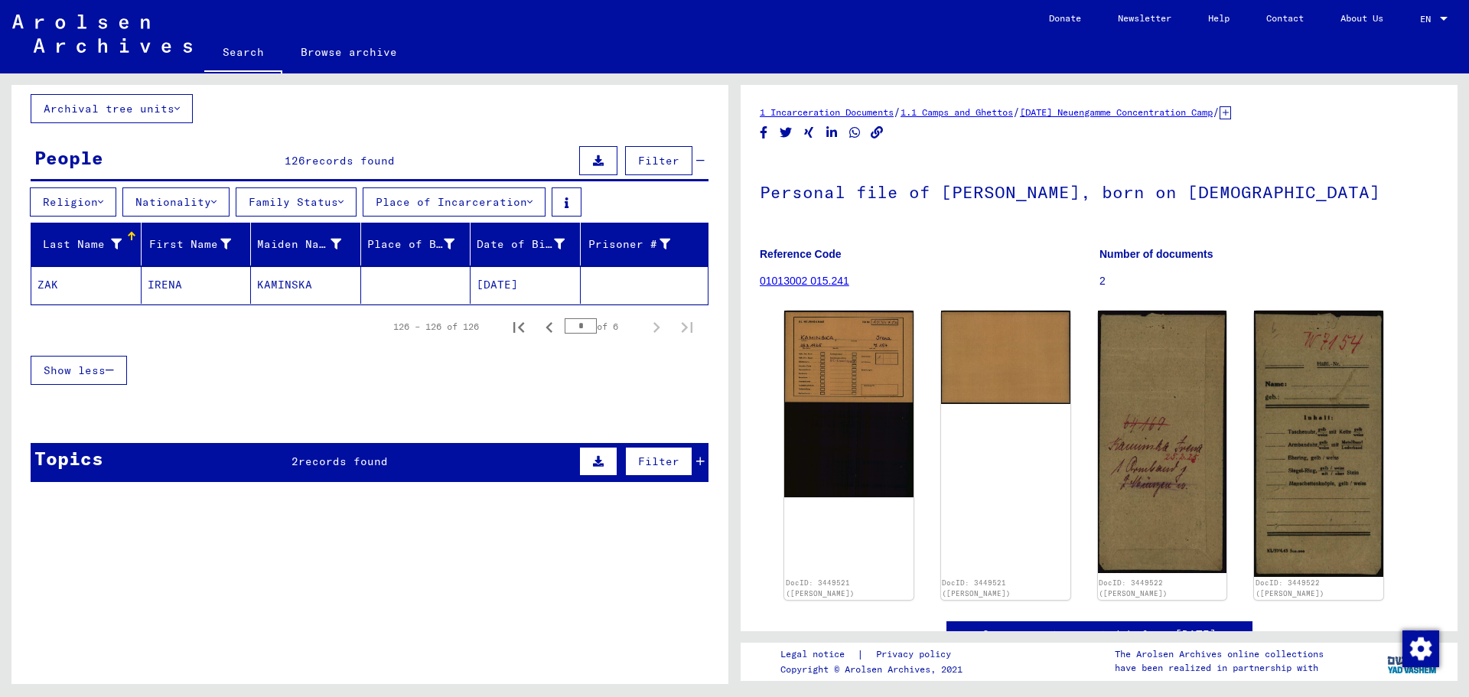
scroll to position [85, 0]
click at [73, 32] on img at bounding box center [102, 34] width 180 height 38
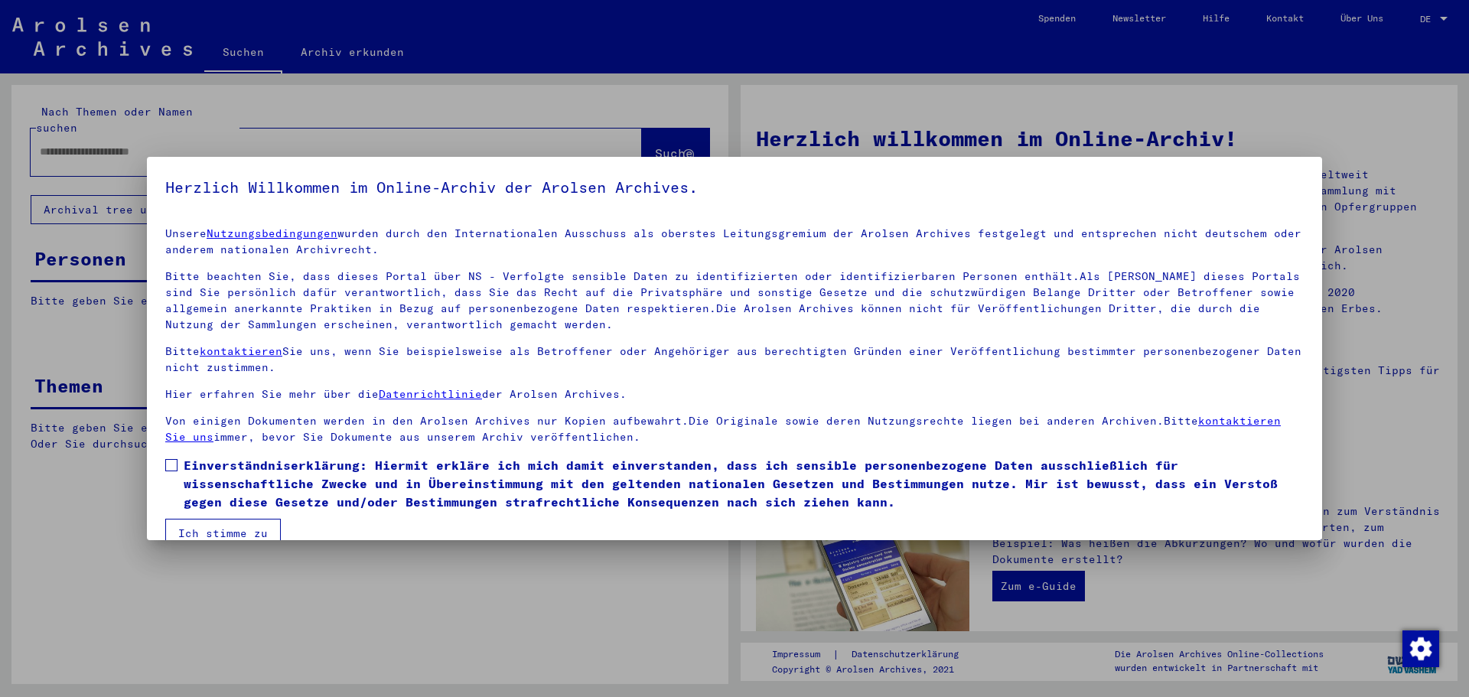
click at [172, 468] on span at bounding box center [171, 465] width 12 height 12
click at [112, 567] on div at bounding box center [734, 348] width 1469 height 697
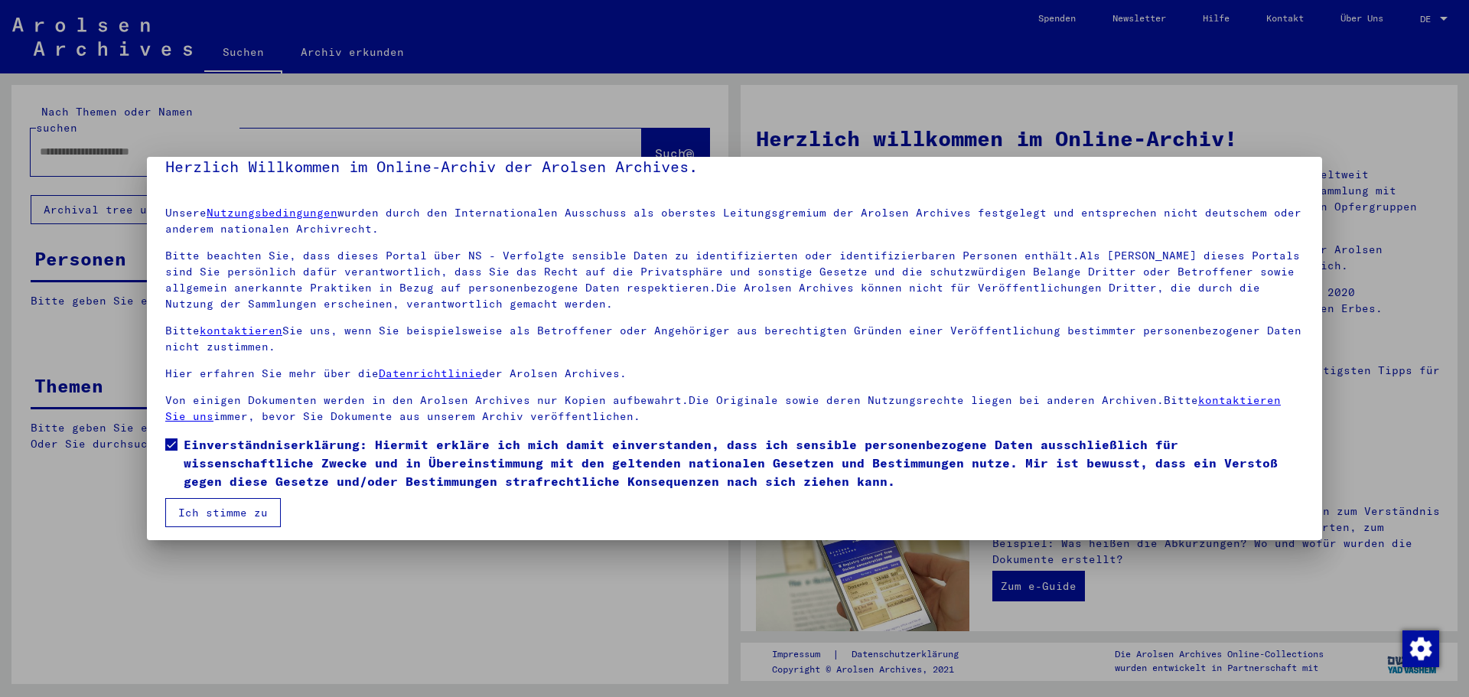
scroll to position [26, 0]
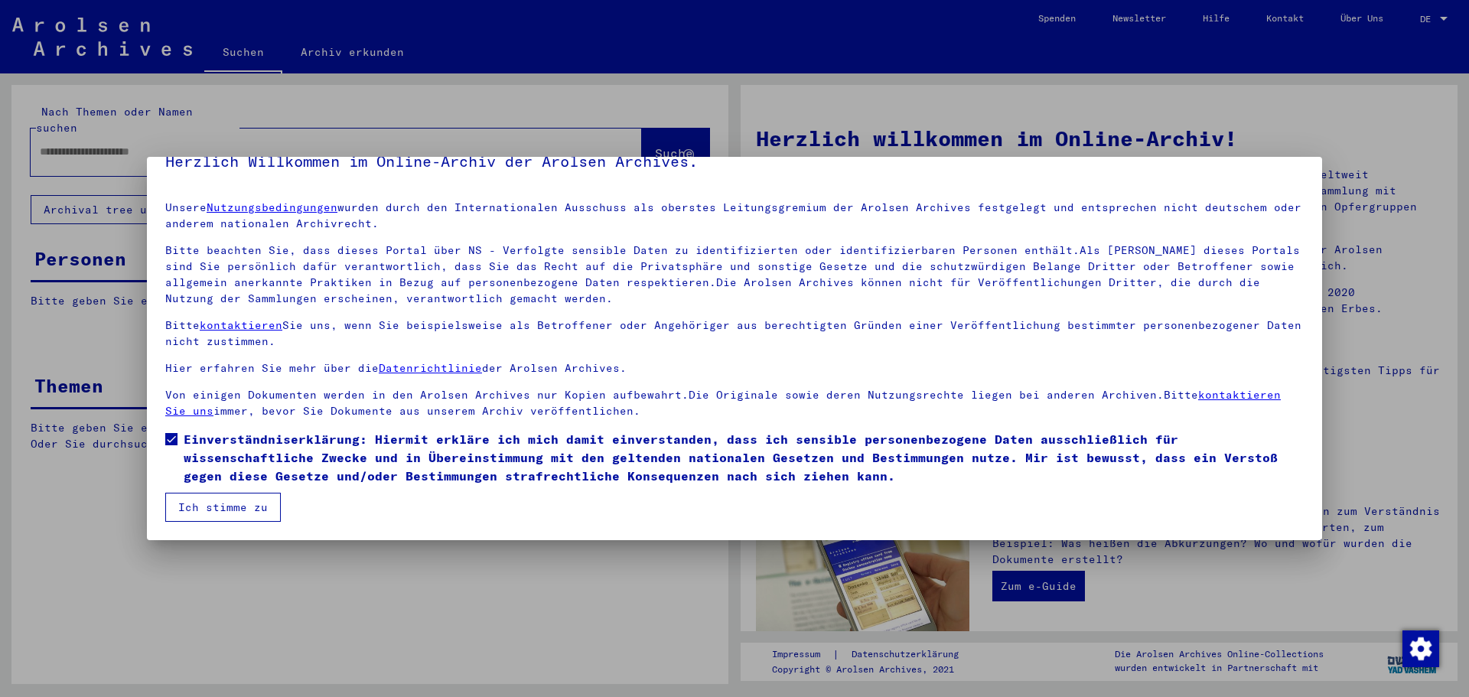
click at [229, 506] on button "Ich stimme zu" at bounding box center [223, 507] width 116 height 29
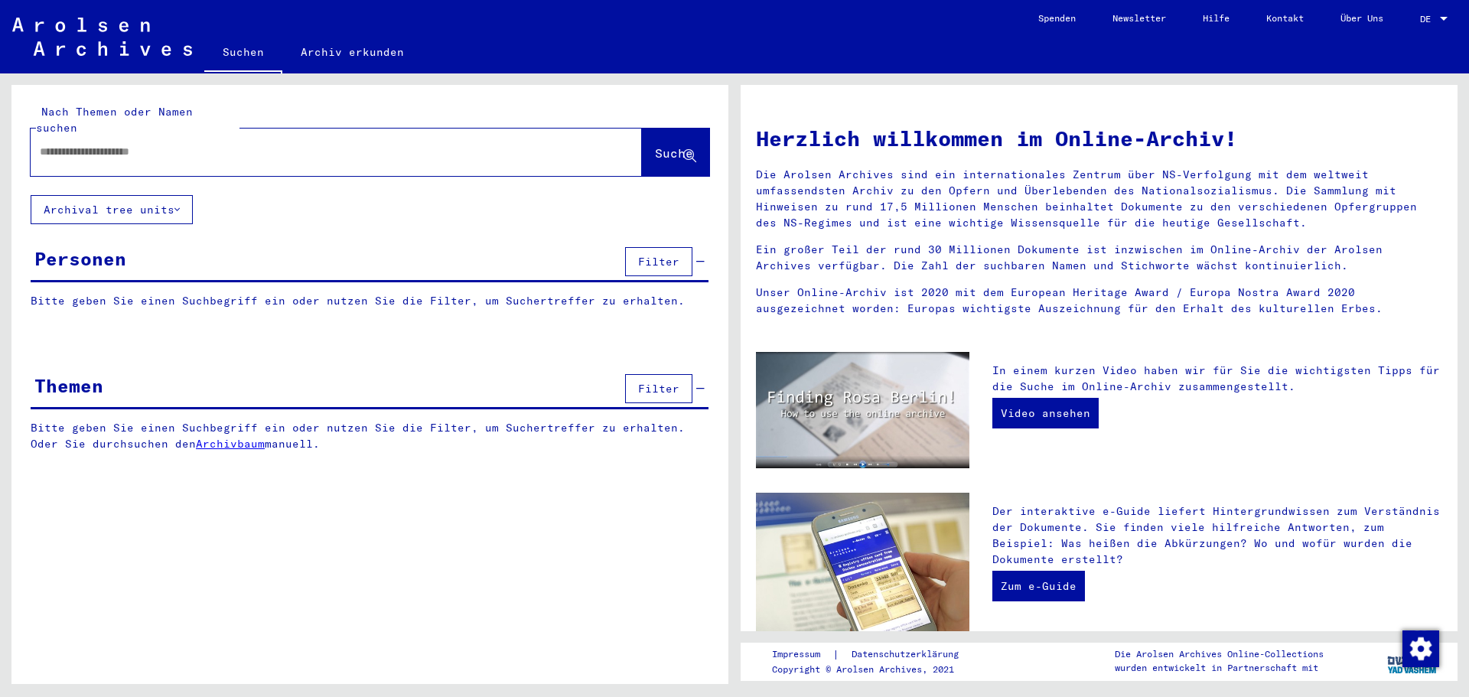
click at [198, 144] on input "text" at bounding box center [318, 152] width 556 height 16
type input "**********"
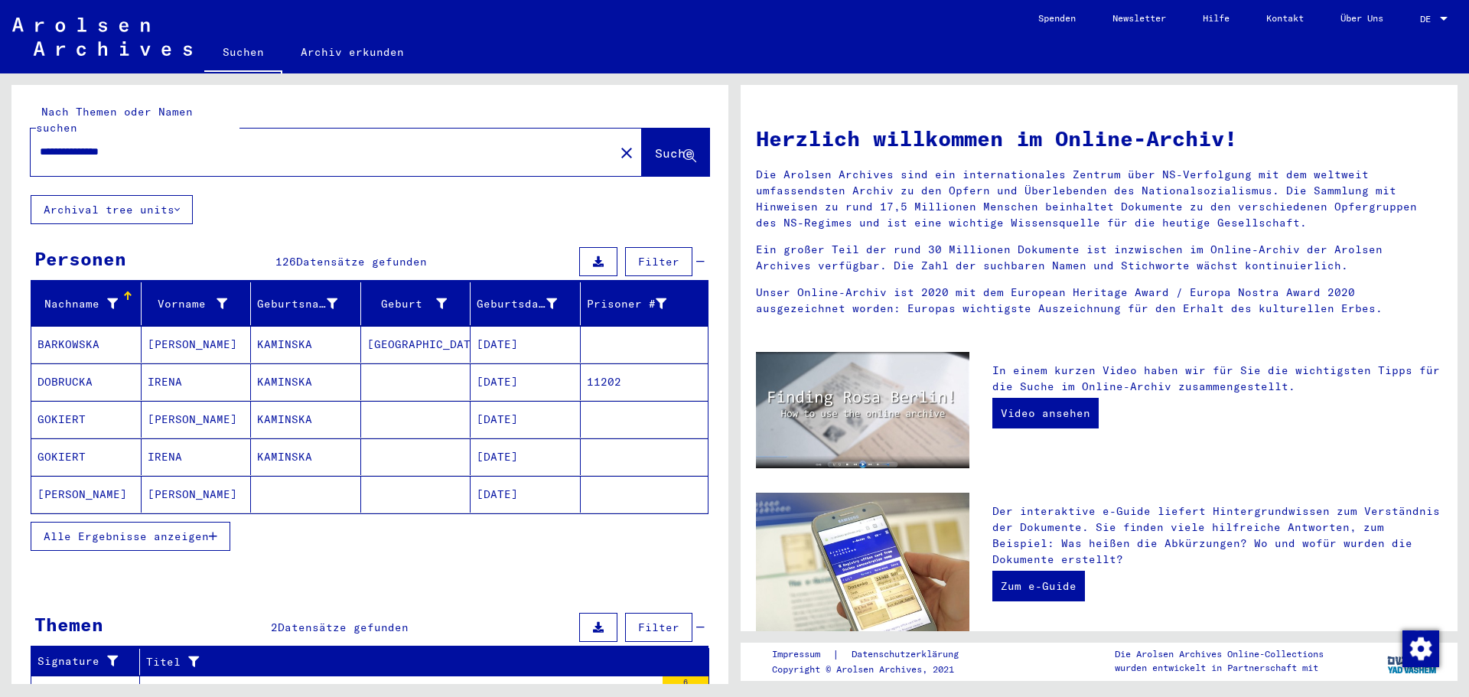
click at [655, 145] on span "Suche" at bounding box center [674, 152] width 38 height 15
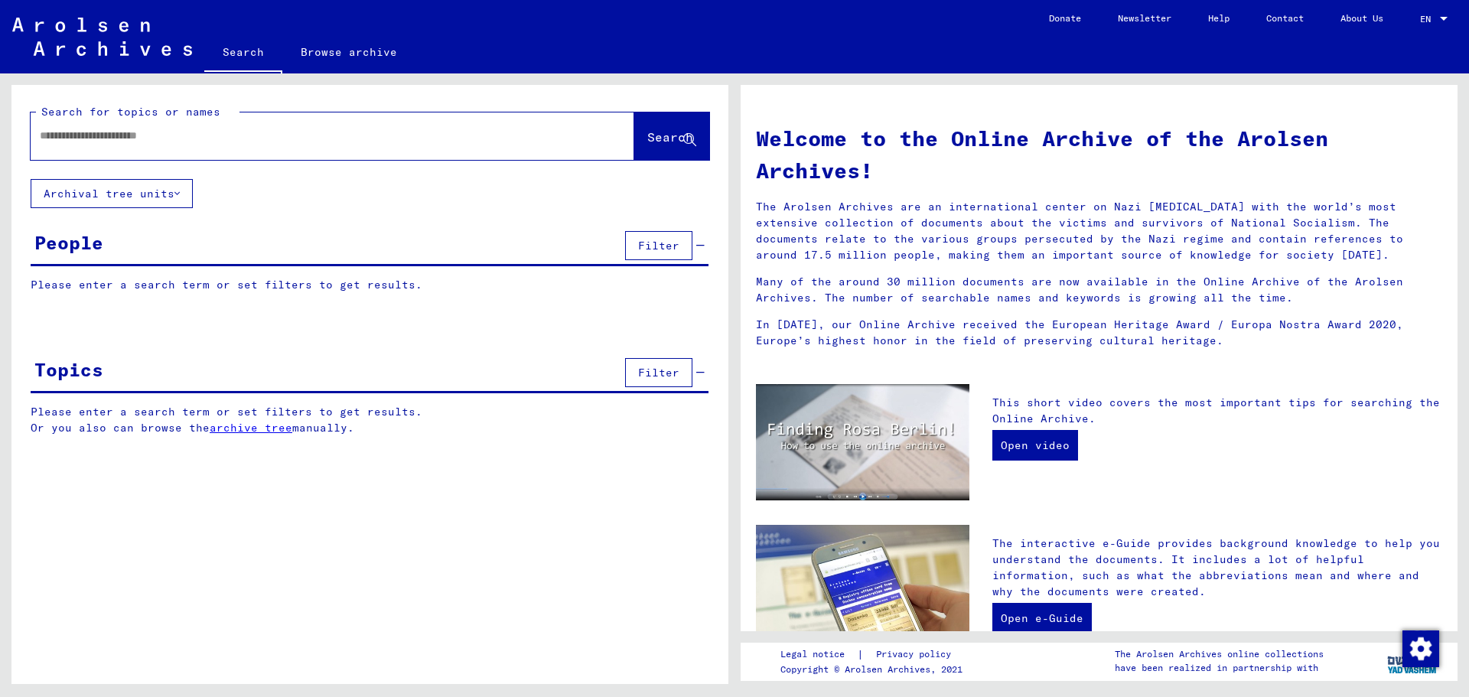
type input "**********"
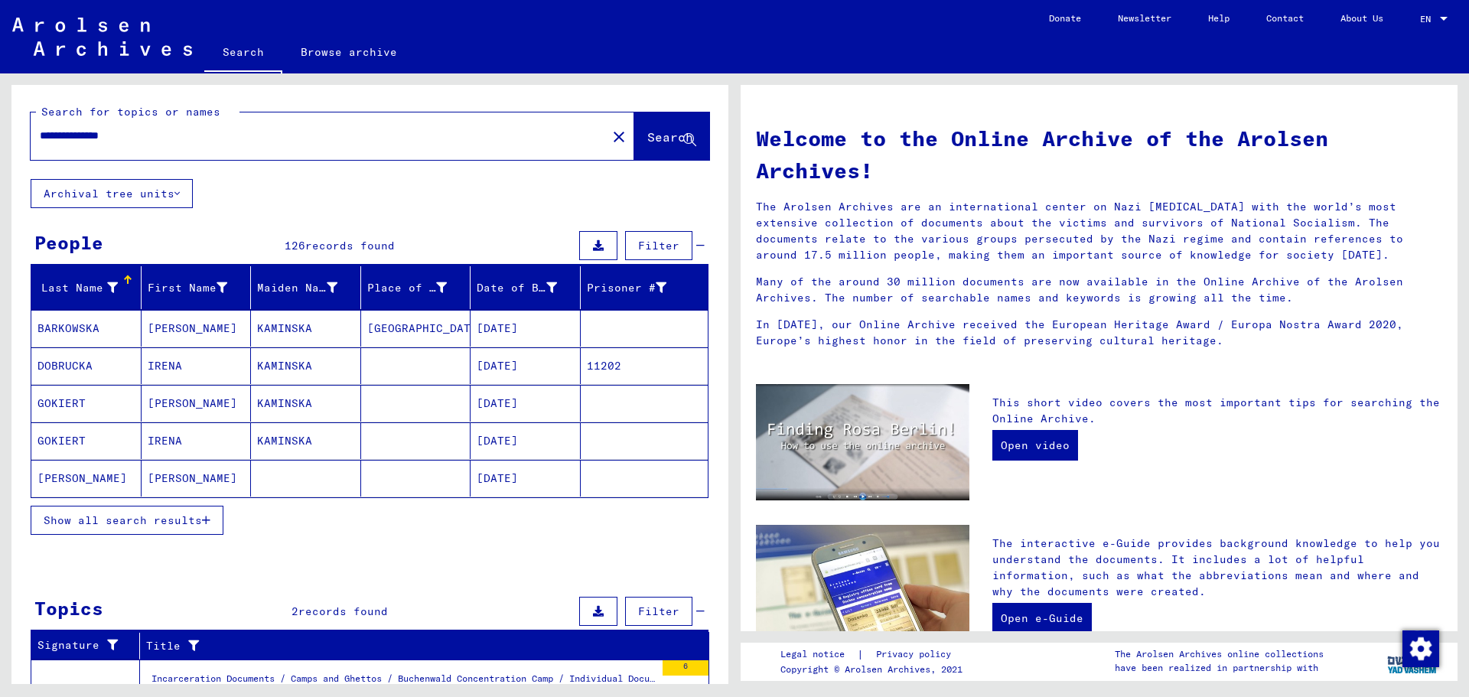
click at [162, 523] on span "Show all search results" at bounding box center [123, 520] width 158 height 14
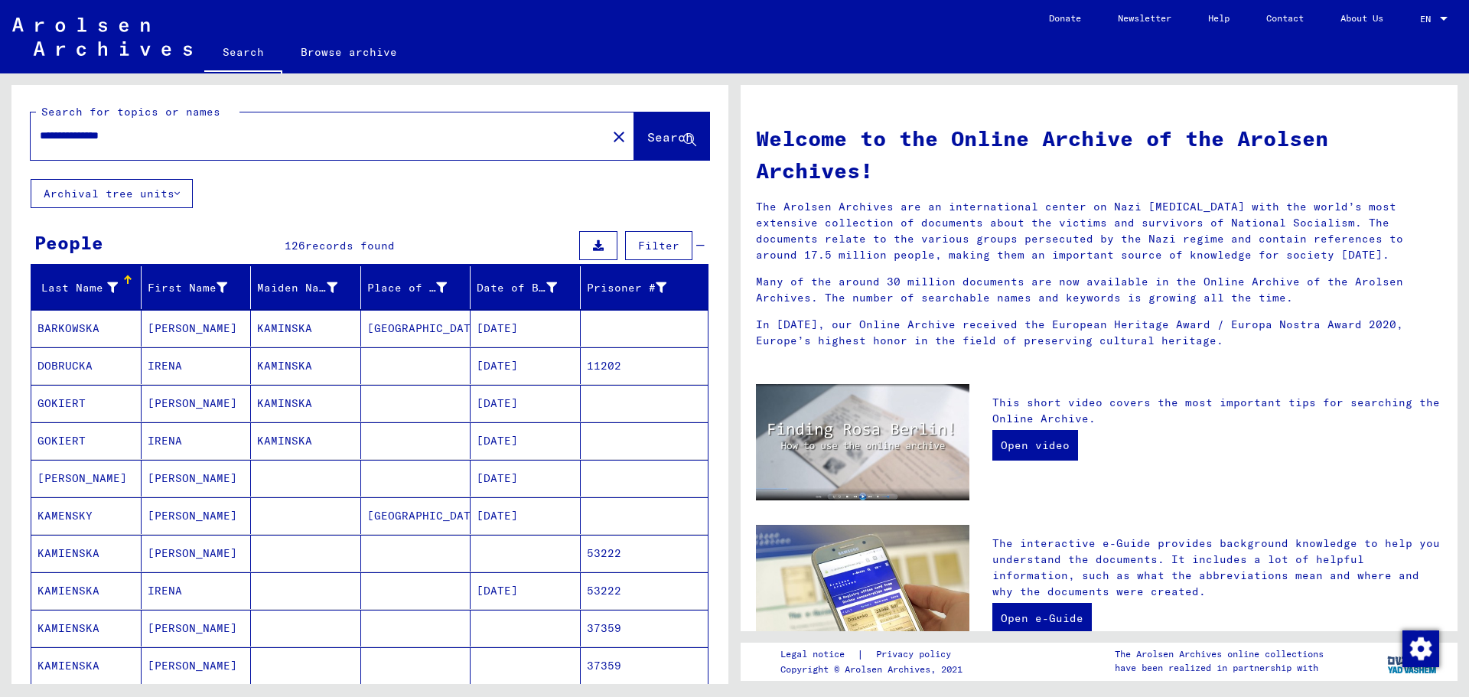
click at [643, 241] on span "Filter" at bounding box center [658, 246] width 41 height 14
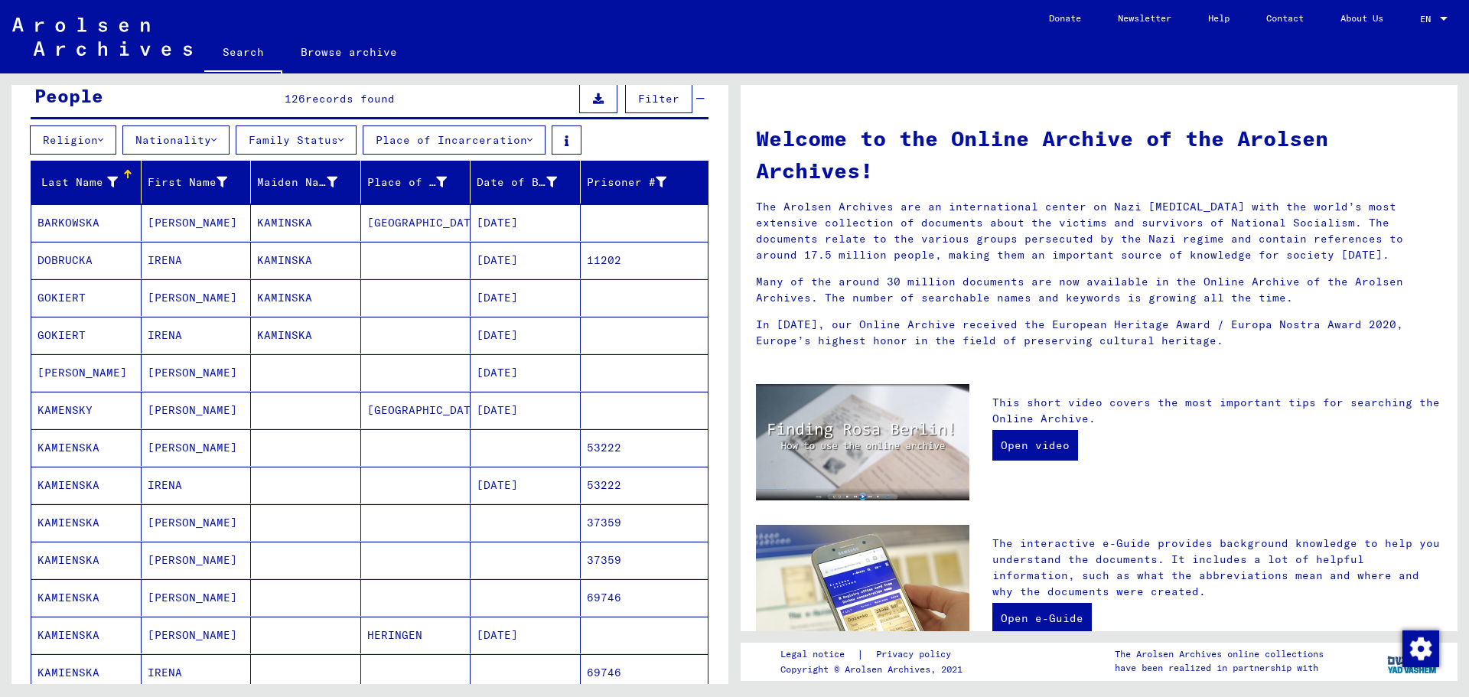
scroll to position [153, 0]
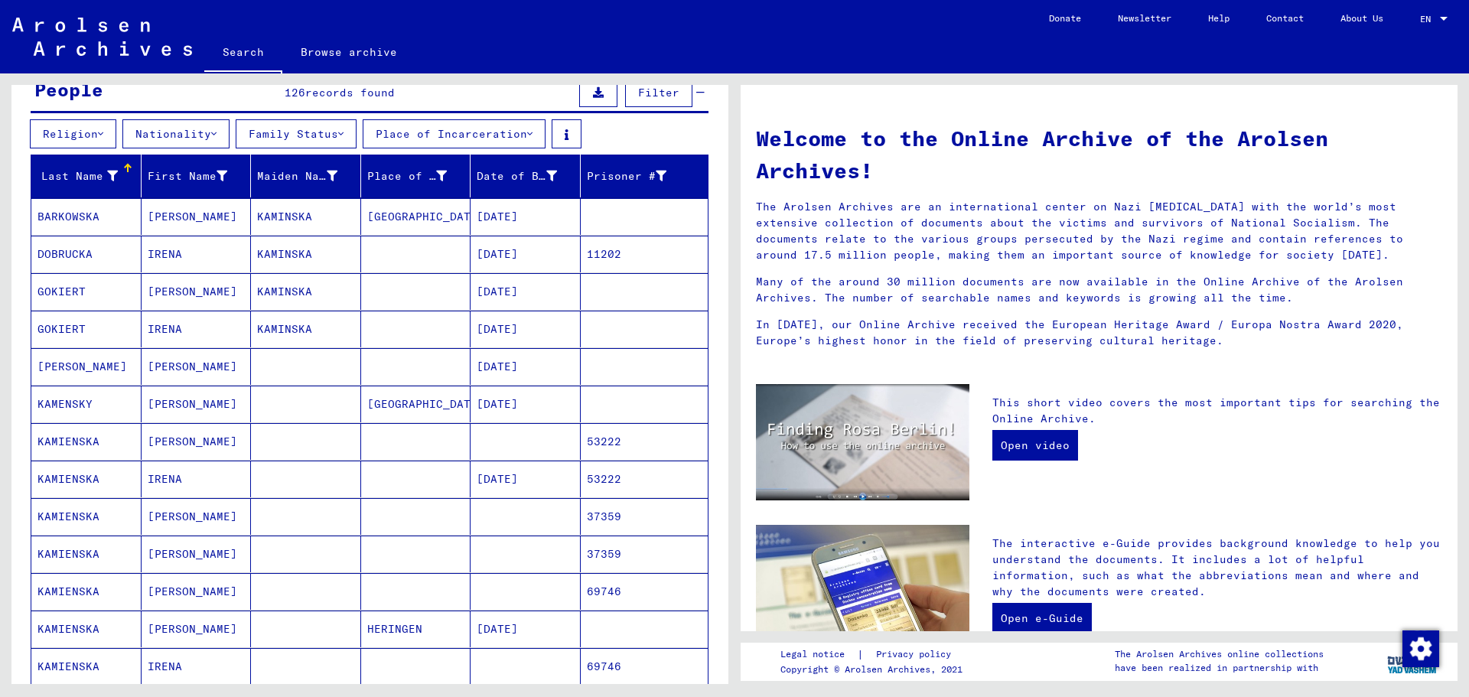
click at [73, 517] on mat-cell "KAMIENSKA" at bounding box center [86, 516] width 110 height 37
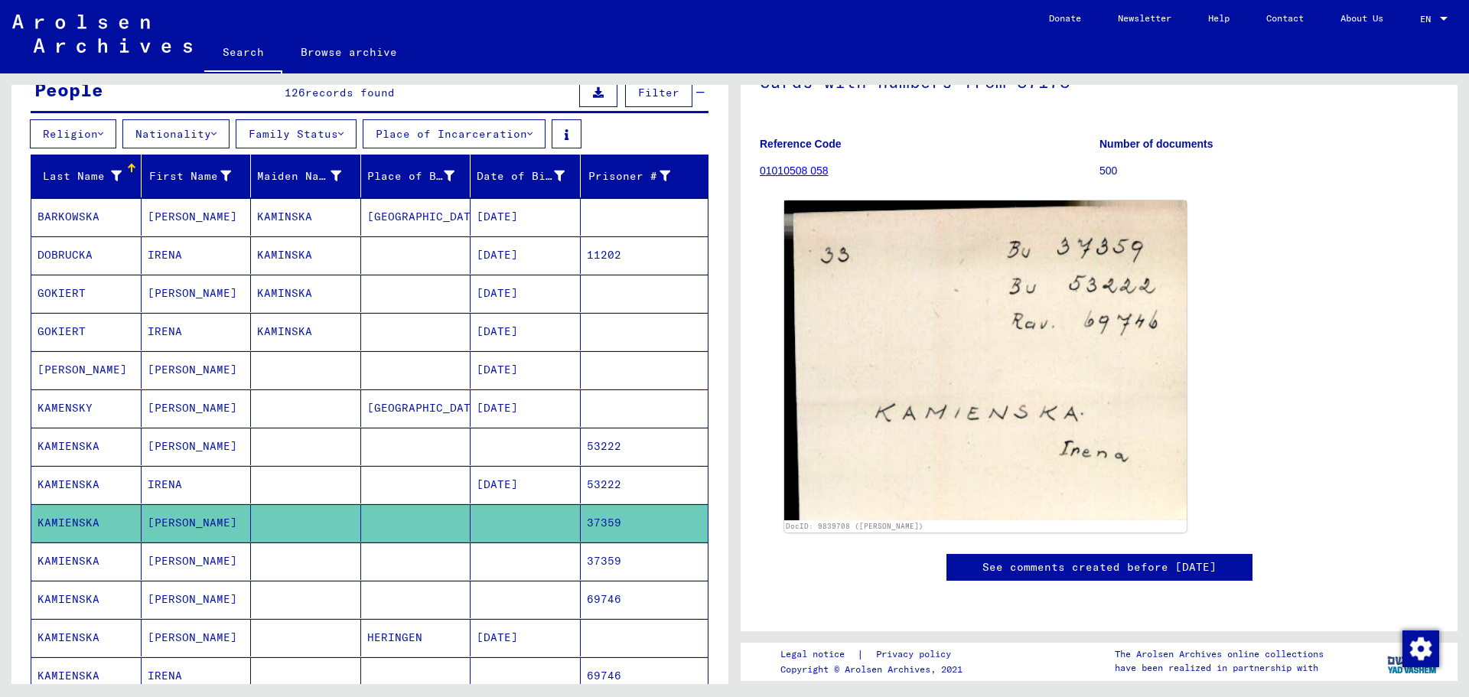
scroll to position [77, 0]
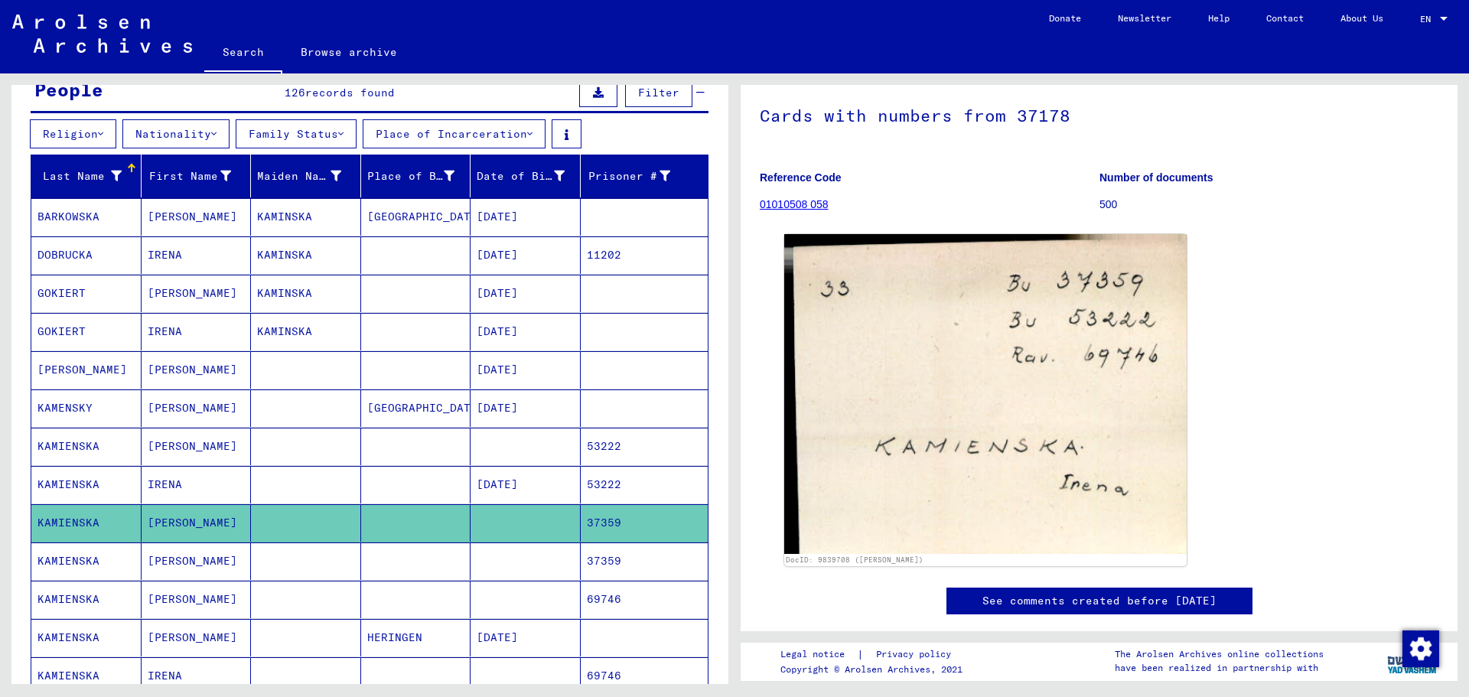
click at [67, 562] on mat-cell "KAMIENSKA" at bounding box center [86, 561] width 110 height 37
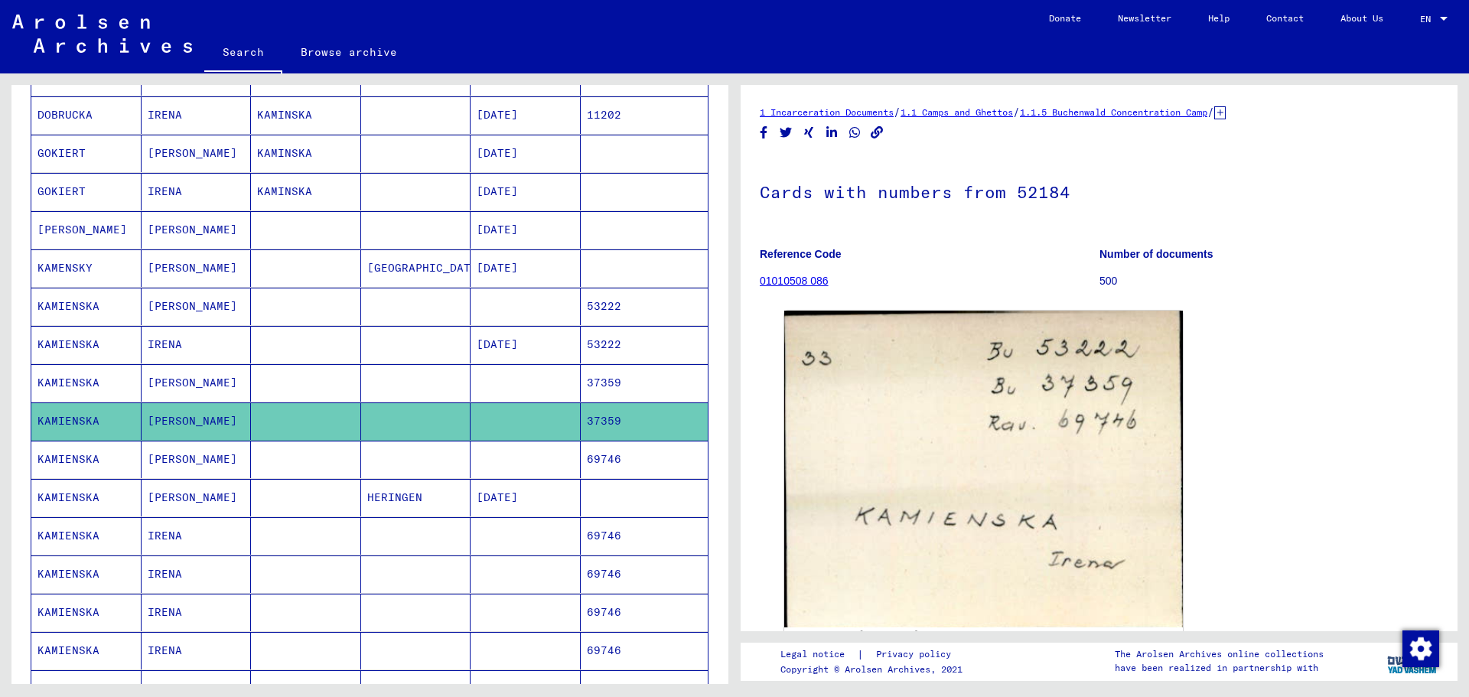
scroll to position [306, 0]
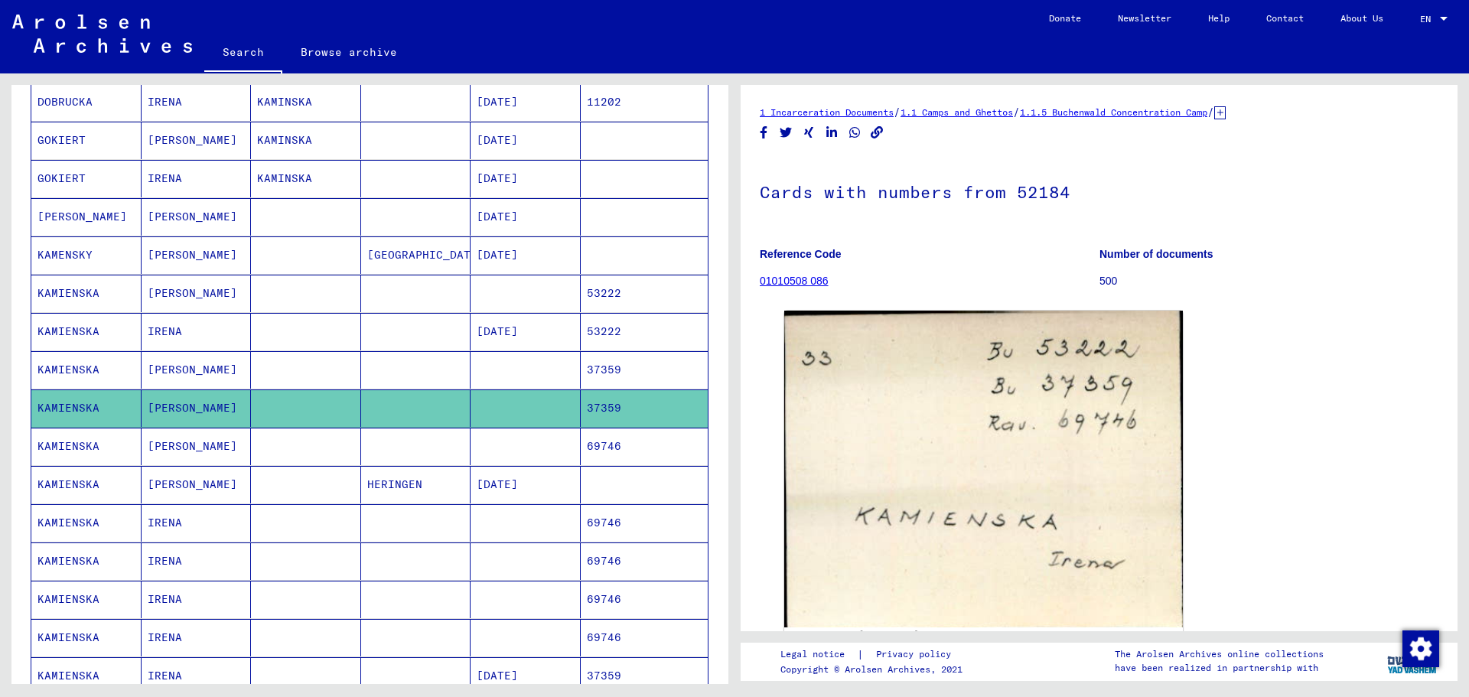
click at [67, 444] on mat-cell "KAMIENSKA" at bounding box center [86, 446] width 110 height 37
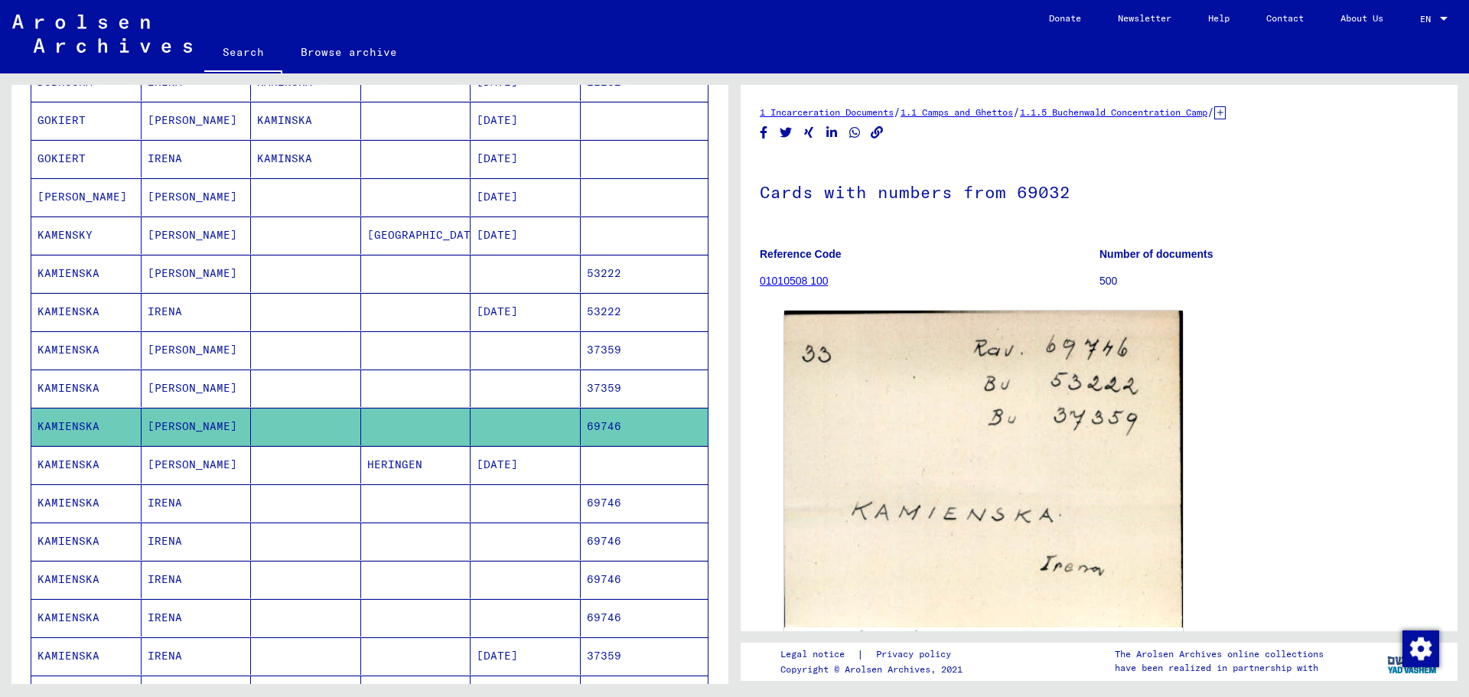
scroll to position [383, 0]
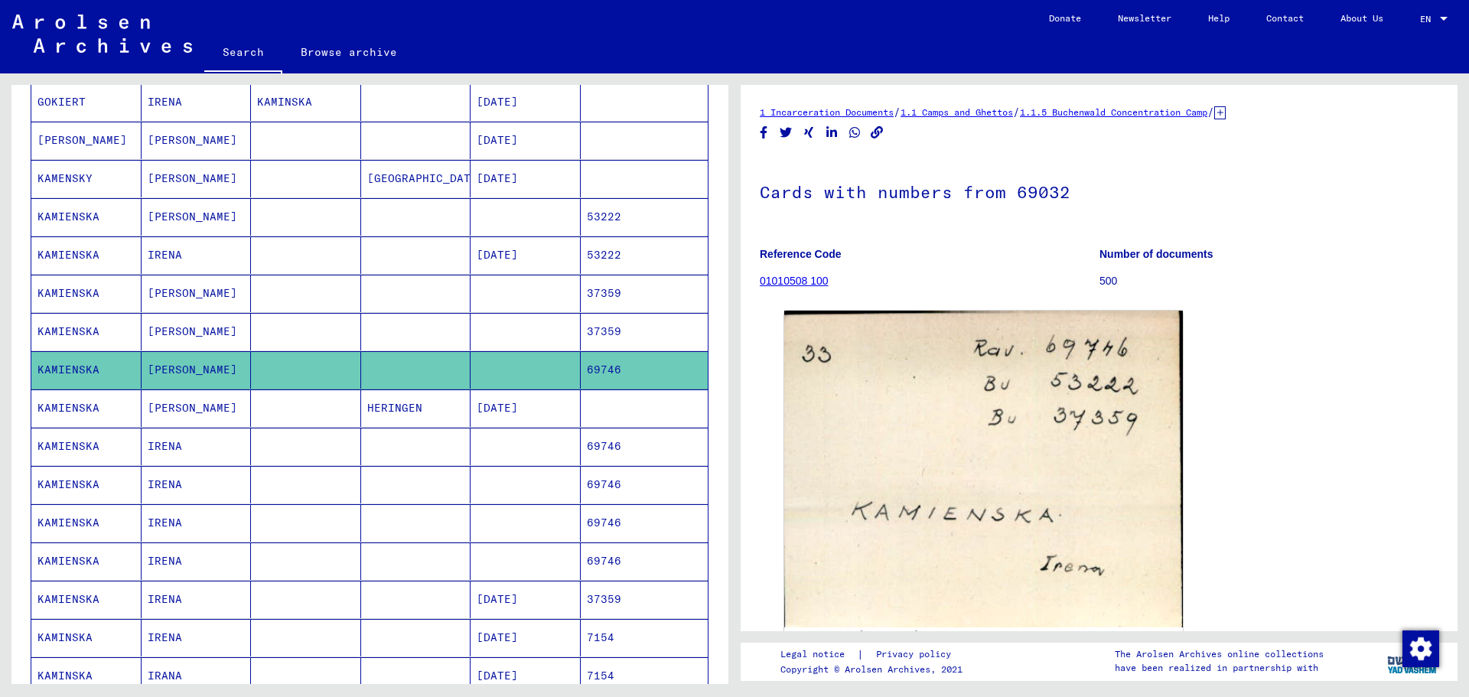
click at [73, 446] on mat-cell "KAMIENSKA" at bounding box center [86, 446] width 110 height 37
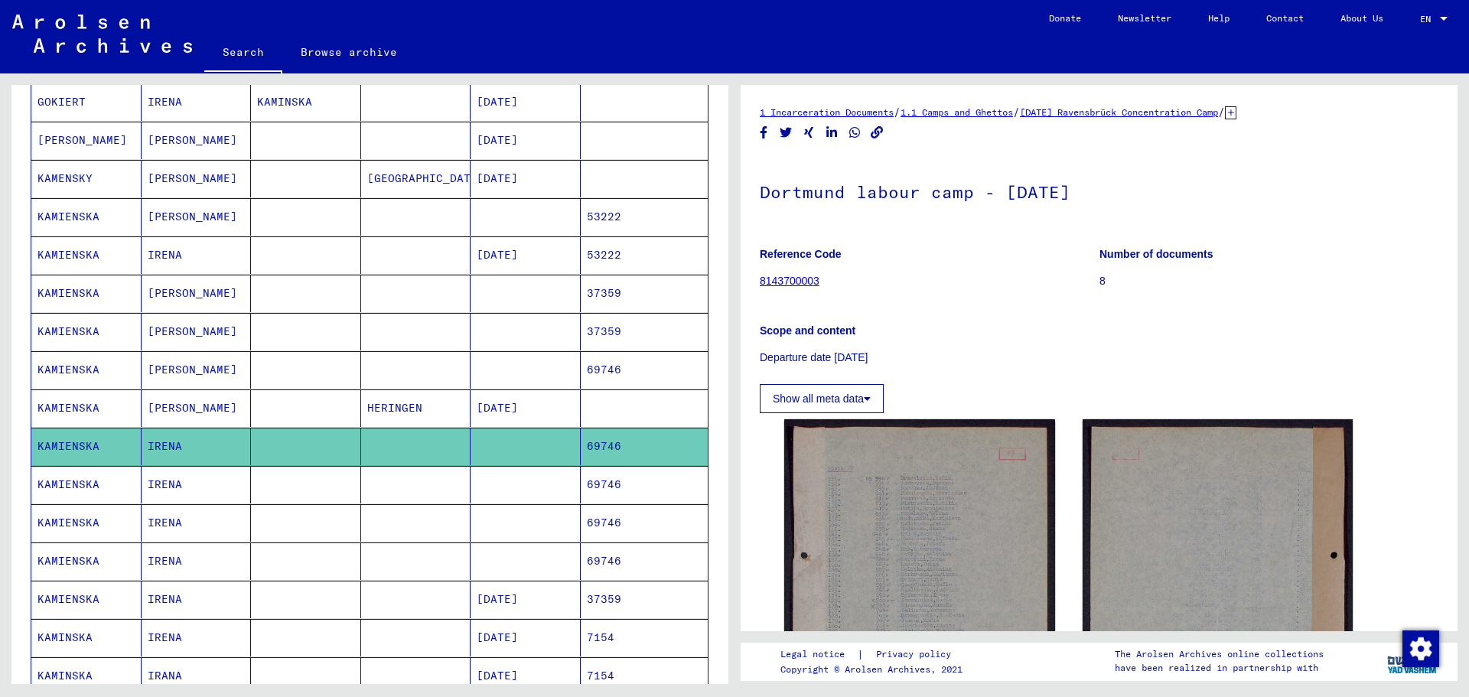
scroll to position [77, 0]
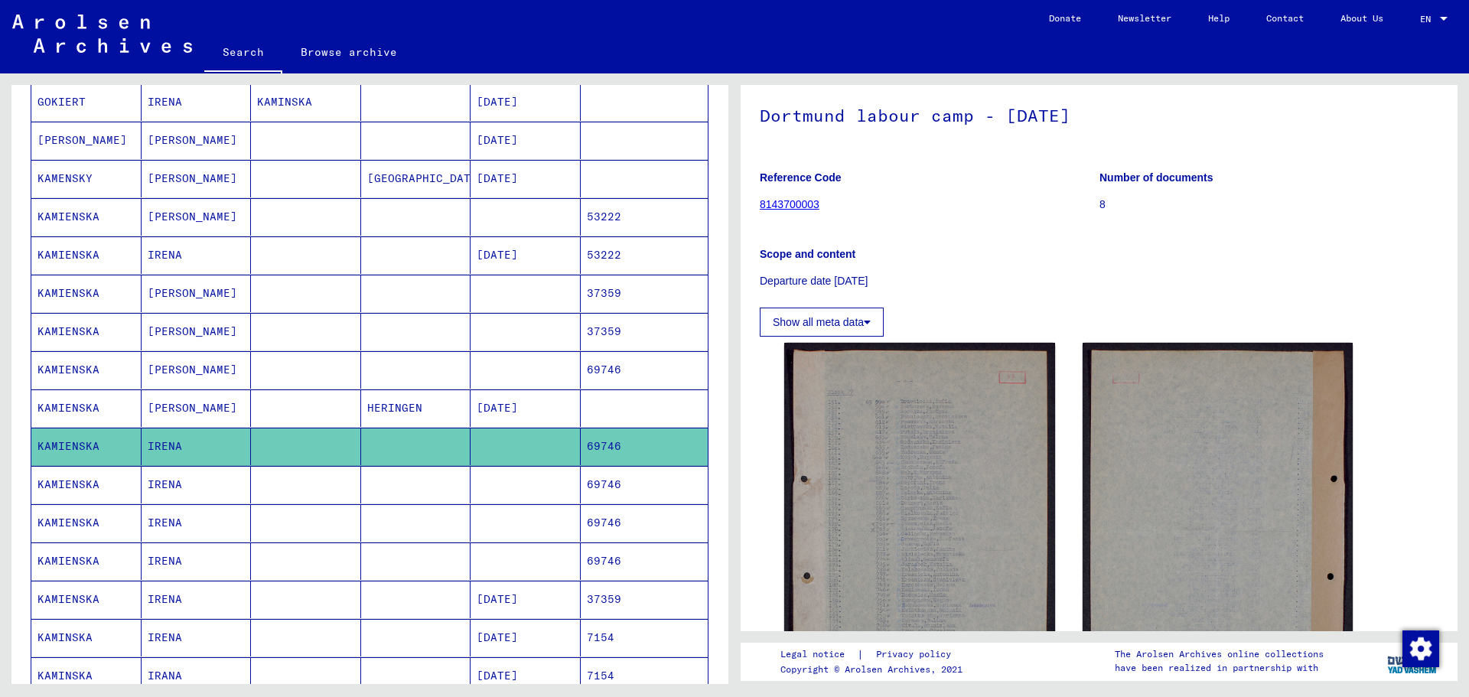
click at [57, 482] on mat-cell "KAMIENSKA" at bounding box center [86, 484] width 110 height 37
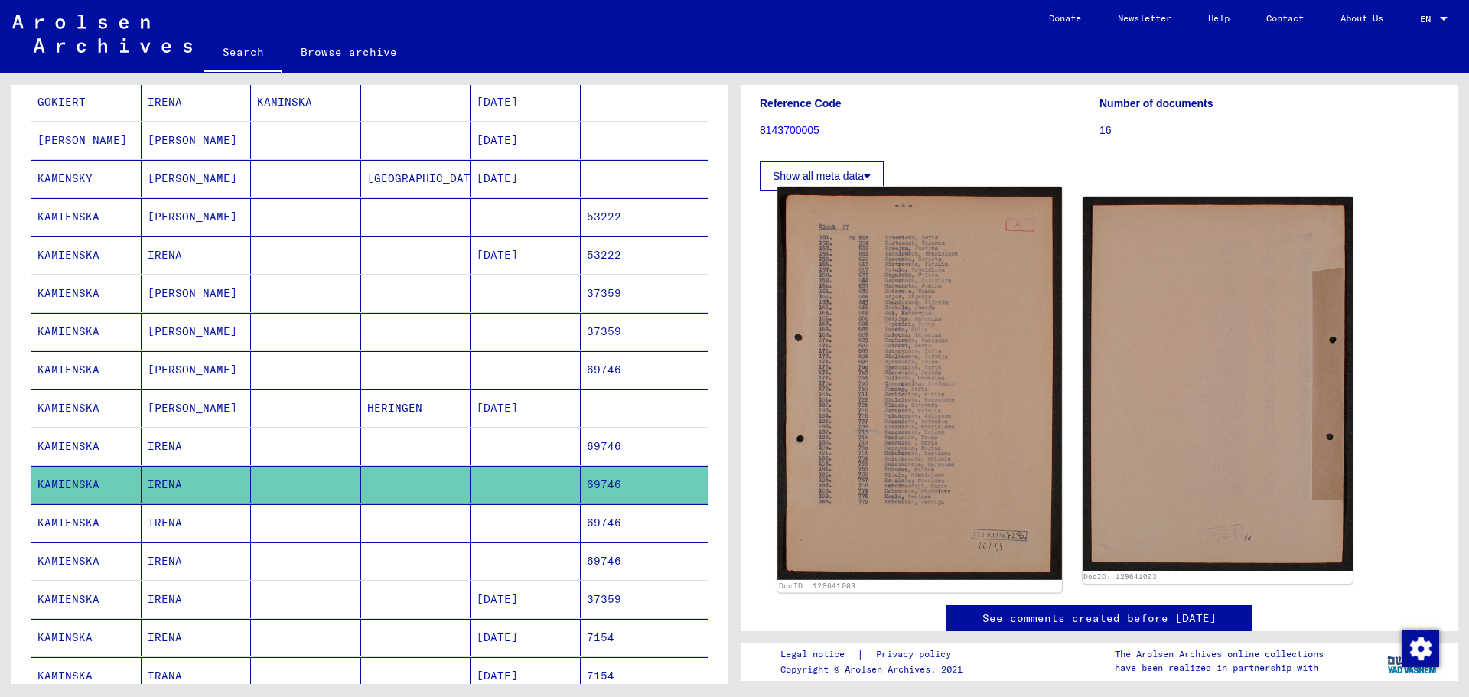
scroll to position [230, 0]
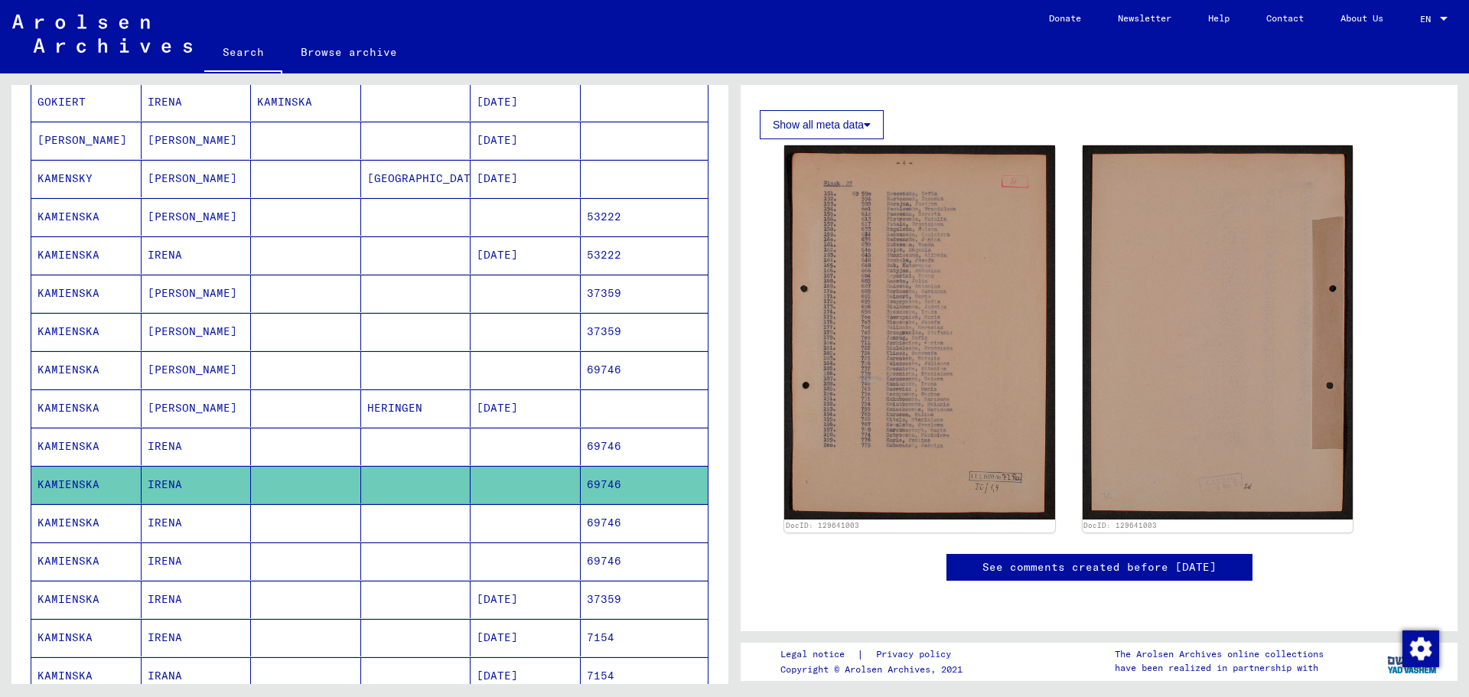
click at [57, 520] on mat-cell "KAMIENSKA" at bounding box center [86, 522] width 110 height 37
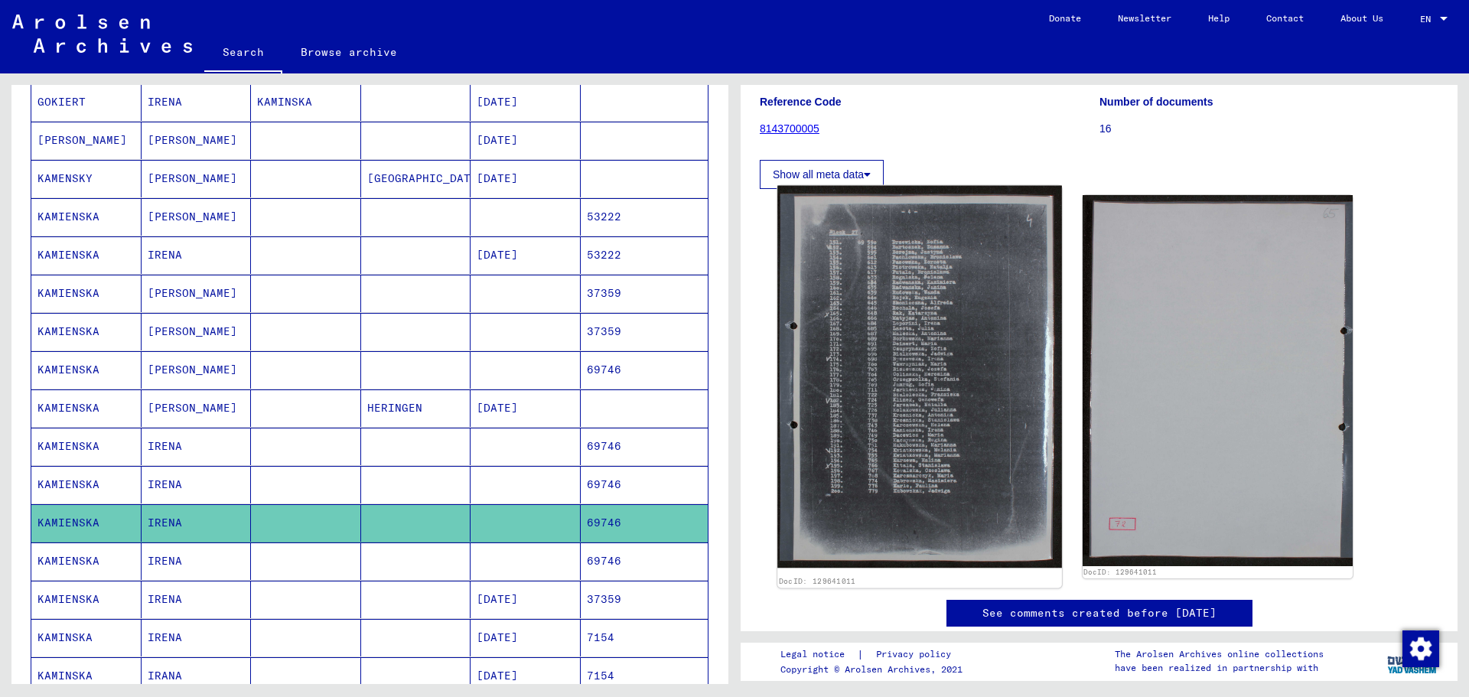
scroll to position [153, 0]
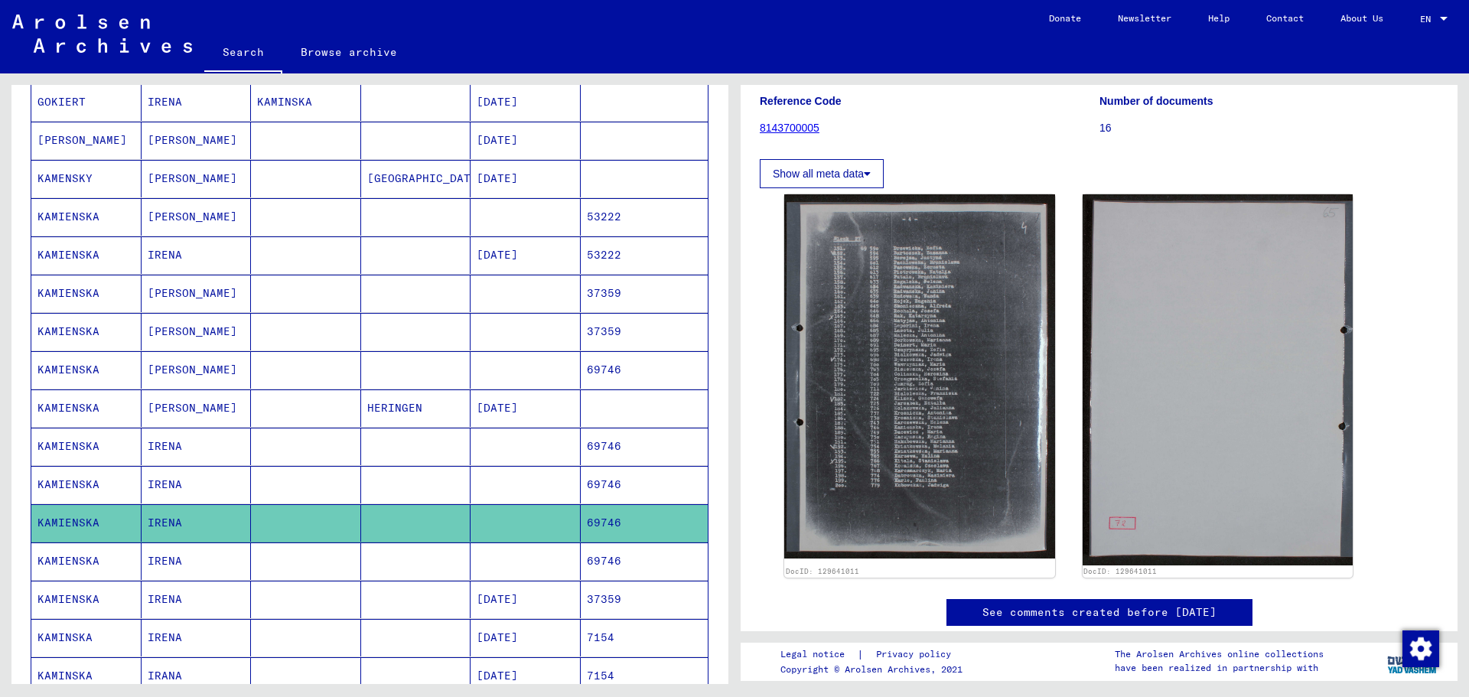
click at [55, 565] on mat-cell "KAMIENSKA" at bounding box center [86, 561] width 110 height 37
